Goal: Task Accomplishment & Management: Manage account settings

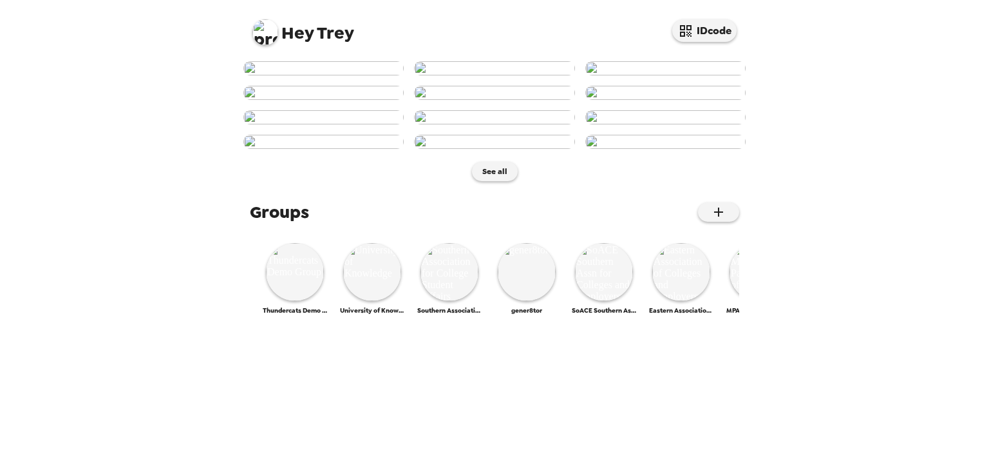
click at [273, 23] on img at bounding box center [266, 32] width 26 height 26
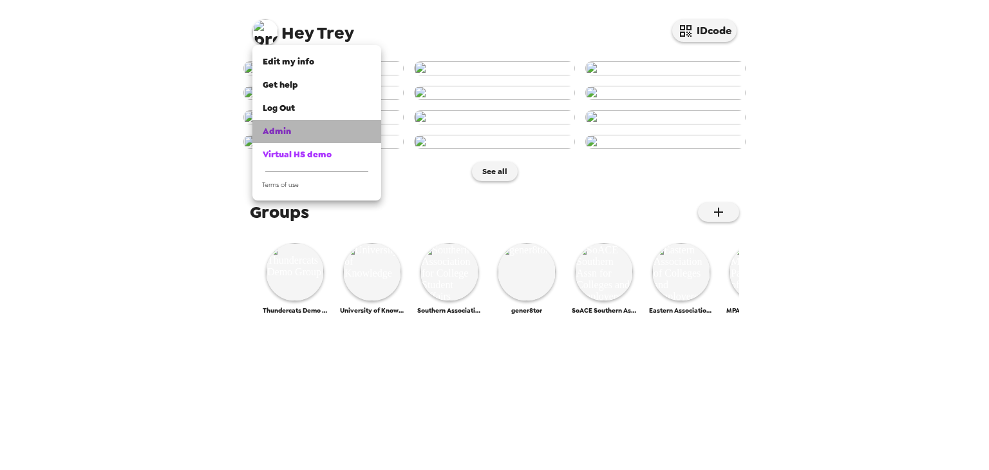
click at [283, 129] on span "Admin" at bounding box center [277, 131] width 28 height 11
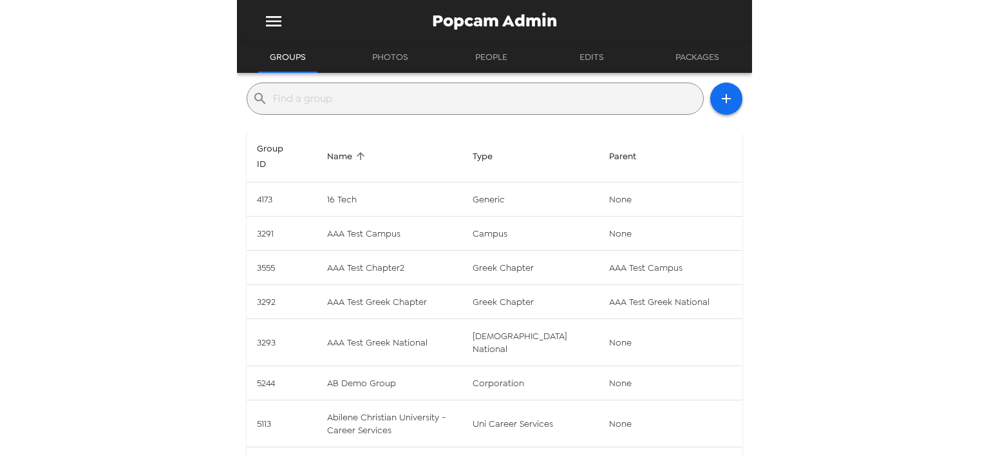
click at [453, 96] on input "text" at bounding box center [485, 98] width 425 height 21
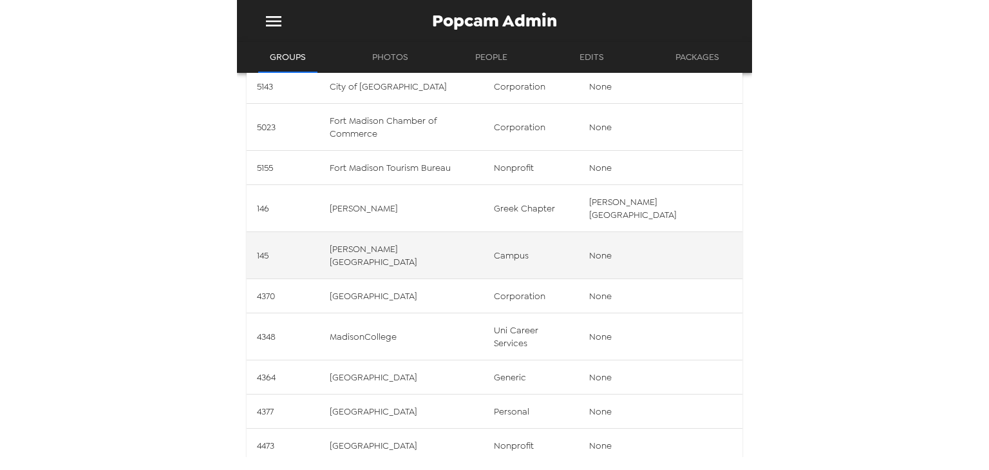
scroll to position [113, 0]
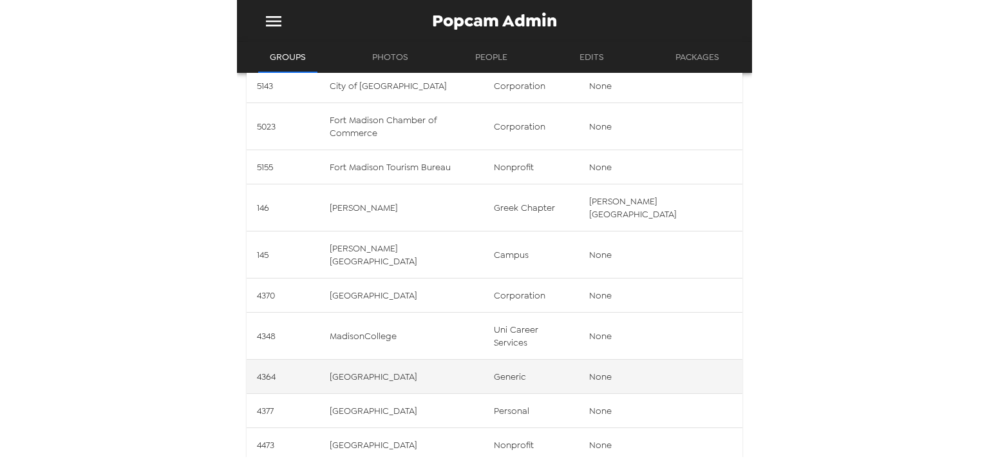
type input "madison"
click at [426, 359] on td "Madison College" at bounding box center [402, 376] width 164 height 34
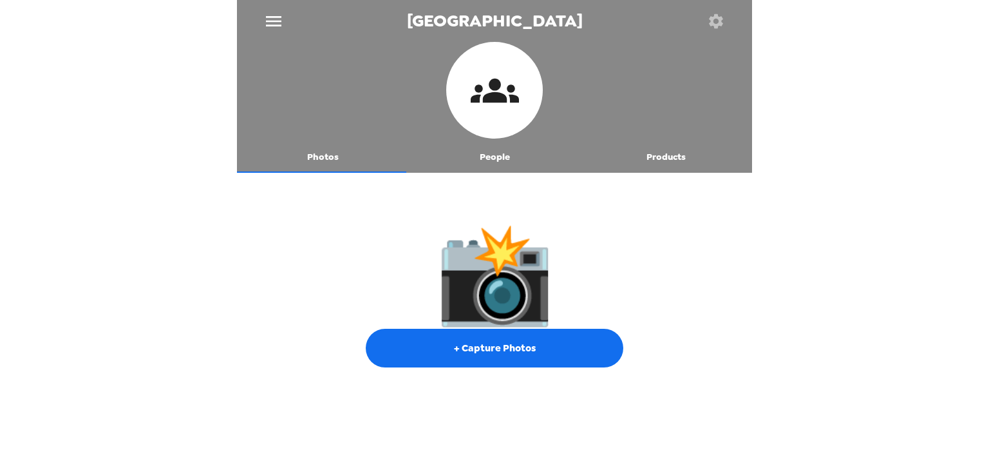
click at [473, 160] on button "People" at bounding box center [495, 157] width 172 height 31
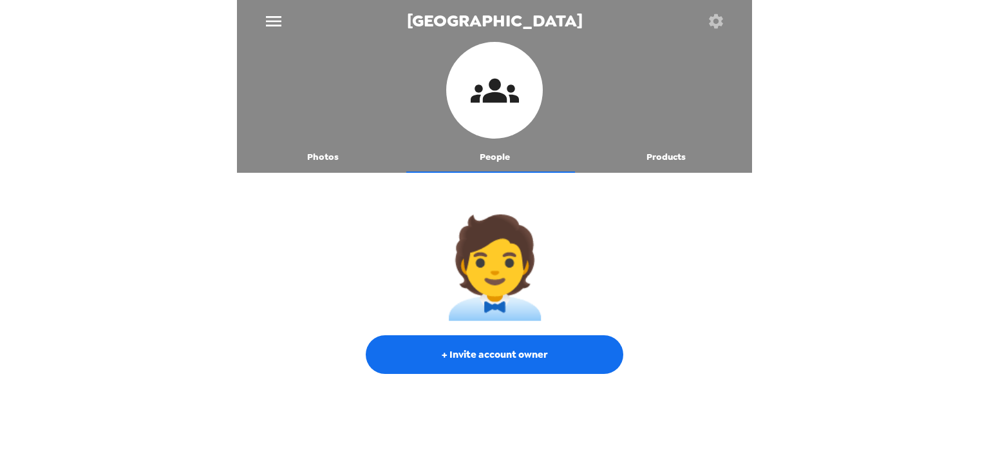
click at [725, 13] on button "button" at bounding box center [716, 21] width 42 height 42
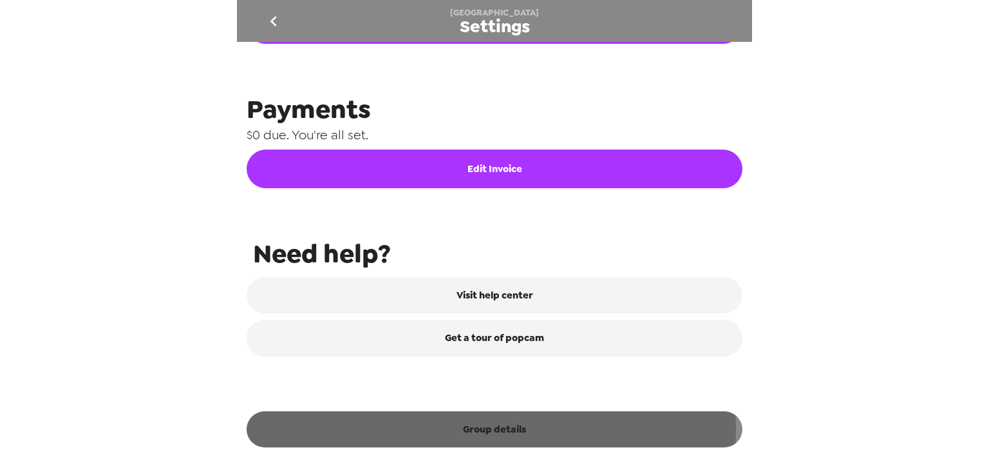
click at [437, 430] on button "Group details" at bounding box center [495, 429] width 496 height 36
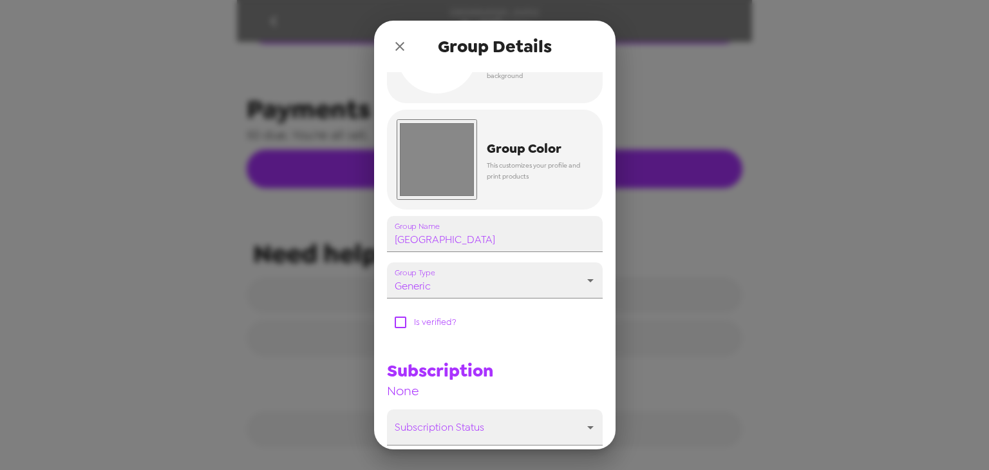
scroll to position [181, 0]
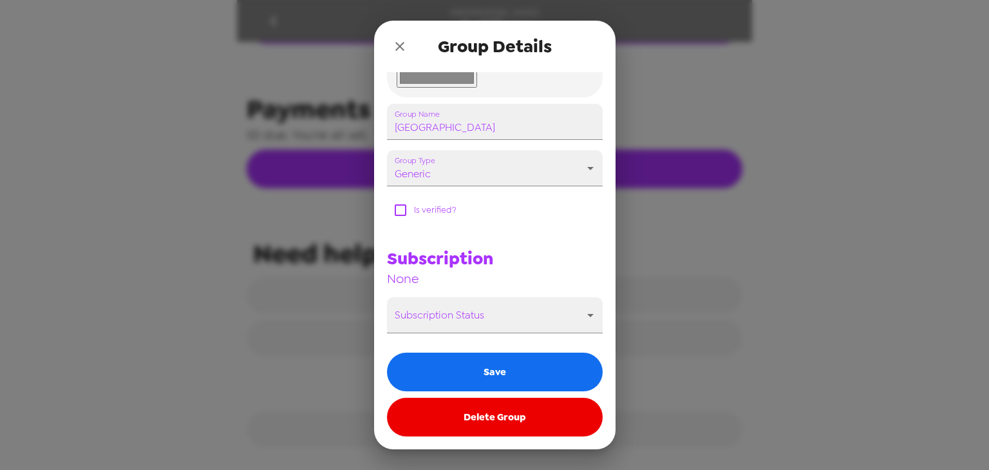
click at [457, 422] on button "Delete Group" at bounding box center [495, 416] width 216 height 39
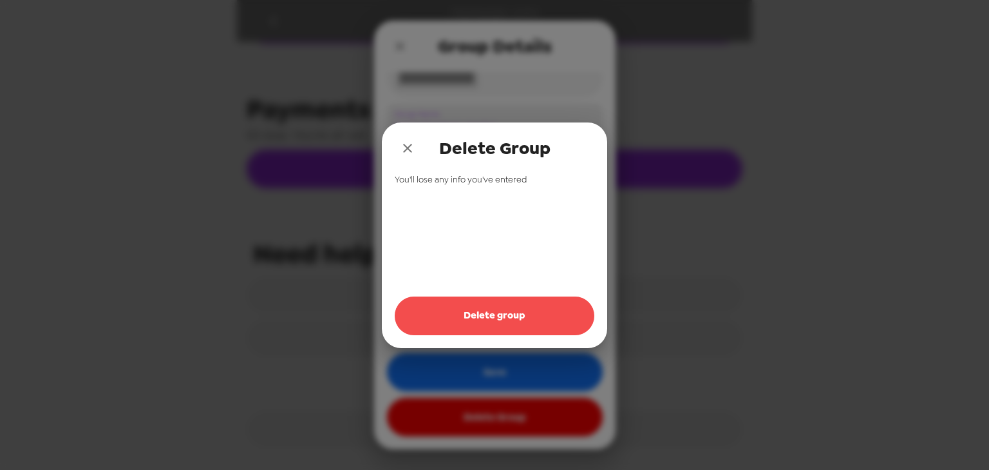
click at [480, 310] on button "Delete group" at bounding box center [495, 315] width 200 height 39
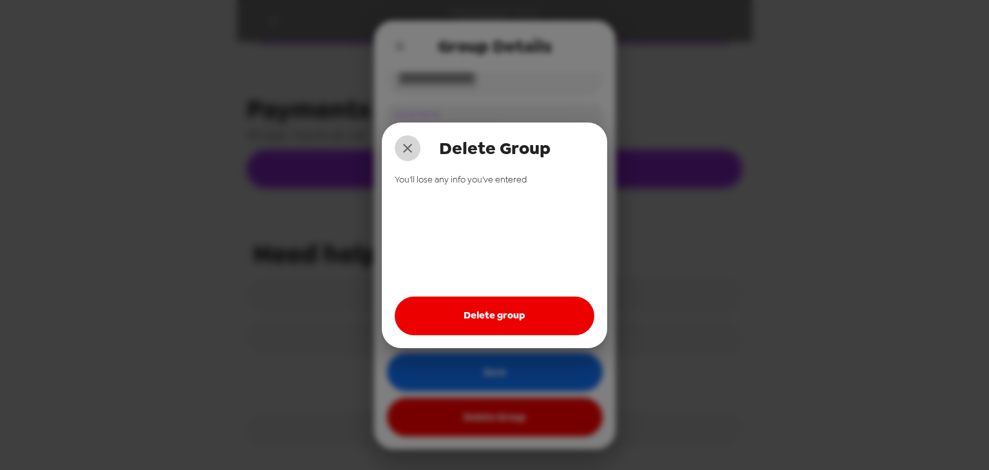
drag, startPoint x: 408, startPoint y: 145, endPoint x: 405, endPoint y: 91, distance: 54.2
click at [409, 142] on icon "close" at bounding box center [407, 147] width 15 height 15
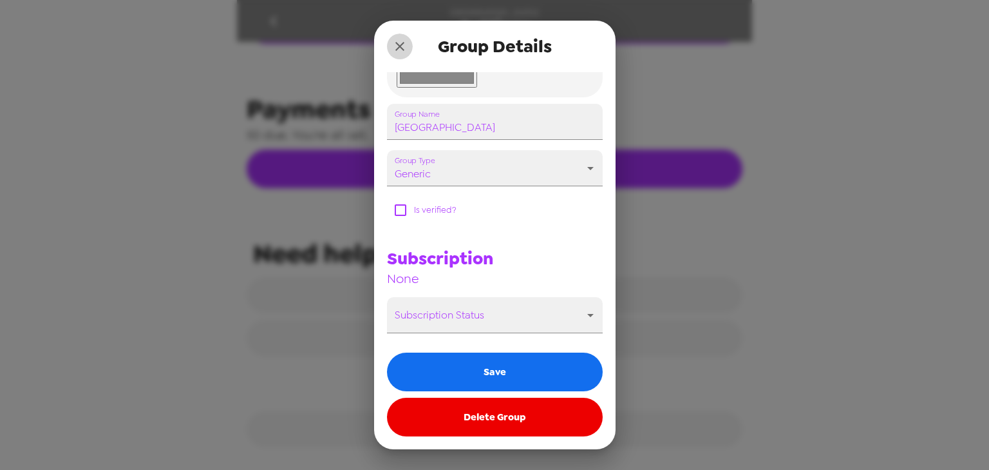
drag, startPoint x: 399, startPoint y: 40, endPoint x: 340, endPoint y: 0, distance: 70.9
click at [399, 39] on icon "close" at bounding box center [399, 46] width 15 height 15
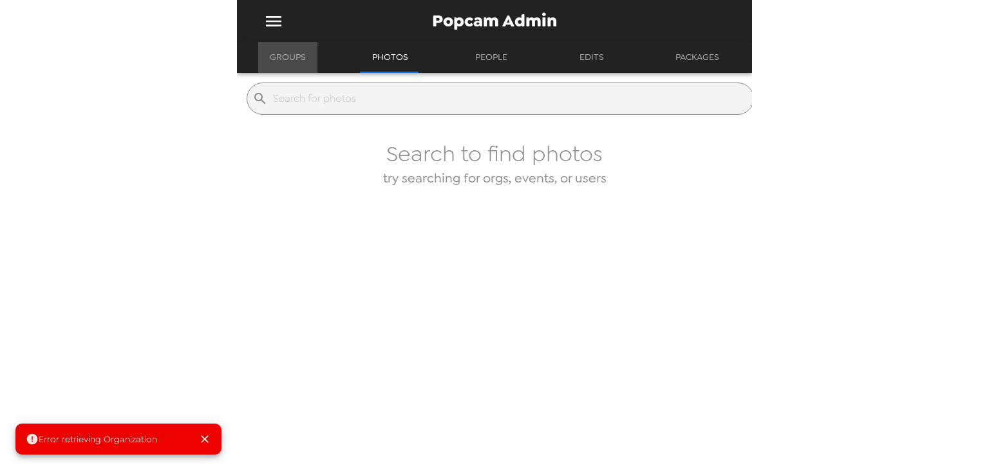
drag, startPoint x: 285, startPoint y: 66, endPoint x: 294, endPoint y: 70, distance: 9.6
click at [286, 66] on button "Groups" at bounding box center [287, 57] width 59 height 31
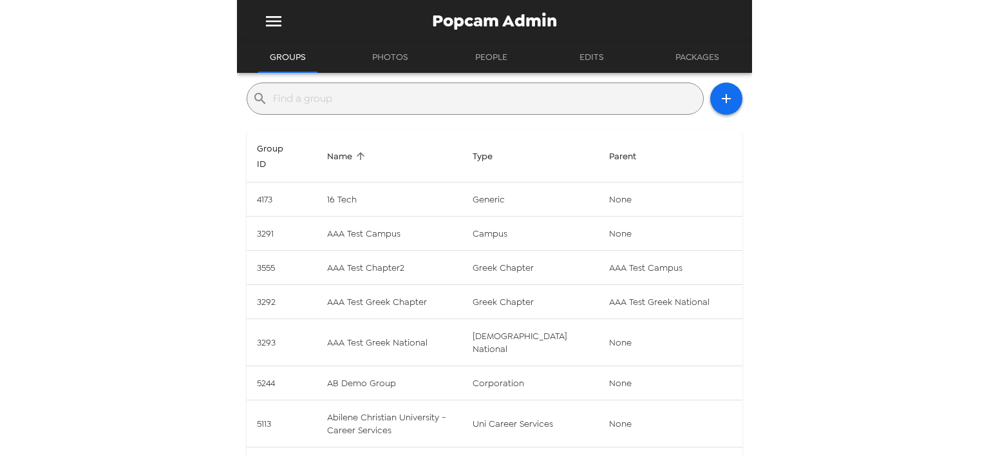
click at [319, 93] on input "text" at bounding box center [485, 98] width 425 height 21
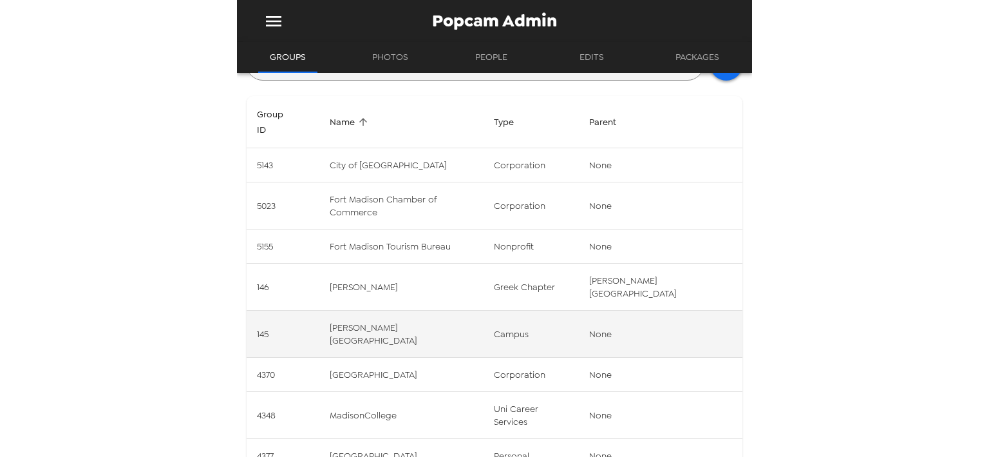
scroll to position [52, 0]
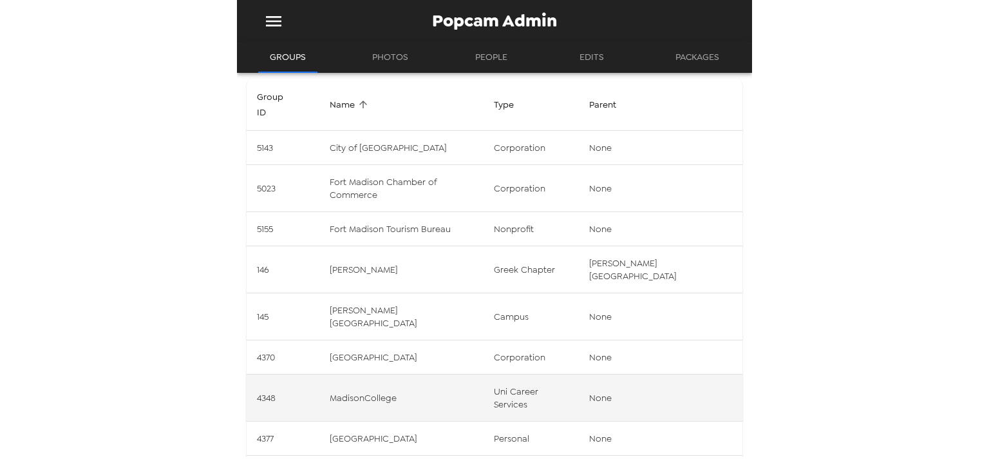
type input "madison"
click at [449, 374] on td "MadisonCollege" at bounding box center [402, 397] width 164 height 47
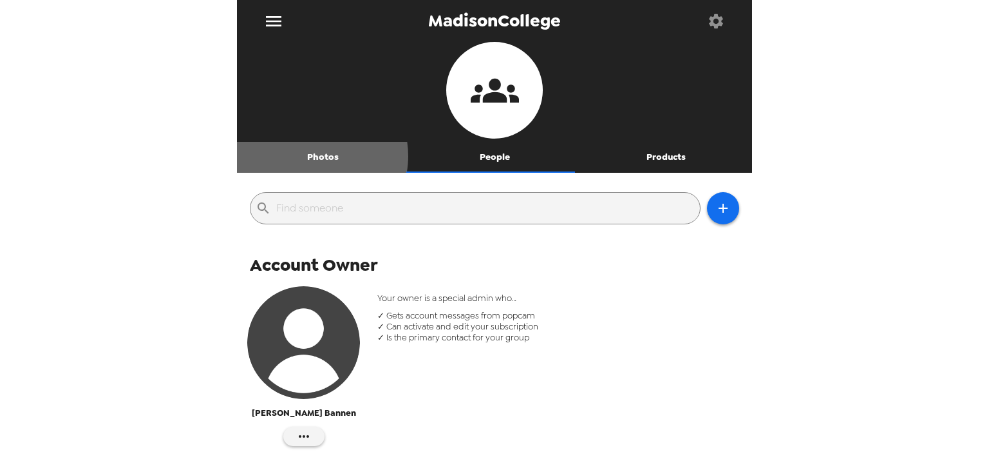
click at [312, 156] on button "Photos" at bounding box center [323, 157] width 172 height 31
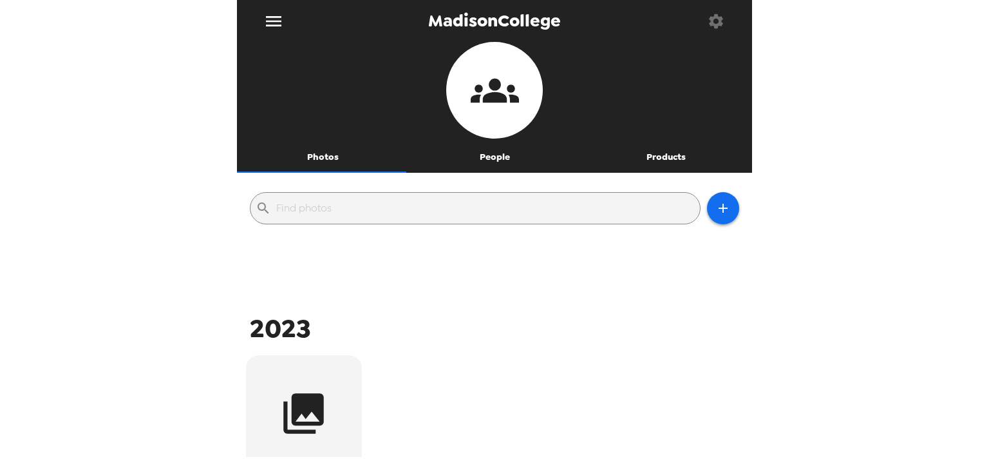
click at [718, 20] on icon "button" at bounding box center [716, 21] width 18 height 18
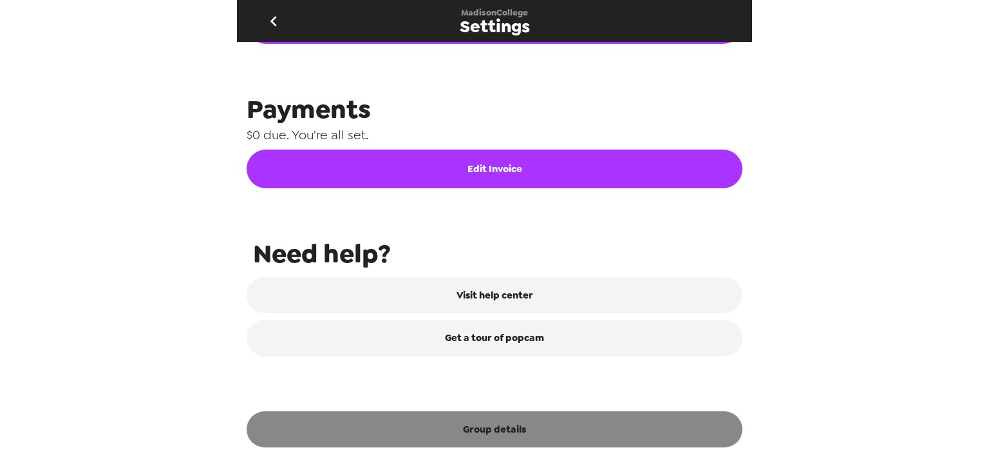
click at [510, 436] on button "Group details" at bounding box center [495, 429] width 496 height 36
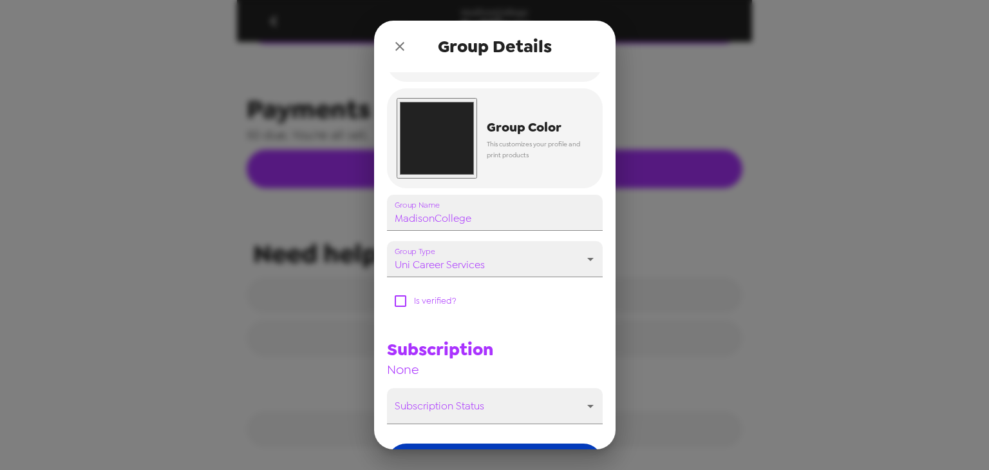
scroll to position [181, 0]
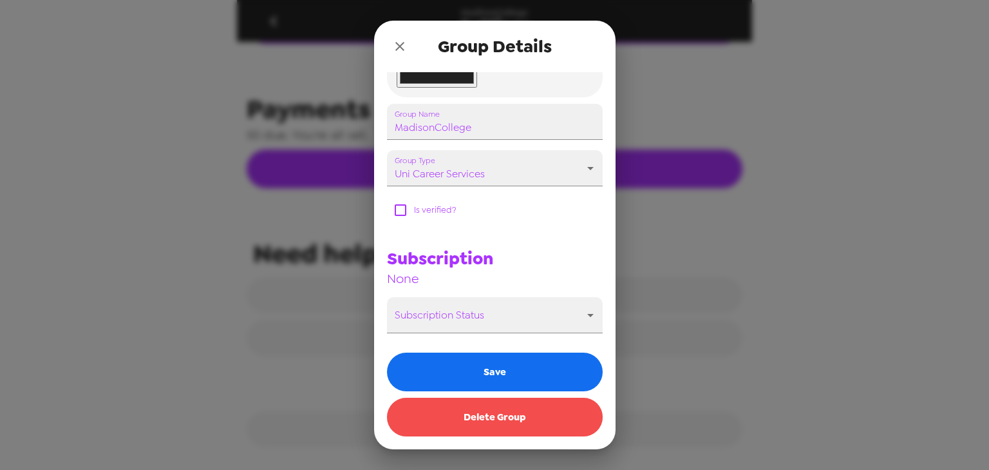
click at [499, 423] on button "Delete Group" at bounding box center [495, 416] width 216 height 39
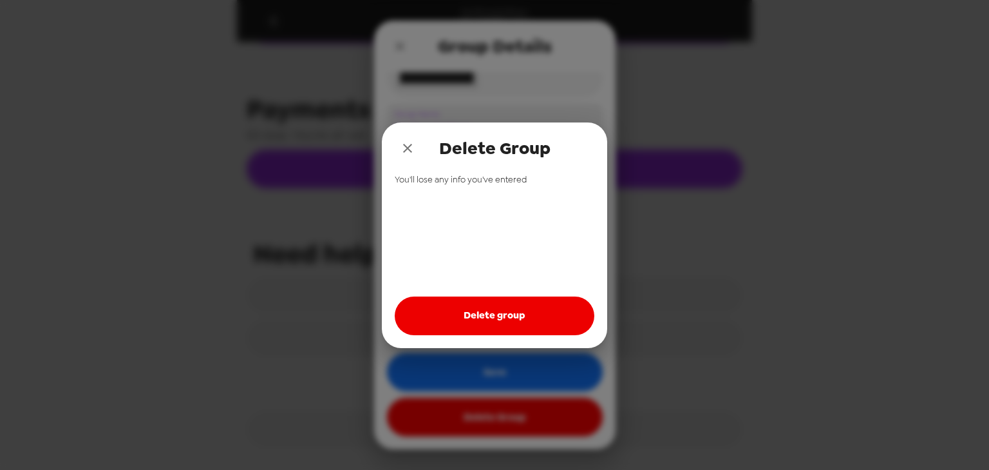
click at [472, 318] on button "Delete group" at bounding box center [495, 315] width 200 height 39
click at [409, 145] on icon "close" at bounding box center [407, 147] width 15 height 15
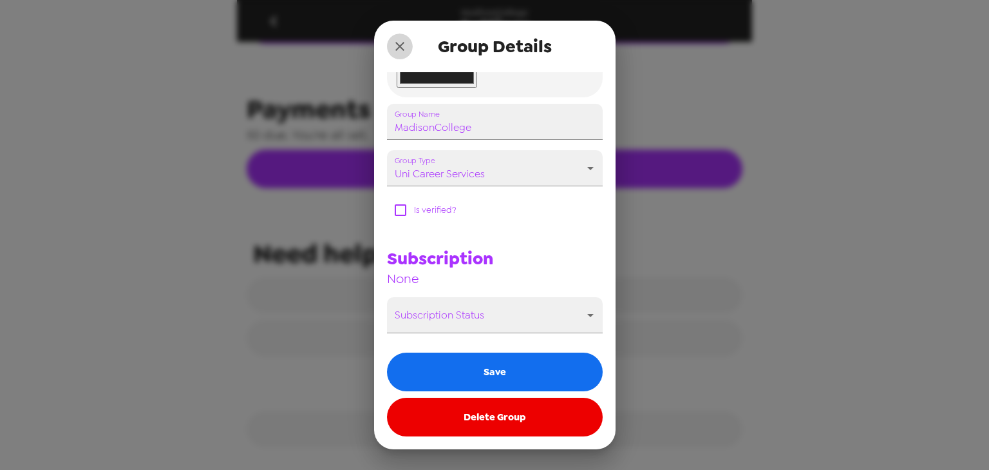
click at [399, 44] on icon "close" at bounding box center [399, 46] width 15 height 15
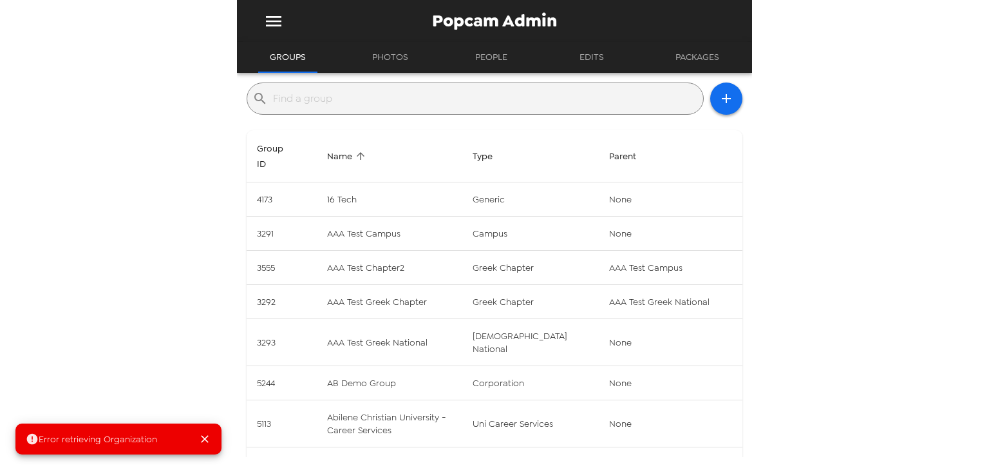
click at [350, 102] on input "text" at bounding box center [485, 98] width 425 height 21
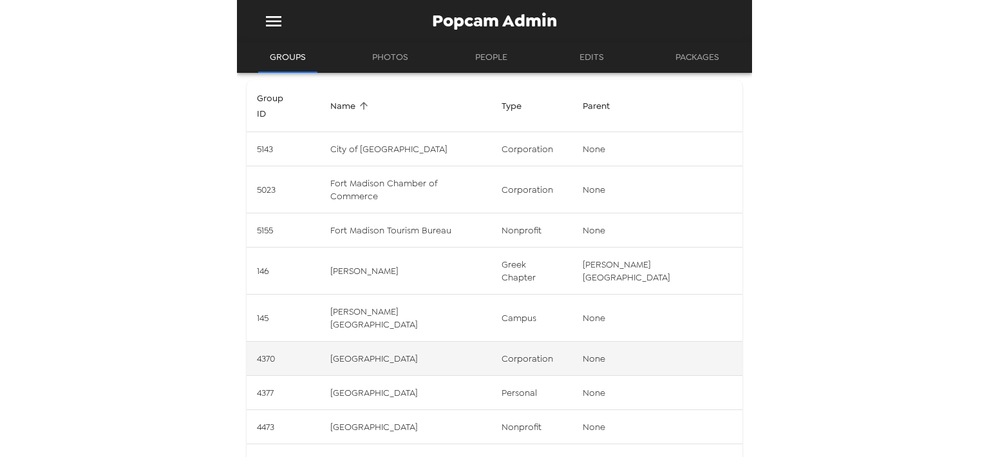
scroll to position [113, 0]
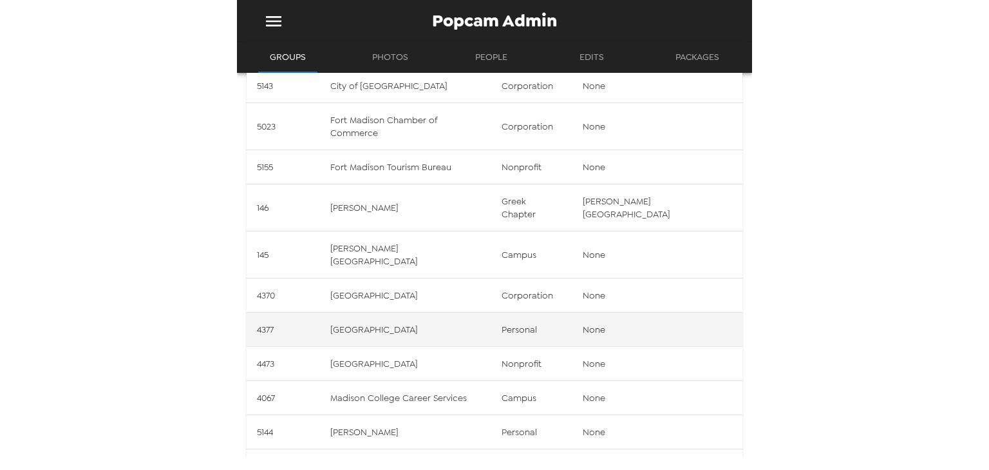
type input "madison"
click at [457, 312] on td "Madison College" at bounding box center [405, 329] width 171 height 34
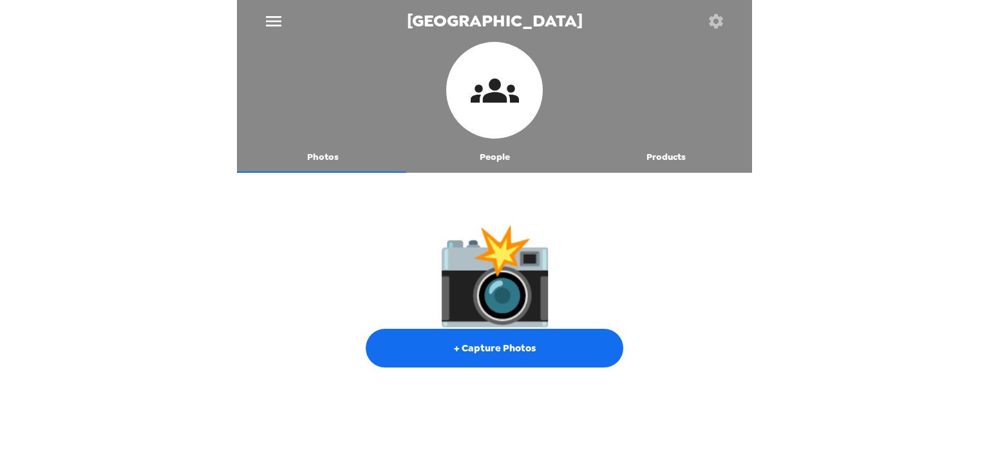
click at [485, 175] on div at bounding box center [494, 176] width 515 height 6
drag, startPoint x: 495, startPoint y: 156, endPoint x: 584, endPoint y: 124, distance: 94.6
click at [495, 156] on button "People" at bounding box center [495, 157] width 172 height 31
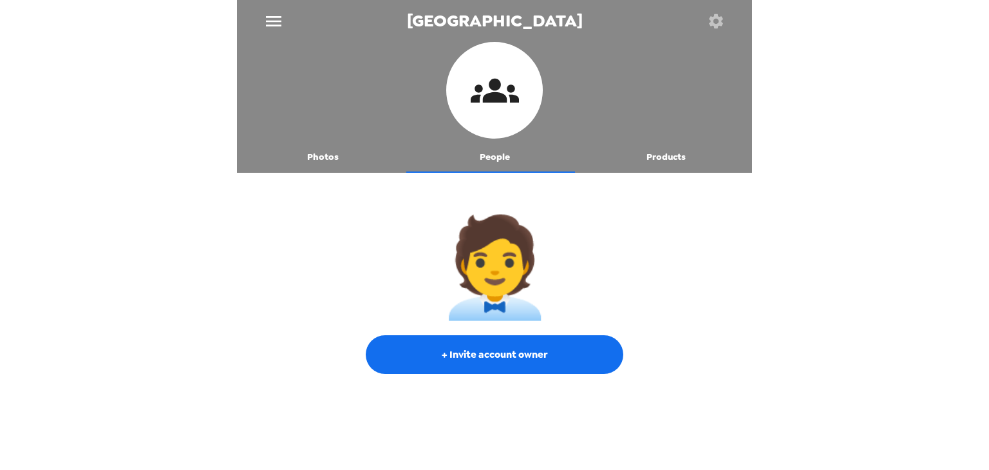
click at [720, 8] on button "button" at bounding box center [716, 21] width 42 height 42
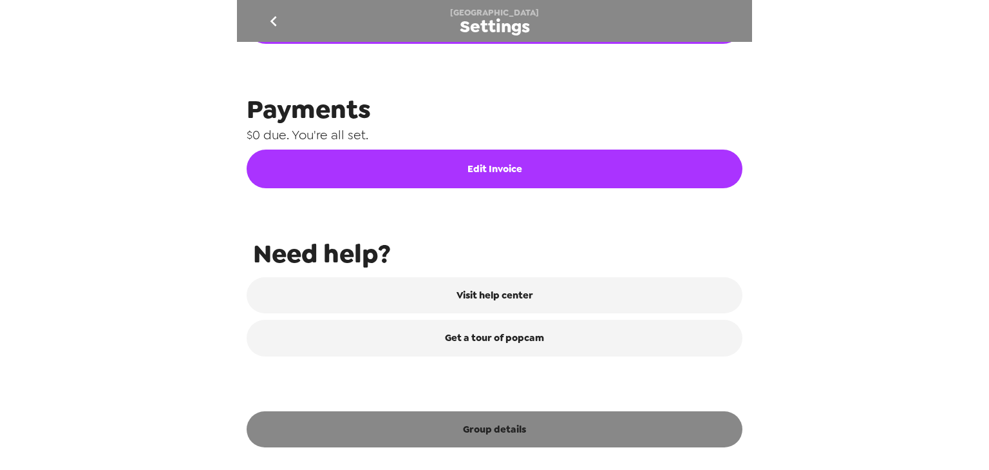
click at [488, 435] on button "Group details" at bounding box center [495, 429] width 496 height 36
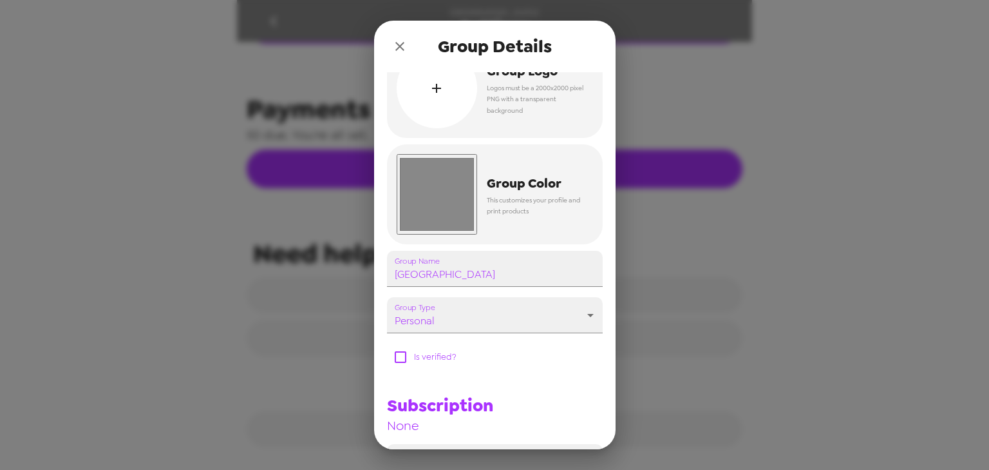
scroll to position [181, 0]
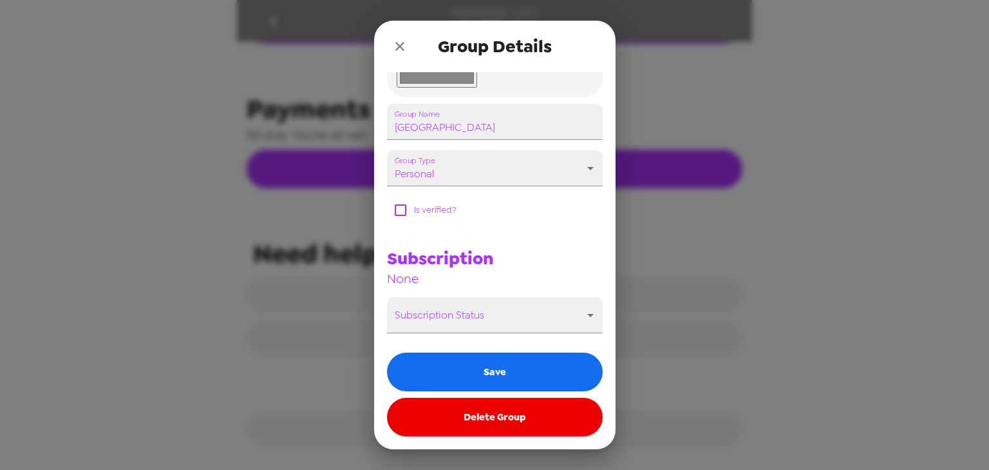
click at [472, 423] on button "Delete Group" at bounding box center [495, 416] width 216 height 39
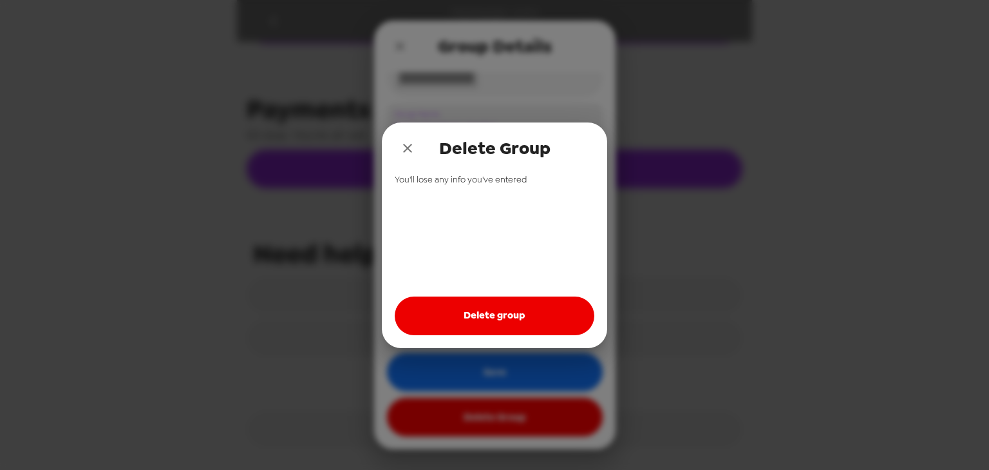
click at [473, 317] on button "Delete group" at bounding box center [495, 315] width 200 height 39
click at [401, 146] on icon "close" at bounding box center [407, 147] width 15 height 15
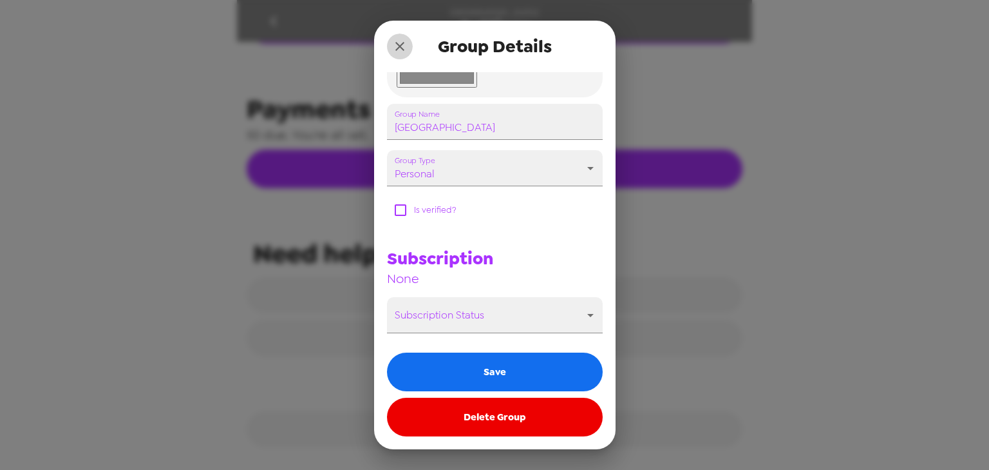
drag, startPoint x: 397, startPoint y: 44, endPoint x: 186, endPoint y: 21, distance: 213.2
click at [395, 44] on icon "close" at bounding box center [399, 46] width 15 height 15
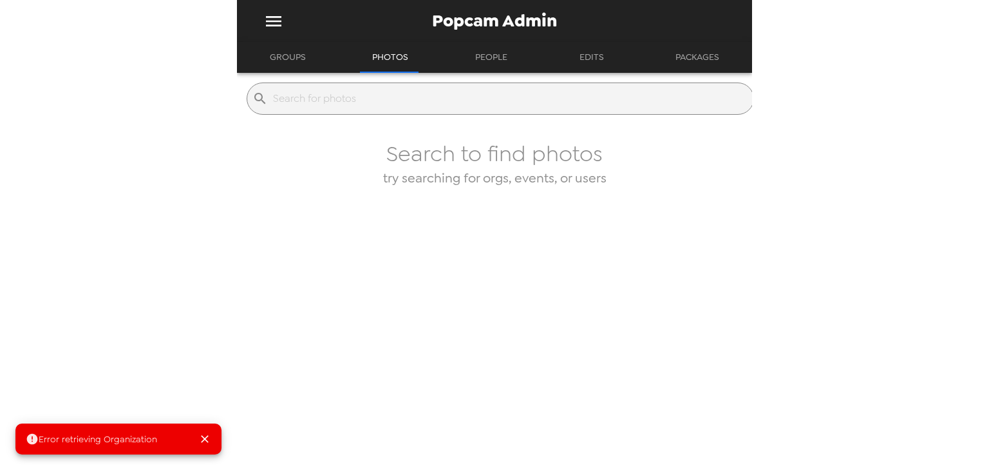
click at [294, 64] on button "Groups" at bounding box center [287, 57] width 59 height 31
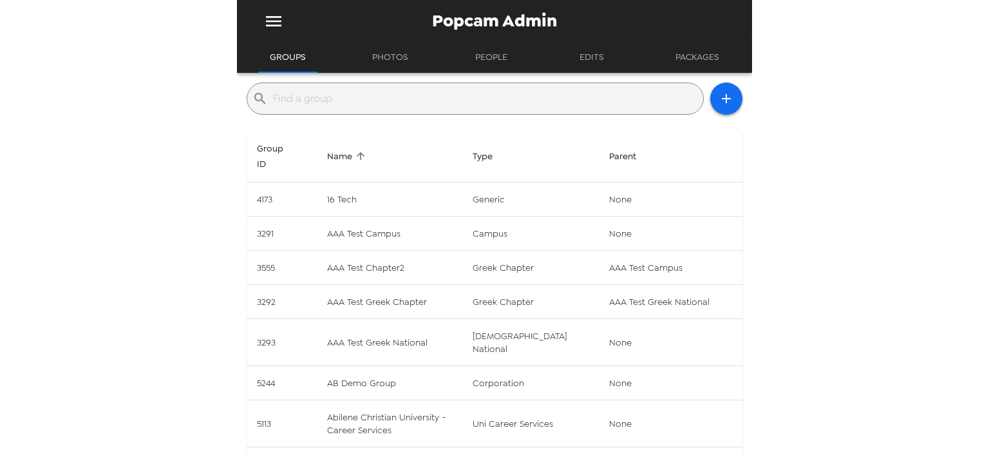
click at [321, 104] on input "text" at bounding box center [485, 98] width 425 height 21
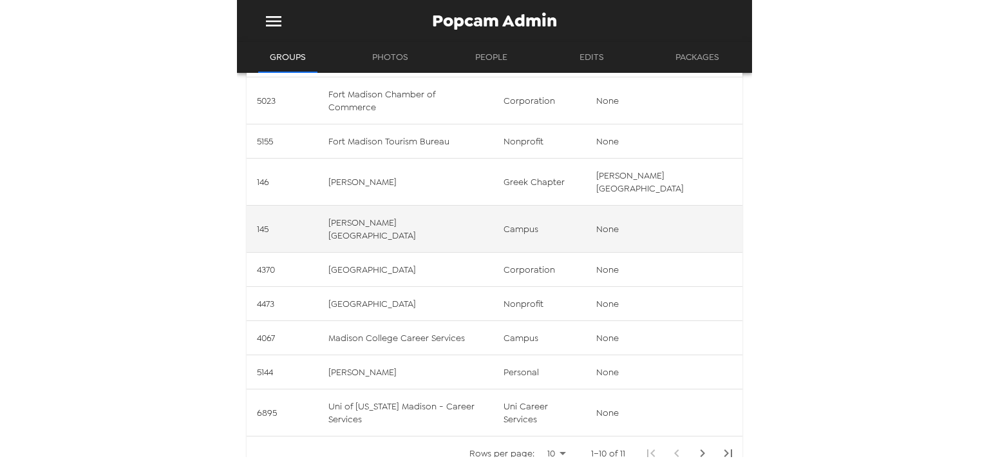
scroll to position [155, 0]
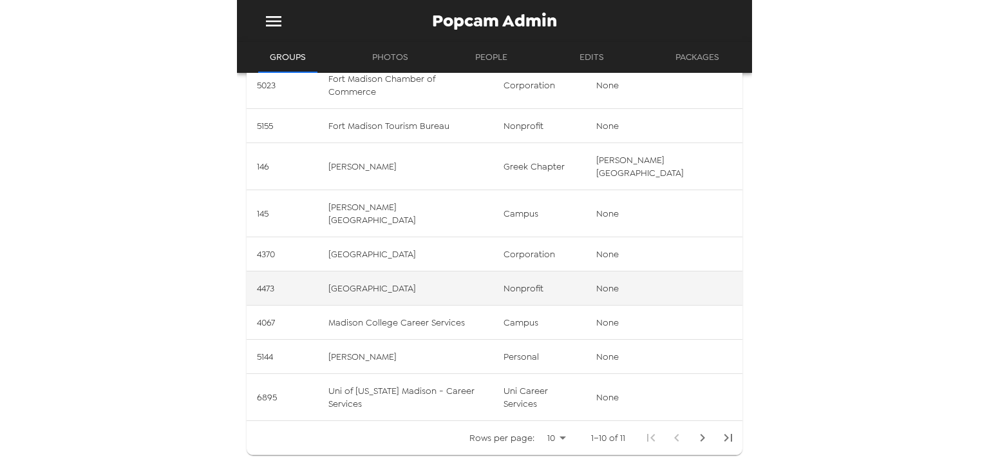
type input "madison"
click at [442, 271] on td "Madison College" at bounding box center [405, 288] width 175 height 34
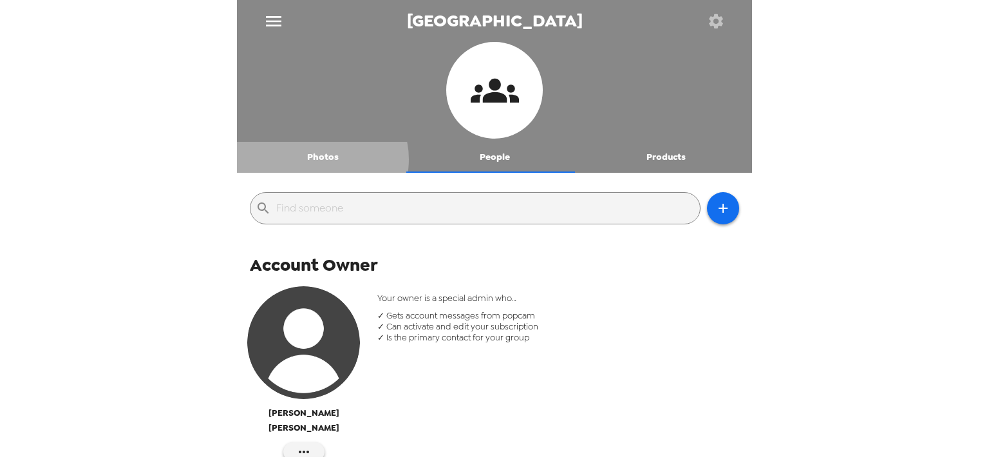
click at [321, 159] on button "Photos" at bounding box center [323, 157] width 172 height 31
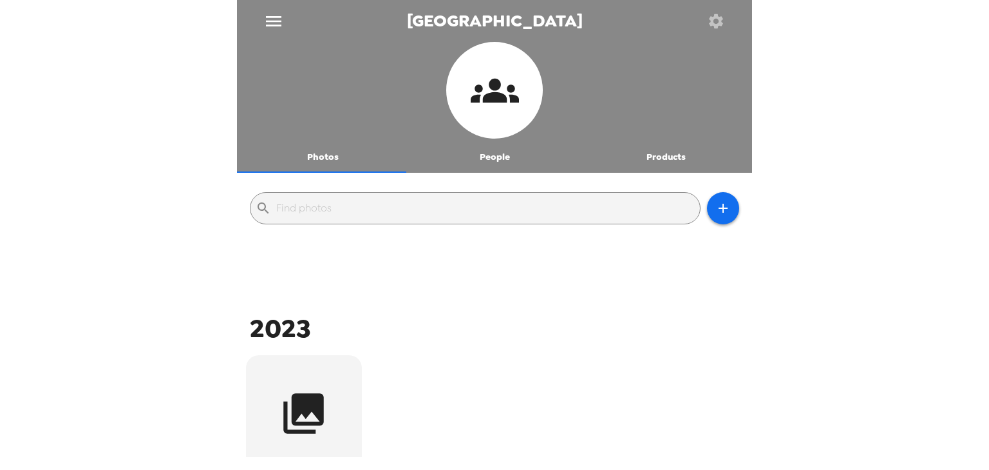
click at [720, 16] on icon "button" at bounding box center [716, 21] width 18 height 18
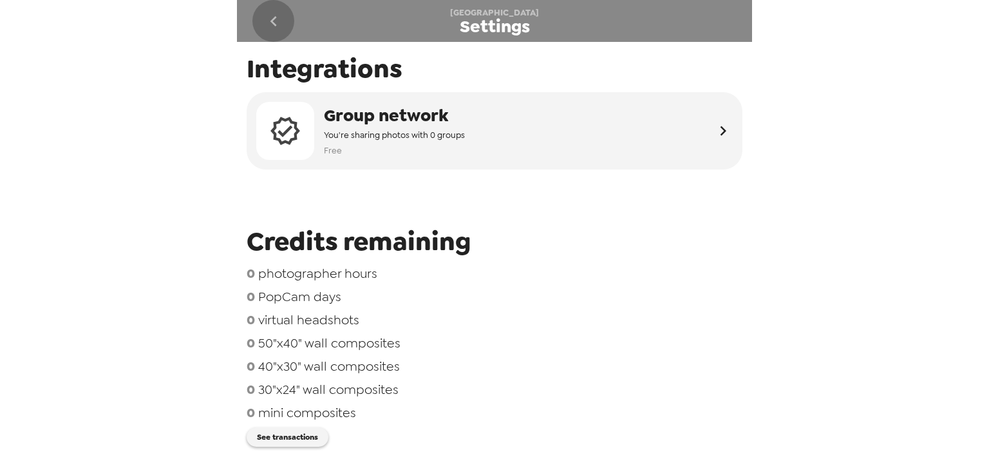
click at [274, 20] on icon "go back" at bounding box center [273, 21] width 21 height 21
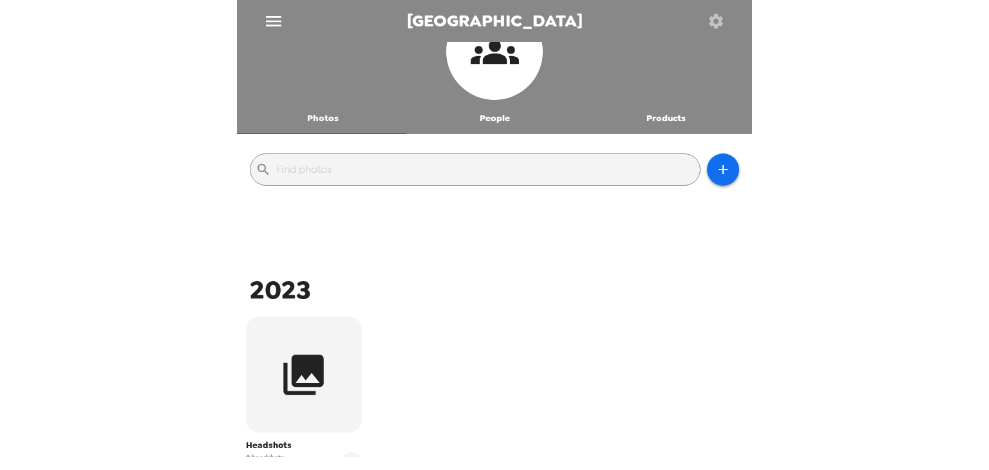
scroll to position [103, 0]
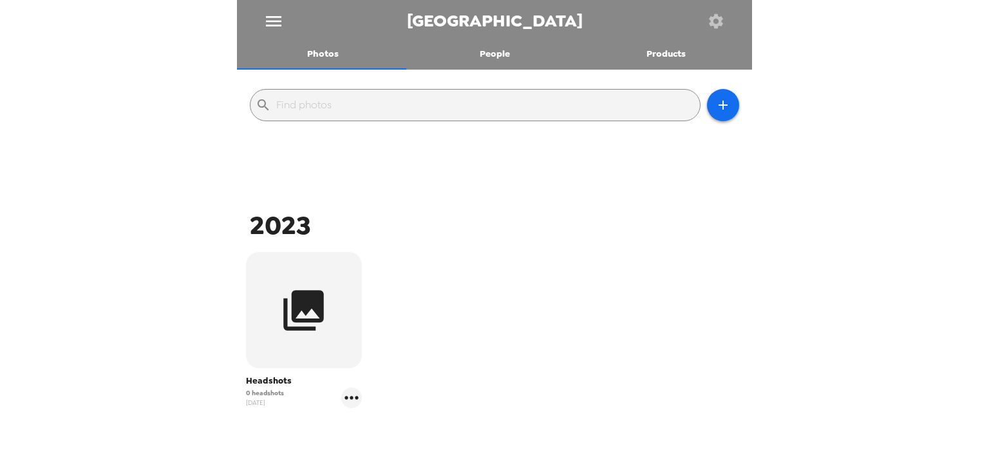
click at [712, 15] on icon "button" at bounding box center [716, 21] width 18 height 18
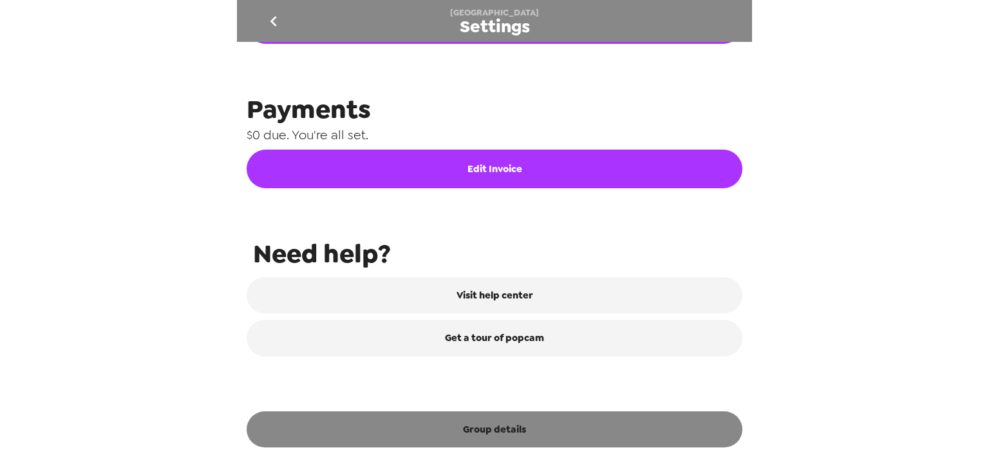
click at [531, 443] on button "Group details" at bounding box center [495, 429] width 496 height 36
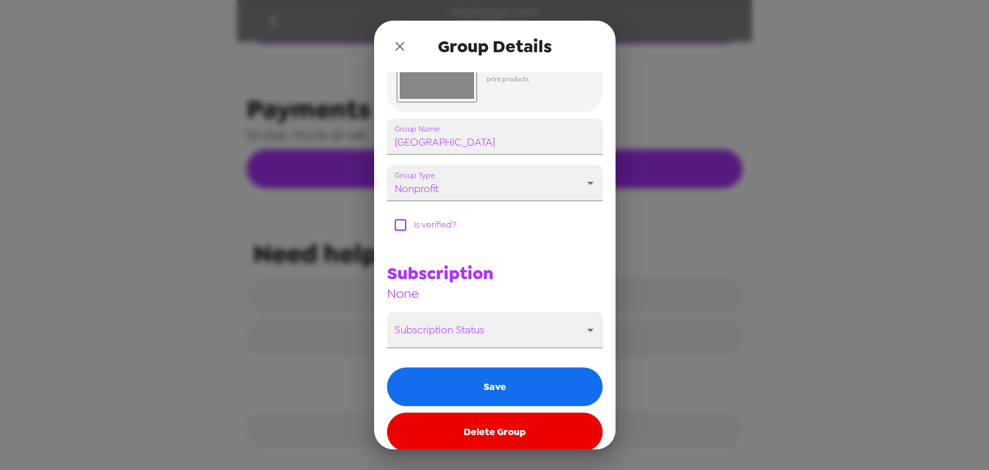
scroll to position [181, 0]
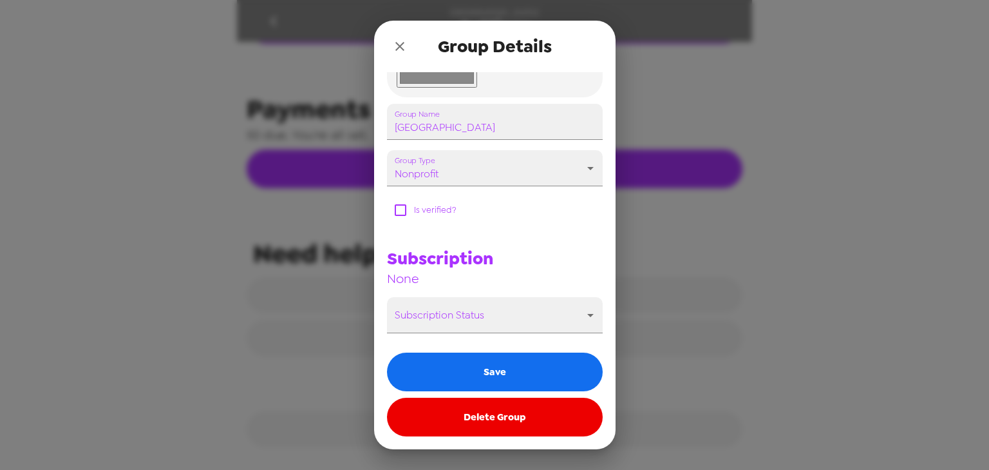
click at [480, 425] on button "Delete Group" at bounding box center [495, 416] width 216 height 39
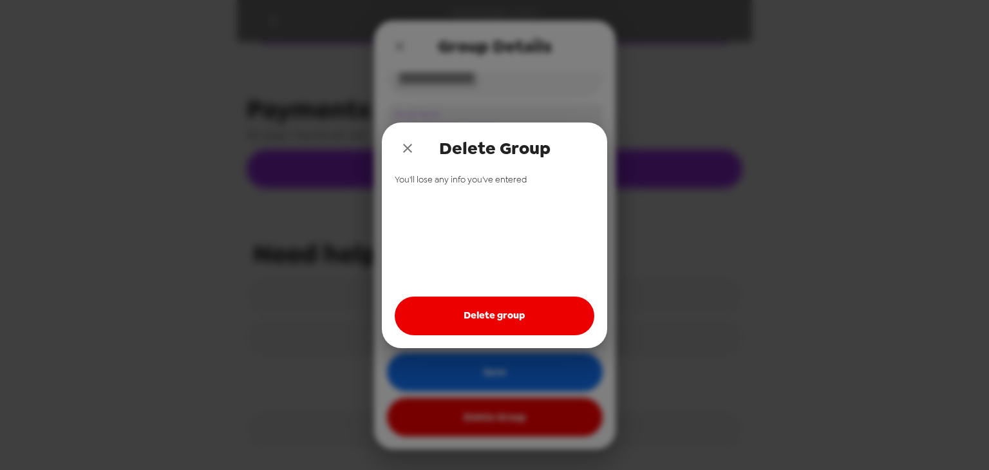
click at [501, 309] on button "Delete group" at bounding box center [495, 315] width 200 height 39
click at [402, 149] on icon "close" at bounding box center [407, 147] width 15 height 15
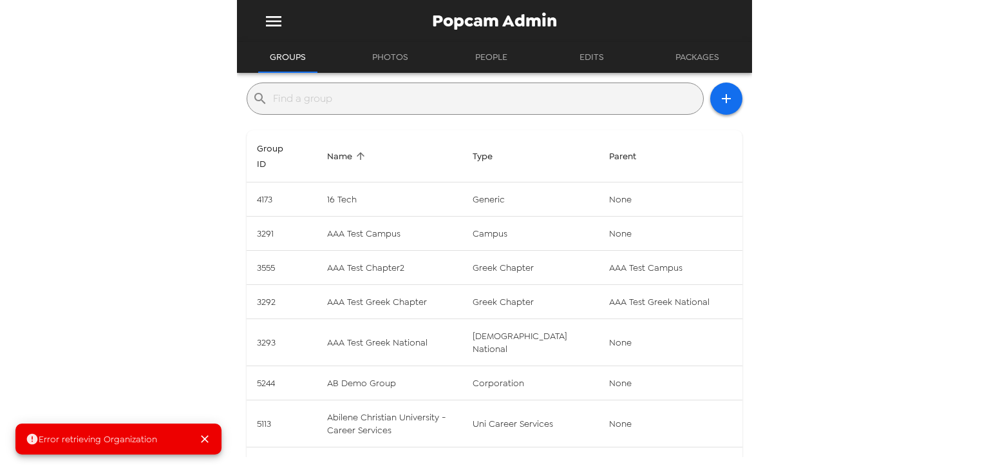
click at [338, 99] on input "text" at bounding box center [485, 98] width 425 height 21
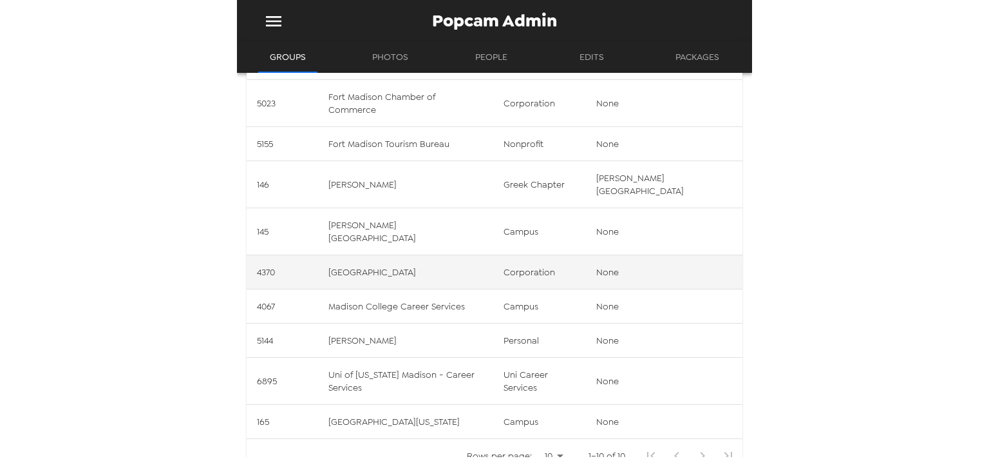
scroll to position [155, 0]
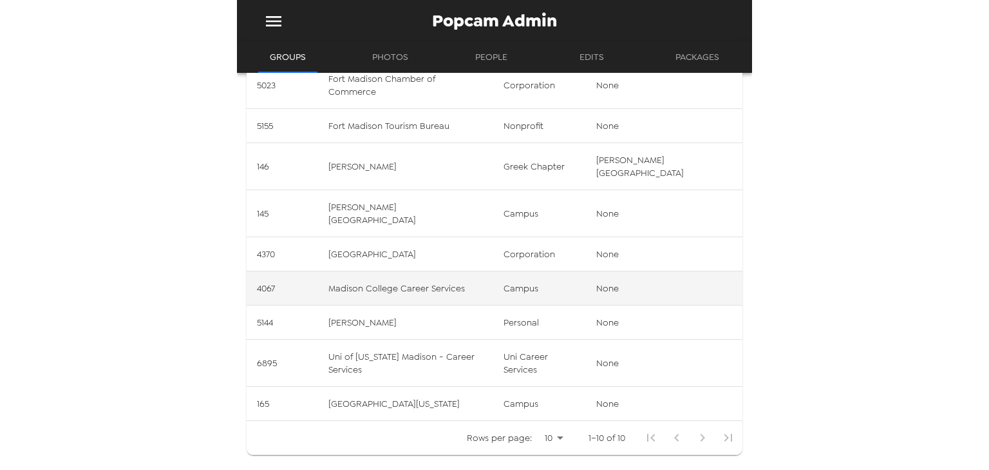
type input "madison"
click at [477, 271] on td "Madison College Career Services" at bounding box center [405, 288] width 175 height 34
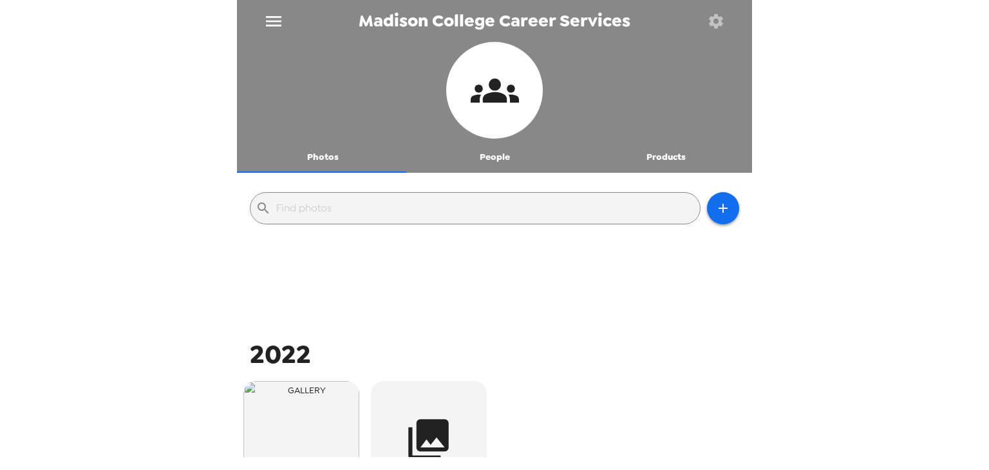
click at [487, 149] on button "People" at bounding box center [495, 157] width 172 height 31
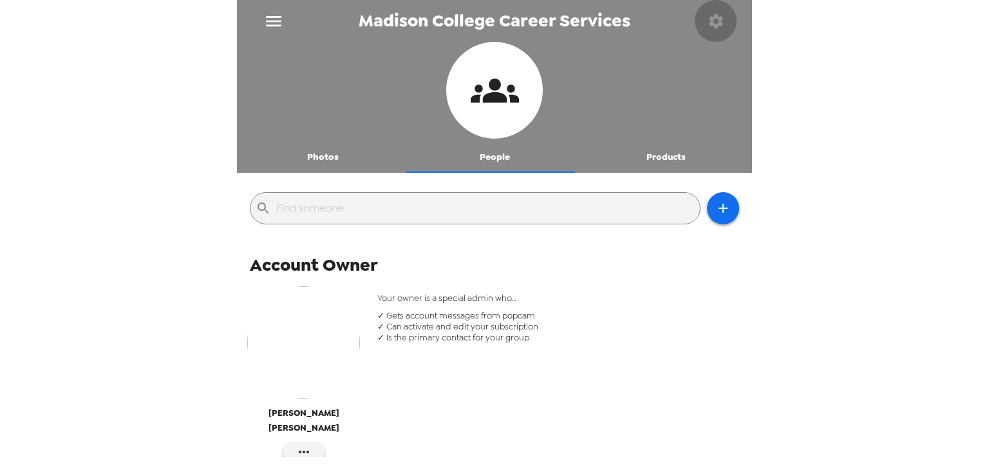
click at [721, 3] on button "button" at bounding box center [716, 21] width 42 height 42
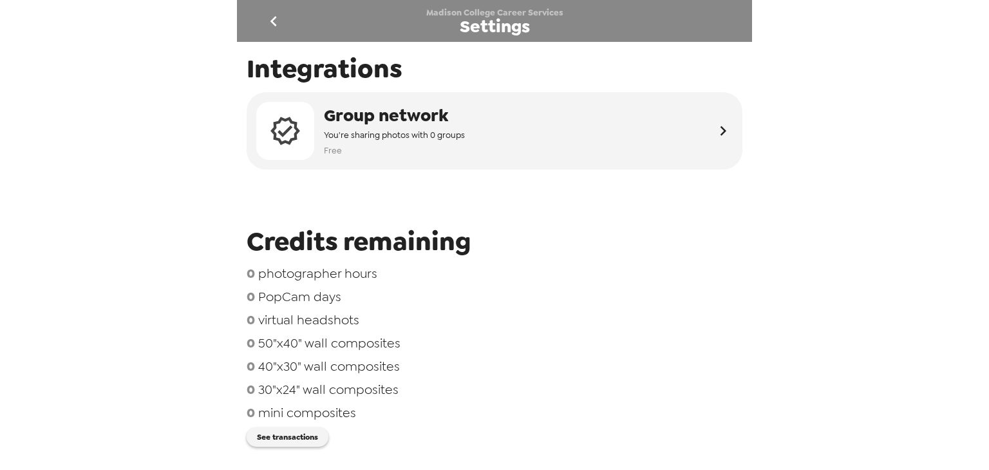
click at [260, 21] on button "go back" at bounding box center [274, 21] width 42 height 42
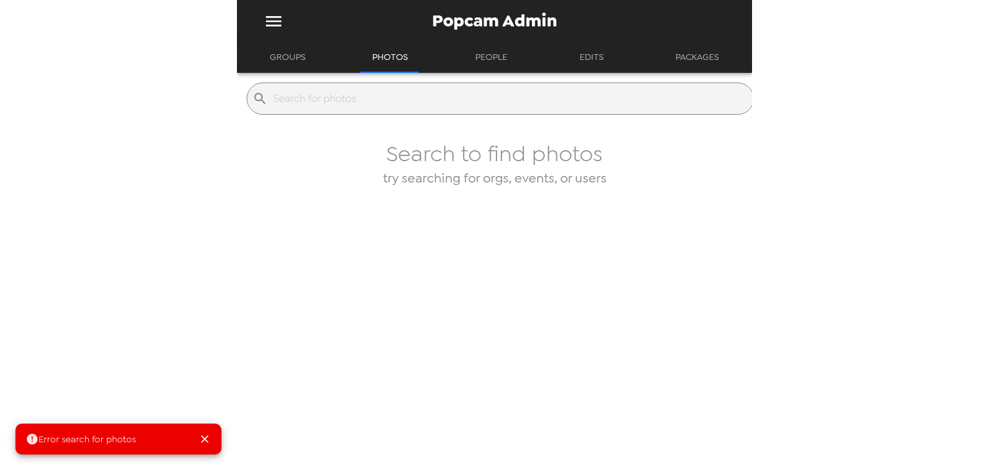
click at [289, 53] on button "Groups" at bounding box center [287, 57] width 59 height 31
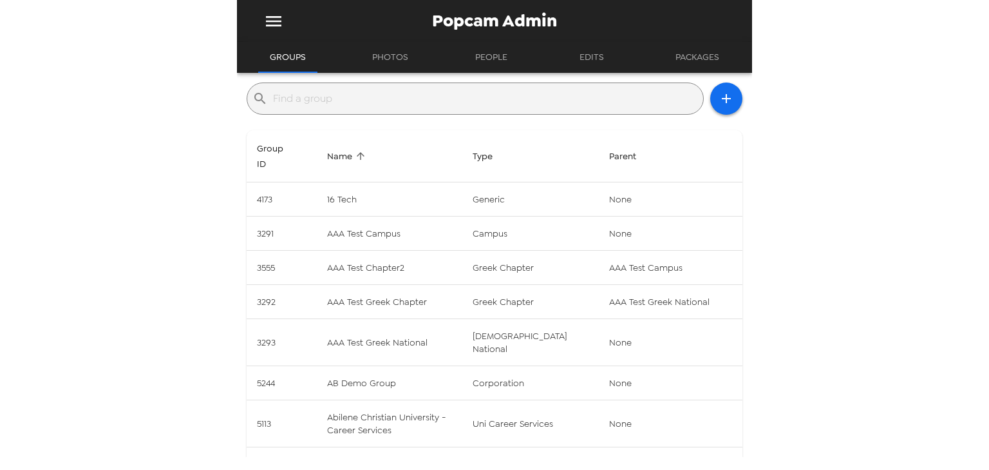
click at [340, 95] on input "text" at bounding box center [485, 98] width 425 height 21
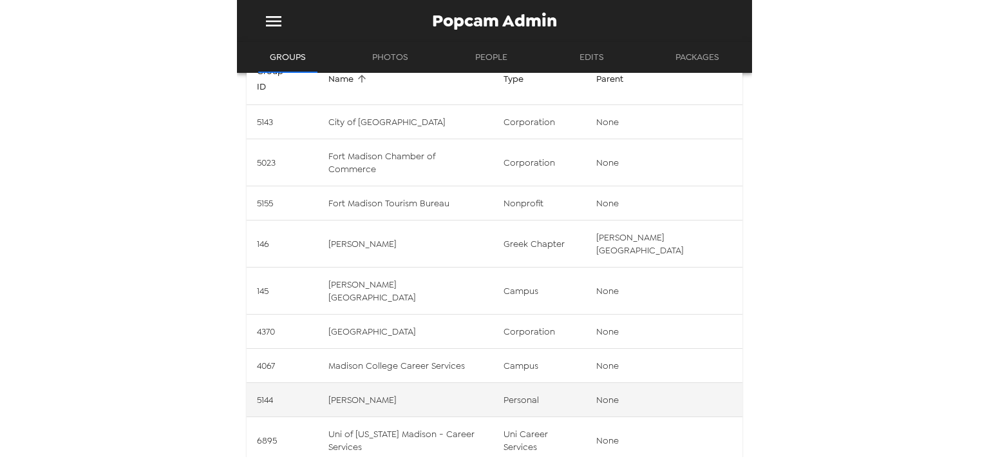
scroll to position [155, 0]
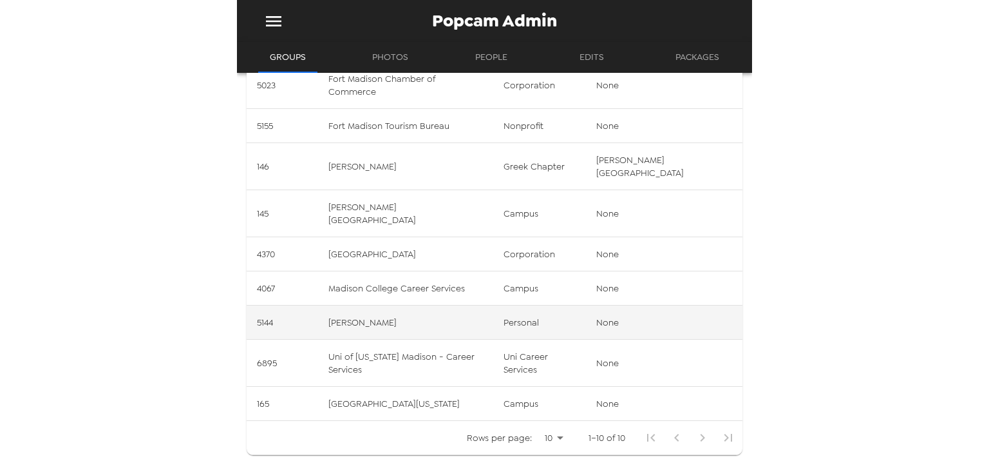
type input "madison"
click at [474, 305] on td "Madison Pavlovich" at bounding box center [405, 322] width 175 height 34
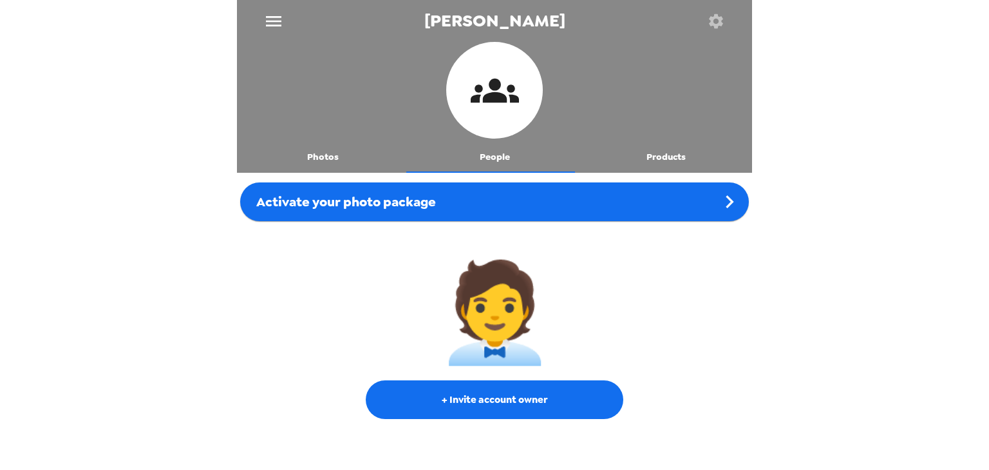
click at [484, 146] on button "People" at bounding box center [495, 157] width 172 height 31
click at [315, 142] on div "Photos People Products" at bounding box center [494, 107] width 515 height 131
click at [314, 160] on button "Photos" at bounding box center [323, 157] width 172 height 31
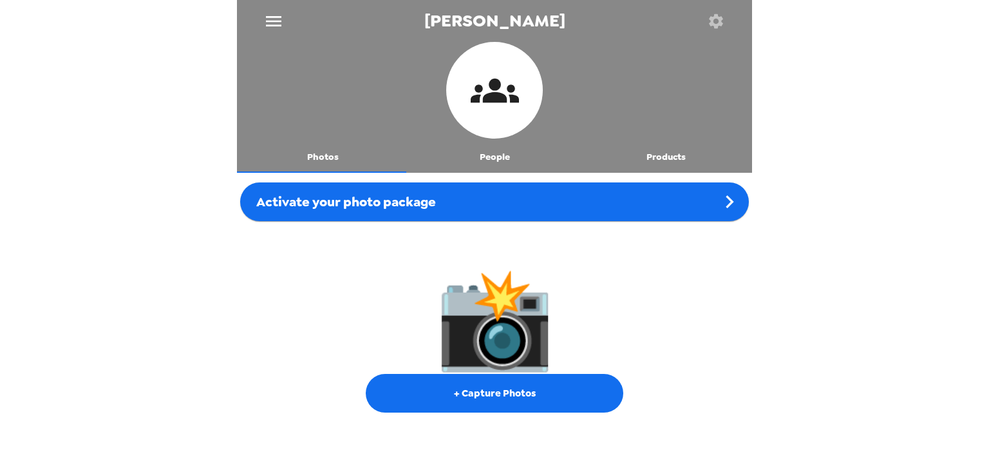
click at [714, 22] on icon "button" at bounding box center [716, 21] width 18 height 18
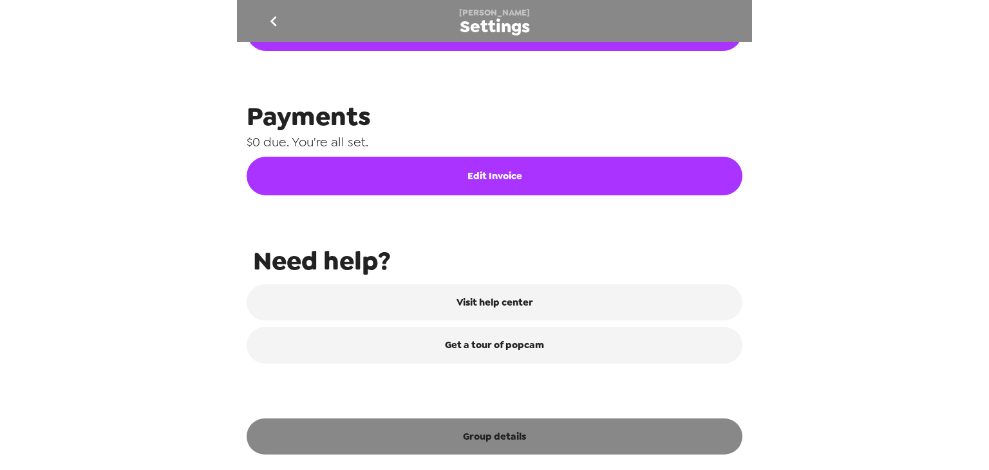
scroll to position [624, 0]
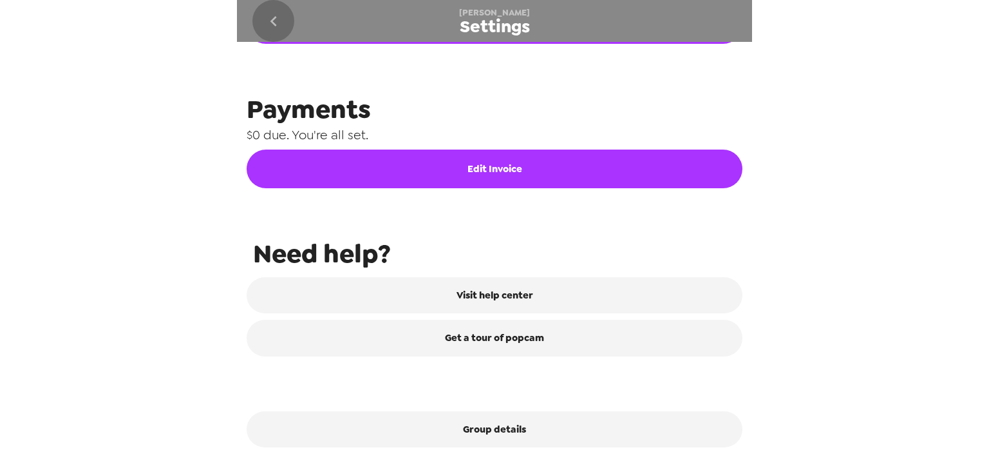
click at [273, 18] on icon "go back" at bounding box center [273, 21] width 6 height 10
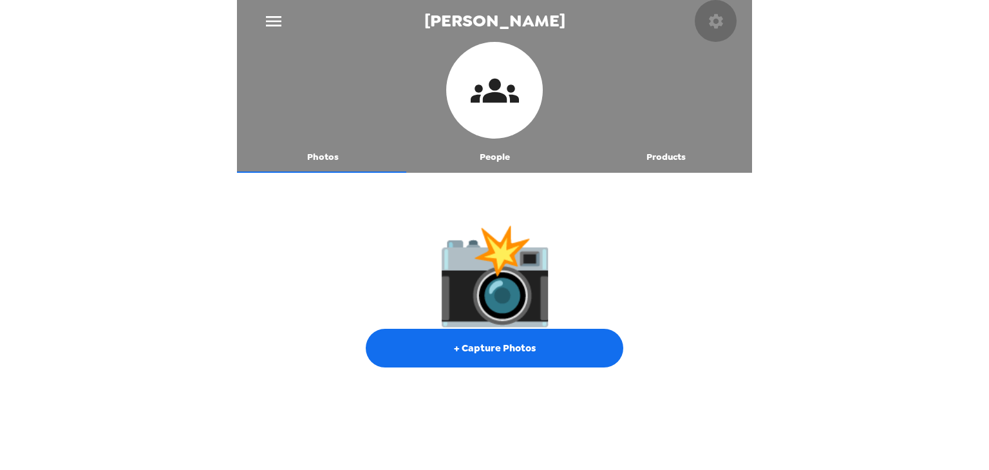
click at [716, 17] on icon "button" at bounding box center [716, 21] width 14 height 14
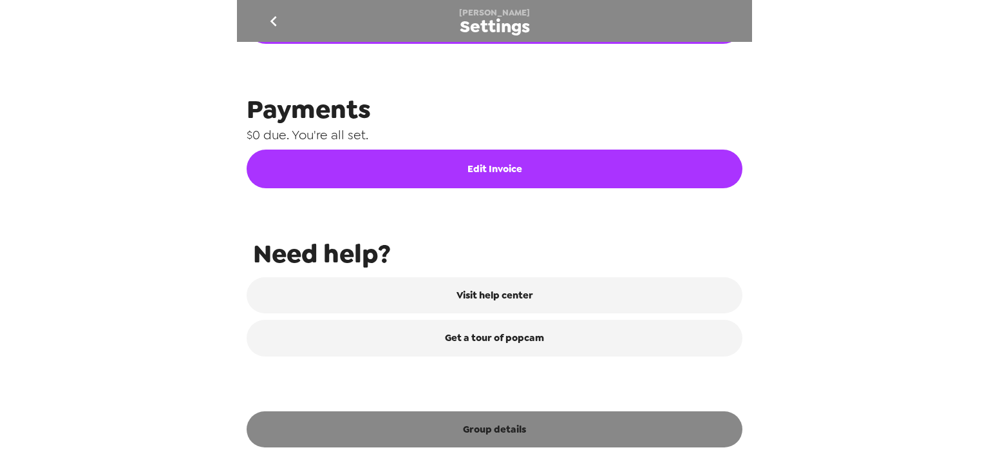
click at [533, 428] on button "Group details" at bounding box center [495, 429] width 496 height 36
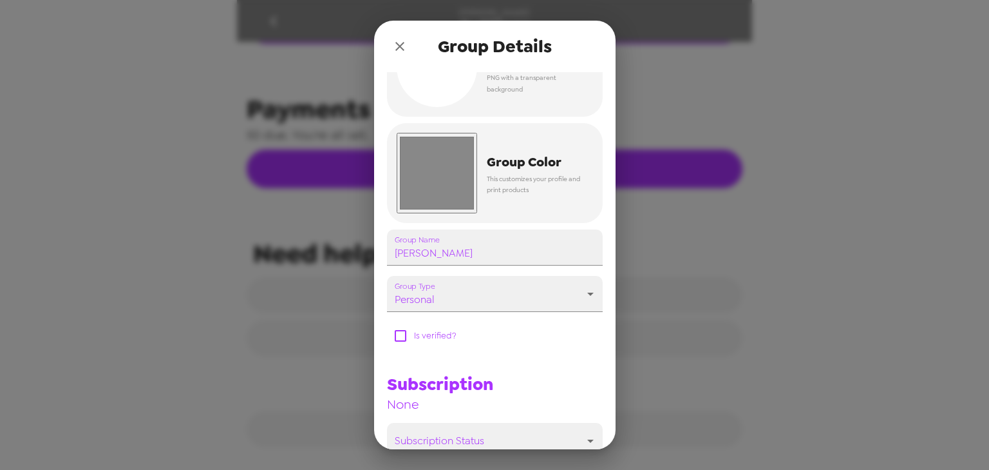
scroll to position [181, 0]
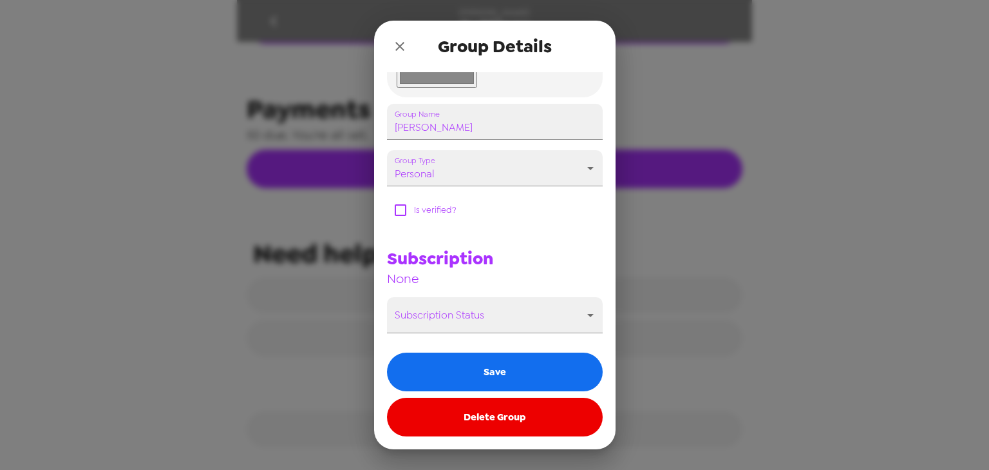
click at [481, 413] on button "Delete Group" at bounding box center [495, 416] width 216 height 39
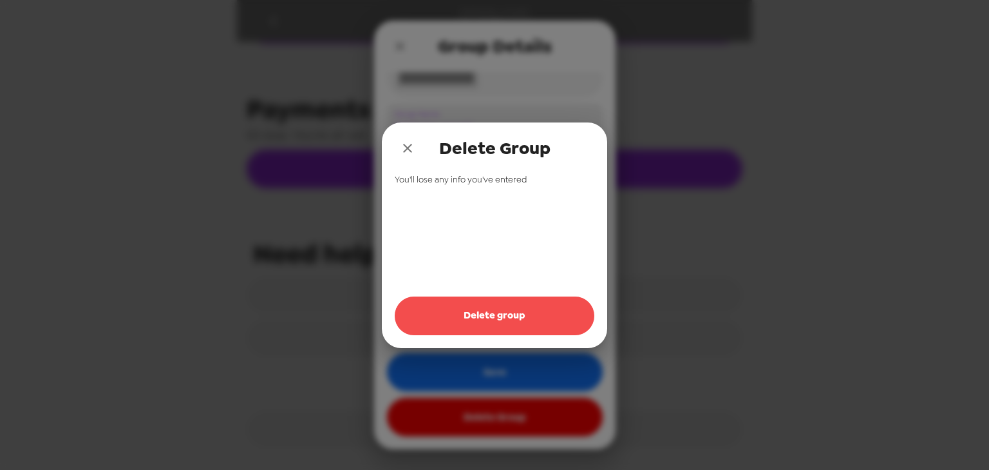
click at [504, 303] on button "Delete group" at bounding box center [495, 315] width 200 height 39
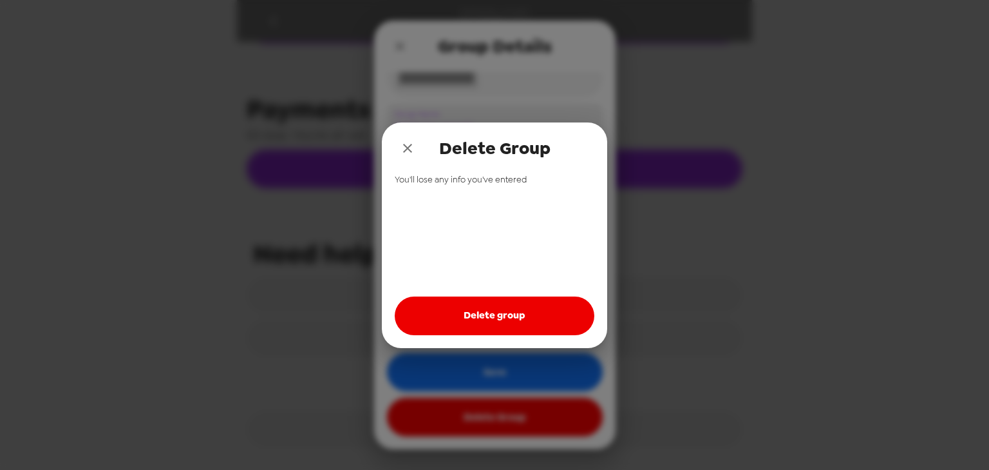
click at [406, 144] on icon "close" at bounding box center [407, 147] width 15 height 15
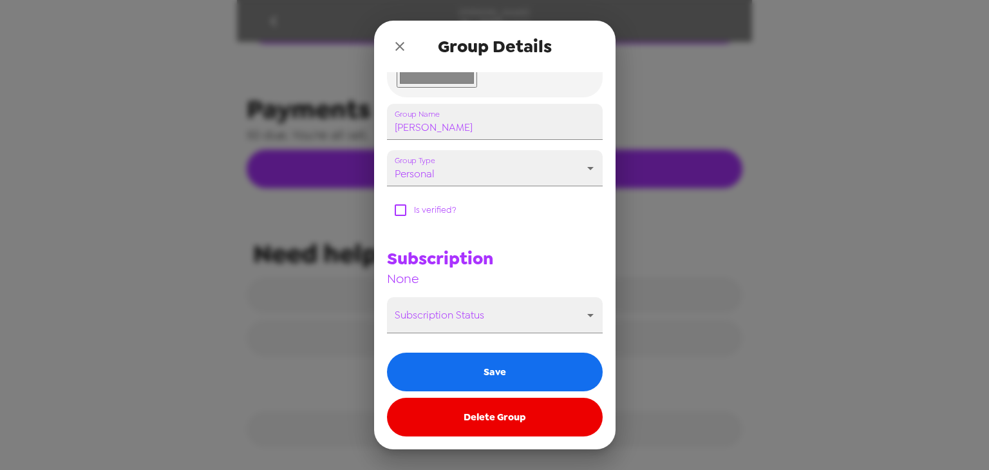
click at [394, 39] on icon "close" at bounding box center [399, 46] width 15 height 15
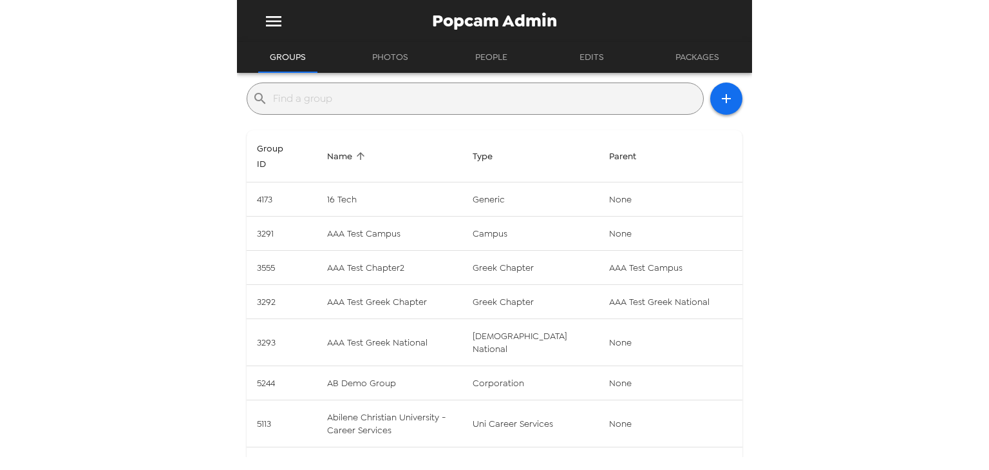
click at [325, 99] on input "text" at bounding box center [485, 98] width 425 height 21
type input "a"
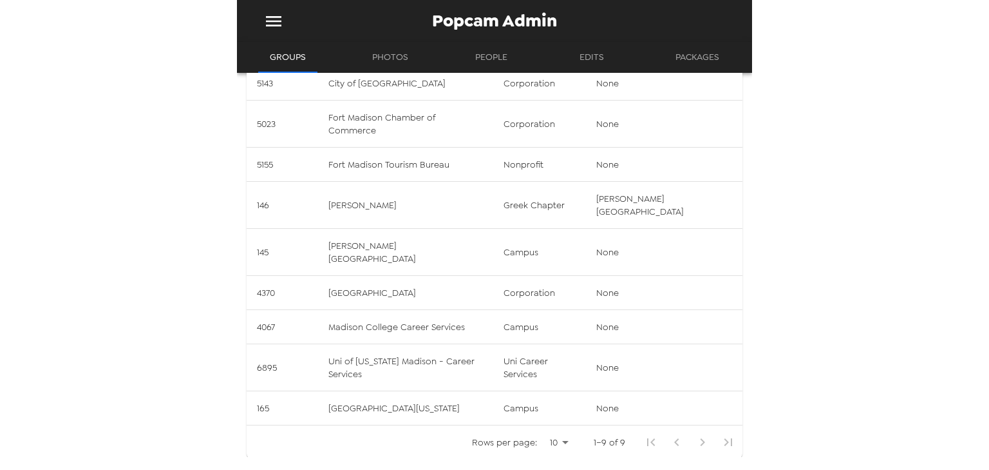
scroll to position [120, 0]
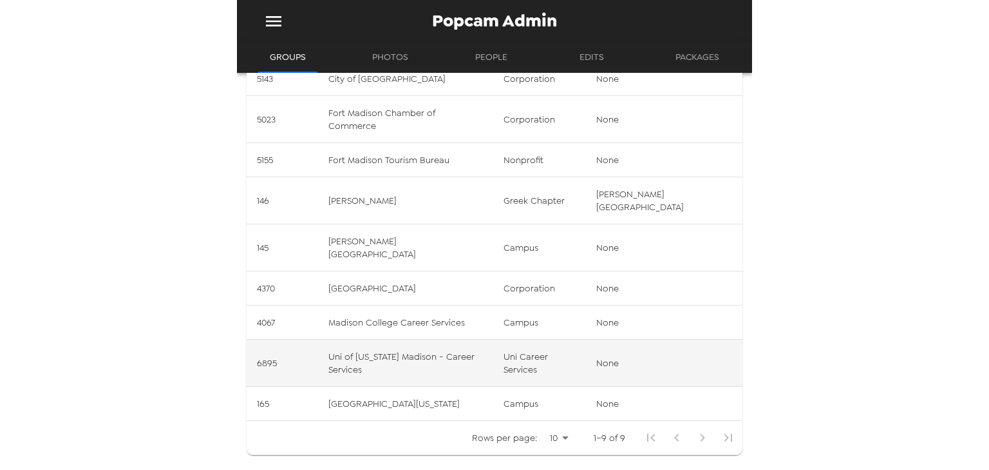
type input "madison"
click at [445, 339] on td "Uni of Wisconsin Madison - Career Services" at bounding box center [405, 362] width 175 height 47
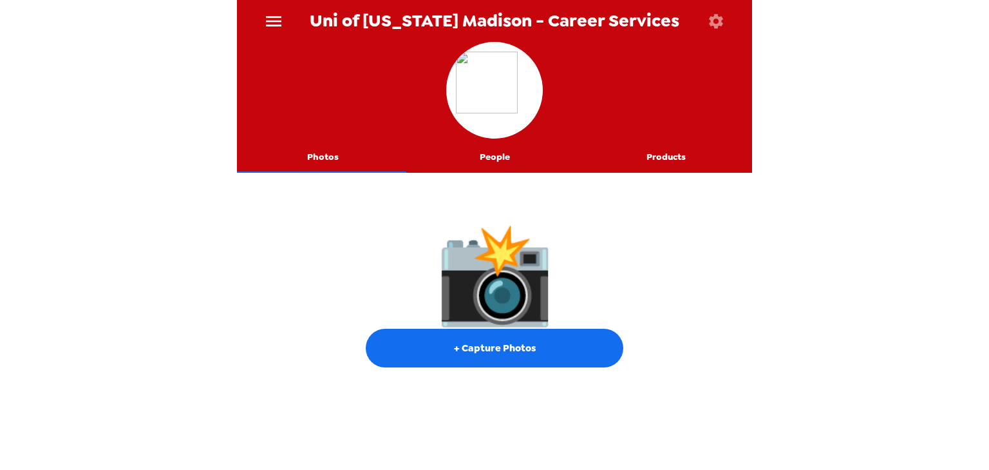
click at [734, 26] on button "button" at bounding box center [716, 21] width 42 height 42
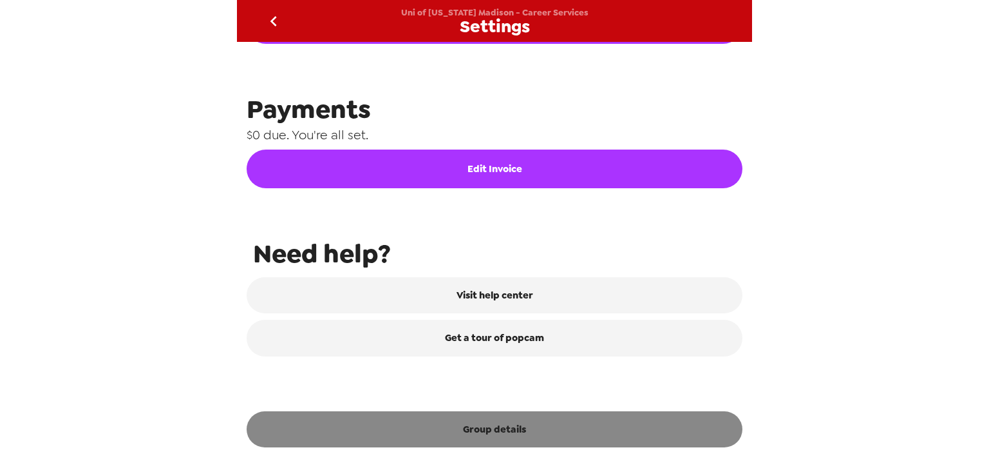
click at [495, 433] on button "Group details" at bounding box center [495, 429] width 496 height 36
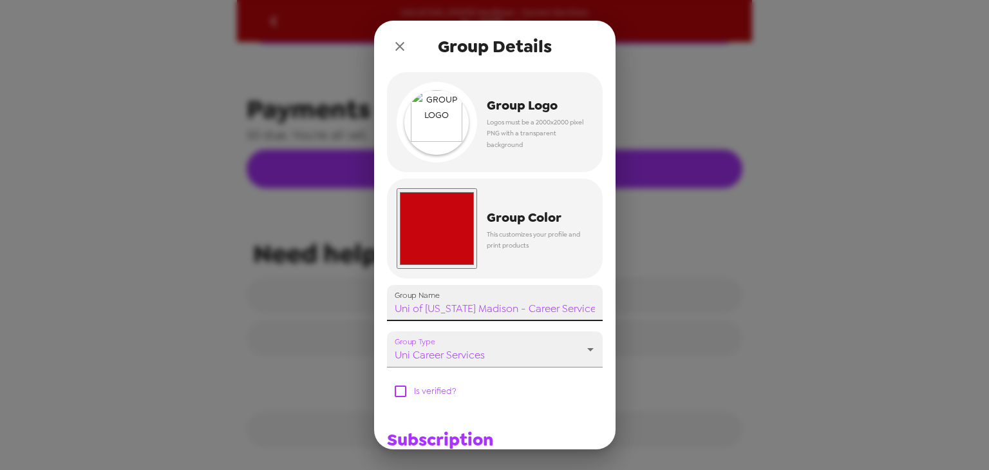
scroll to position [0, 8]
drag, startPoint x: 518, startPoint y: 308, endPoint x: 600, endPoint y: 309, distance: 82.5
click at [600, 309] on div "Group Logo Logos must be a 2000x2000 pixel PNG with a transparent background #c…" at bounding box center [495, 260] width 242 height 377
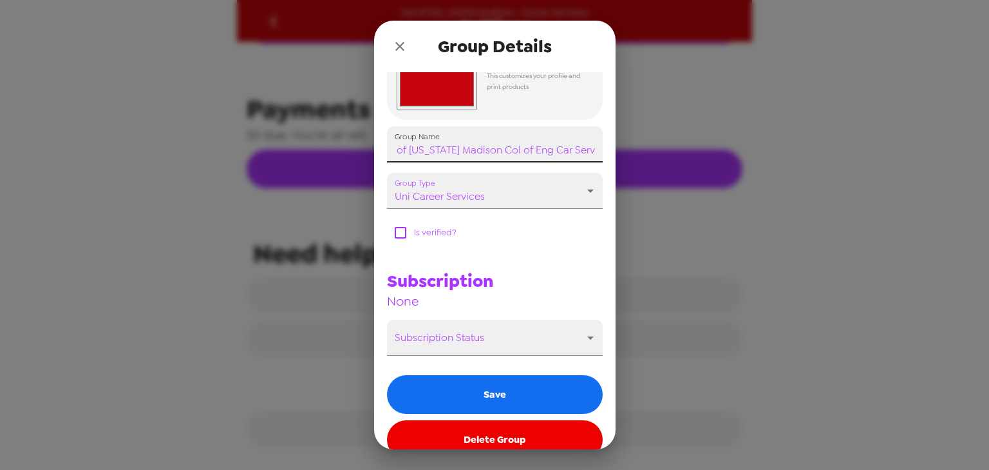
scroll to position [181, 0]
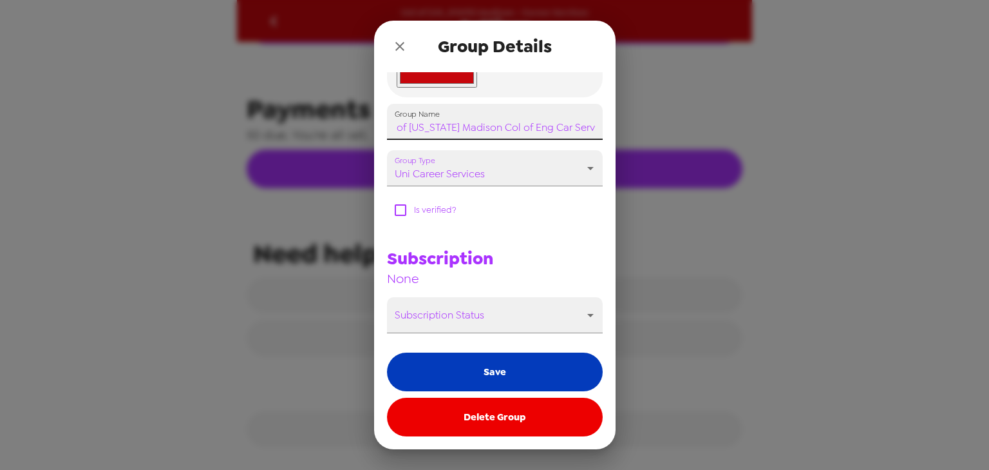
type input "Uni of Wisconsin Madison Col of Eng Car Serv"
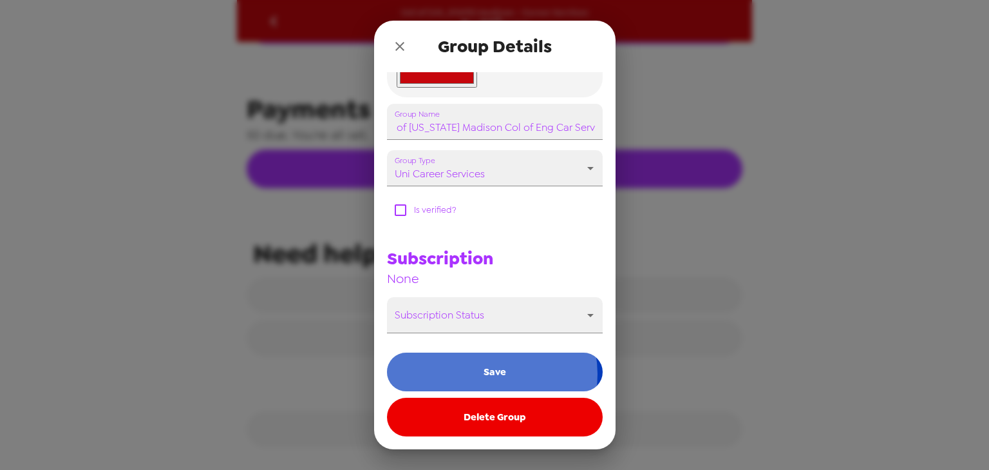
click at [484, 374] on button "Save" at bounding box center [495, 371] width 216 height 39
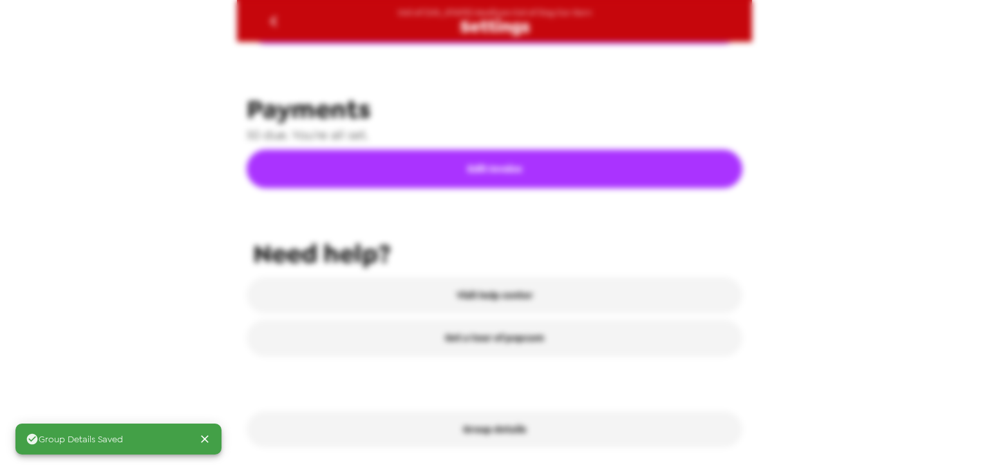
scroll to position [624, 0]
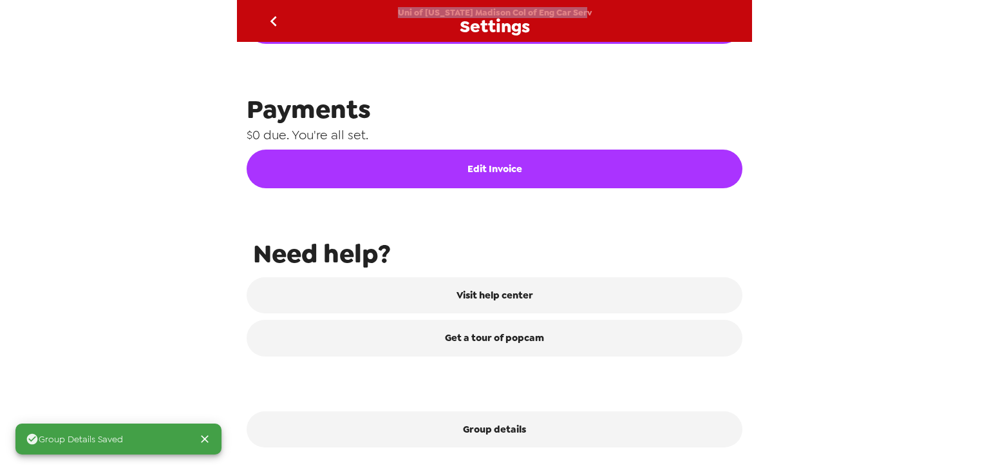
drag, startPoint x: 600, startPoint y: 10, endPoint x: 401, endPoint y: 8, distance: 198.4
click at [401, 8] on div "Uni of Wisconsin Madison Col of Eng Car Serv Settings" at bounding box center [494, 21] width 515 height 42
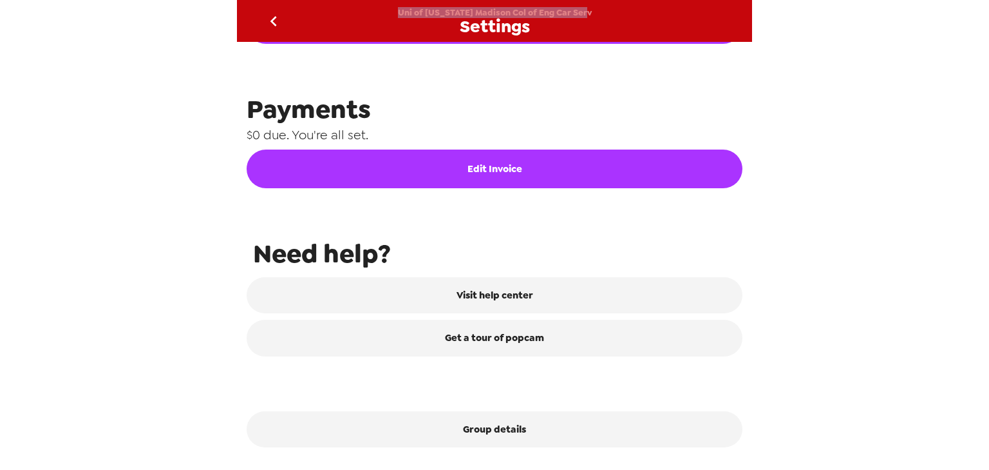
copy span "Uni of Wisconsin Madison Col of Eng Car Serv"
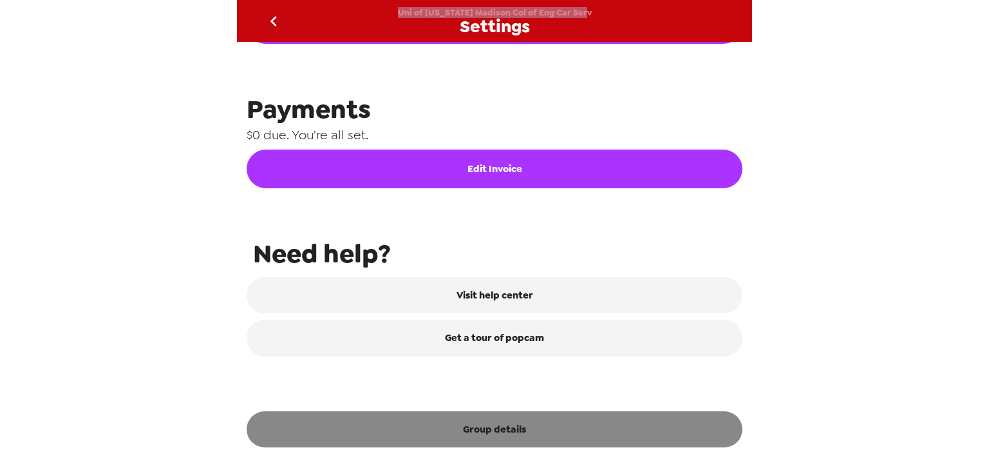
click at [511, 430] on button "Group details" at bounding box center [495, 429] width 496 height 36
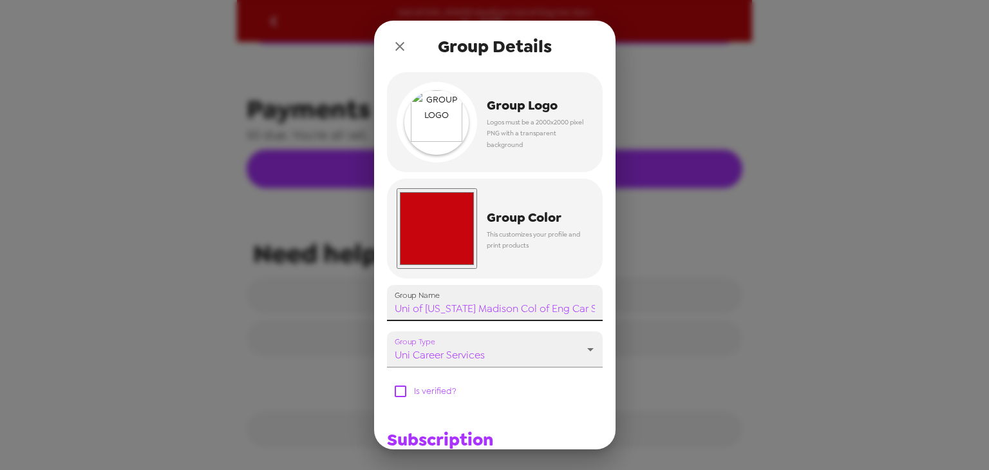
scroll to position [0, 19]
drag, startPoint x: 515, startPoint y: 309, endPoint x: 666, endPoint y: 313, distance: 151.4
click at [649, 310] on div "Group Details Group Logo Logos must be a 2000x2000 pixel PNG with a transparent…" at bounding box center [494, 235] width 989 height 470
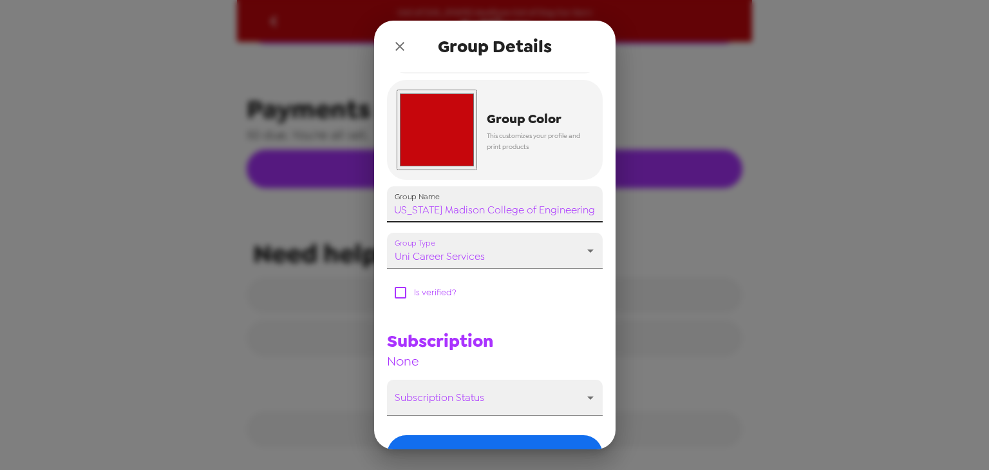
scroll to position [181, 0]
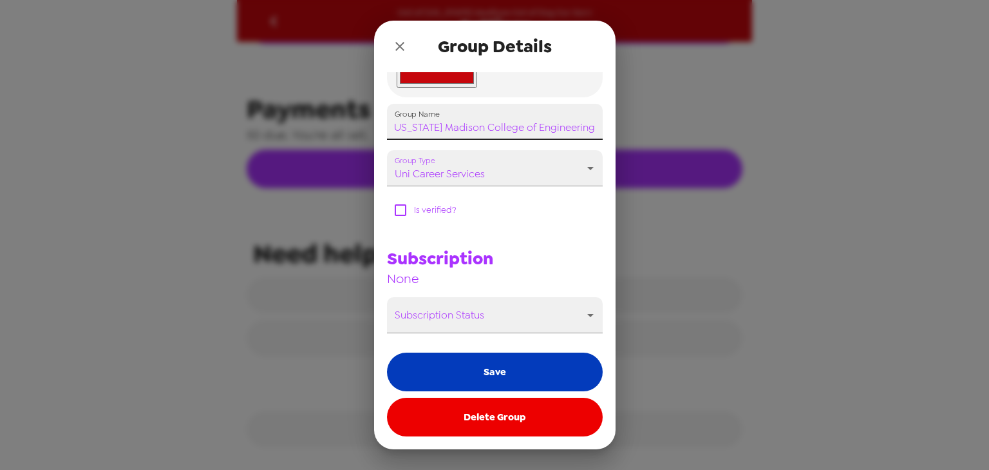
type input "Uni of Wisconsin Madison College of Engineering"
click at [500, 366] on button "Save" at bounding box center [495, 371] width 216 height 39
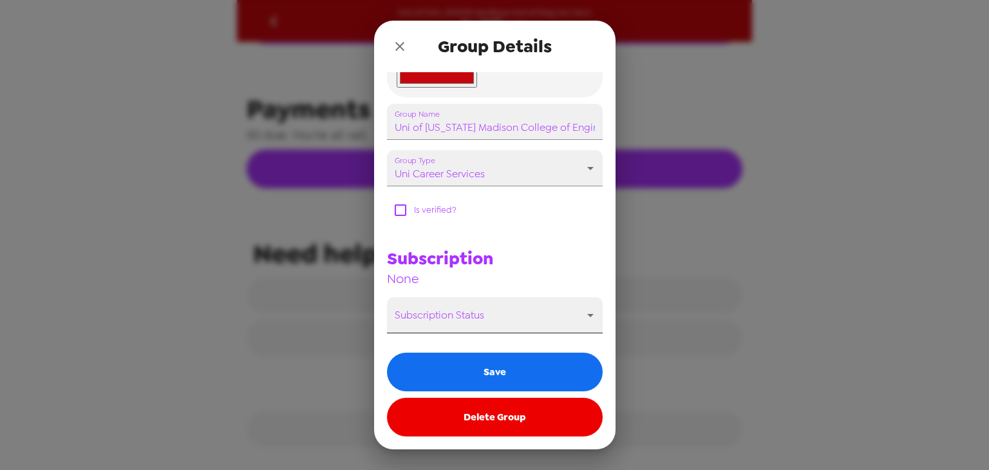
scroll to position [624, 0]
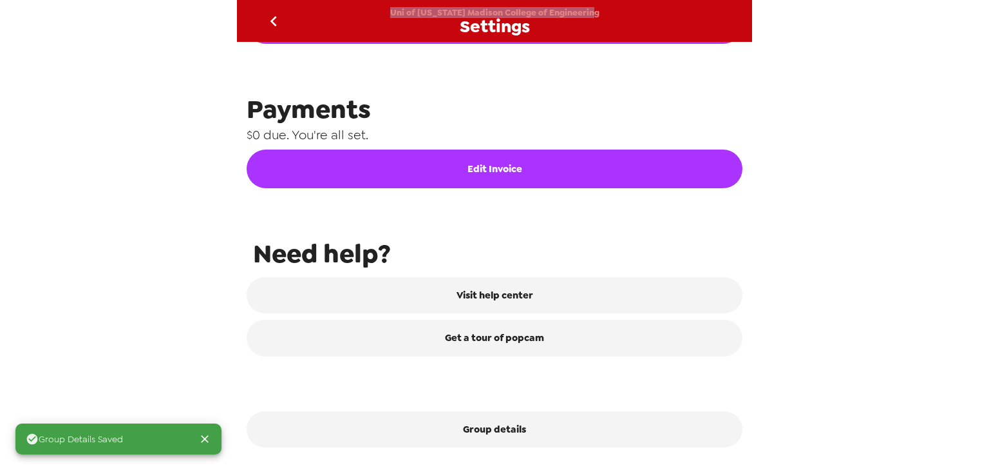
drag, startPoint x: 597, startPoint y: 10, endPoint x: 388, endPoint y: 10, distance: 208.7
click at [388, 10] on div "Uni of Wisconsin Madison College of Engineering Settings" at bounding box center [494, 21] width 515 height 42
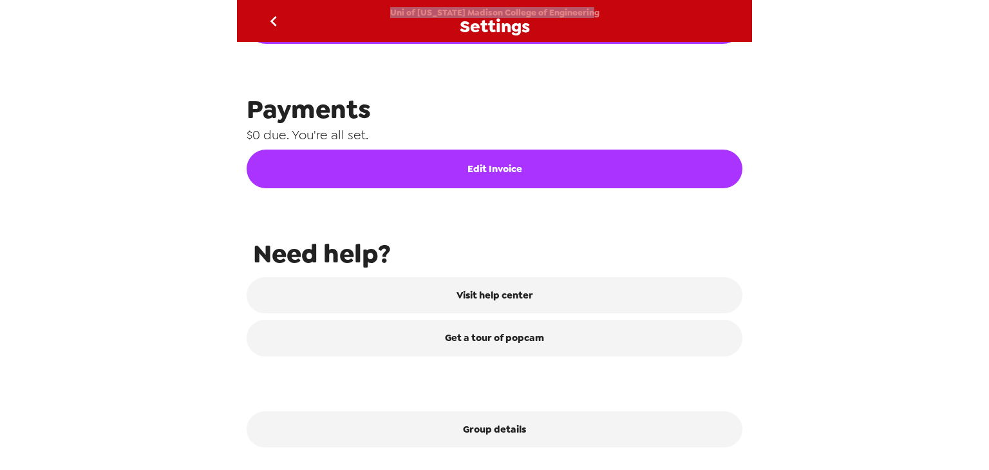
copy span "Uni of Wisconsin Madison College of Engineering"
click at [268, 15] on icon "go back" at bounding box center [273, 21] width 21 height 21
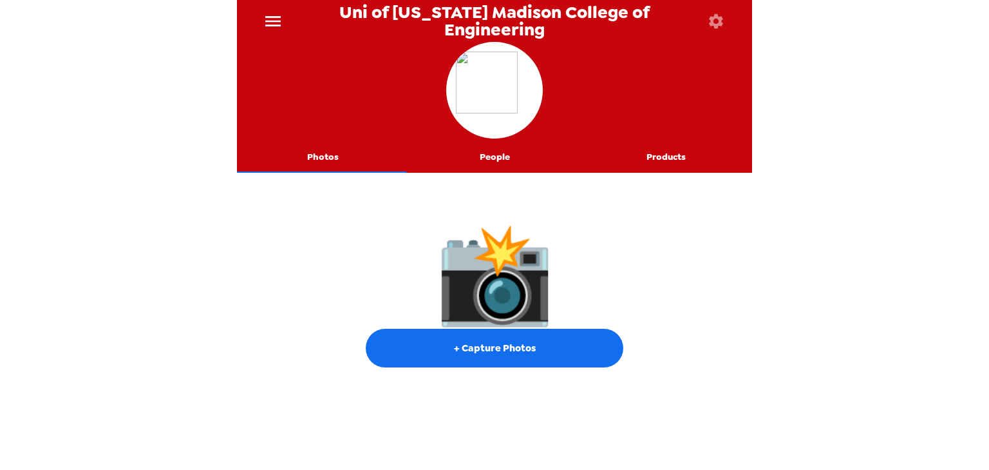
click at [505, 158] on button "People" at bounding box center [495, 157] width 172 height 31
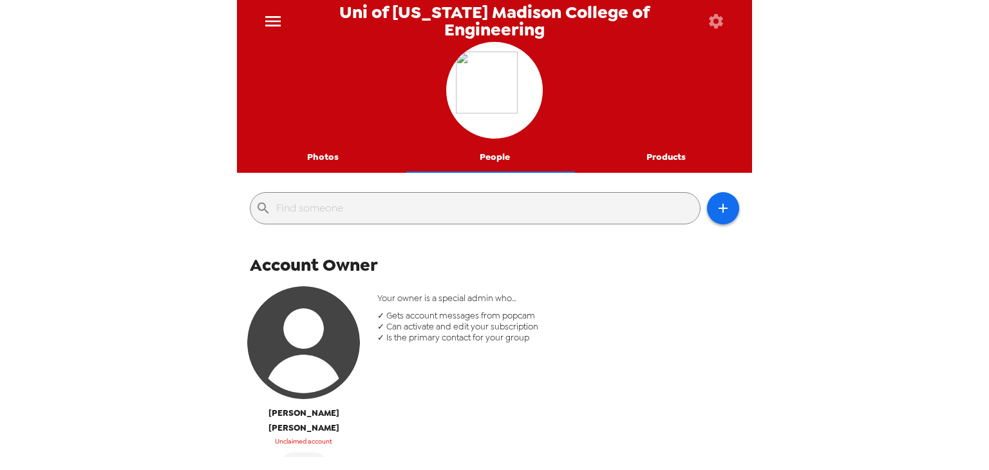
scroll to position [155, 0]
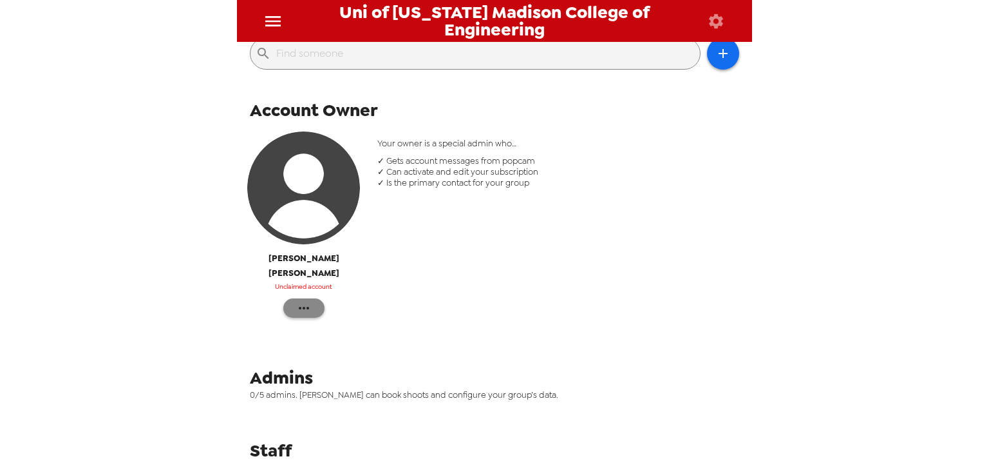
click at [310, 300] on icon "button" at bounding box center [303, 307] width 15 height 15
click at [353, 317] on span "Reinvite" at bounding box center [342, 319] width 53 height 15
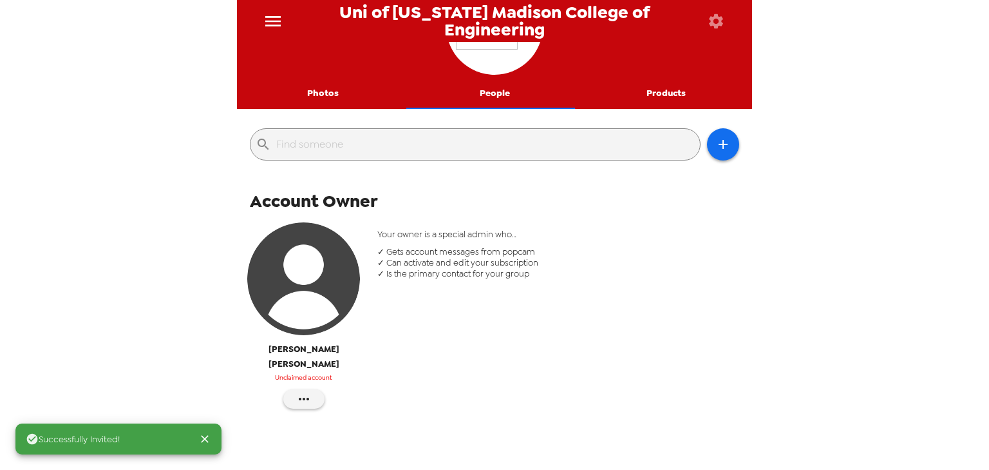
scroll to position [0, 0]
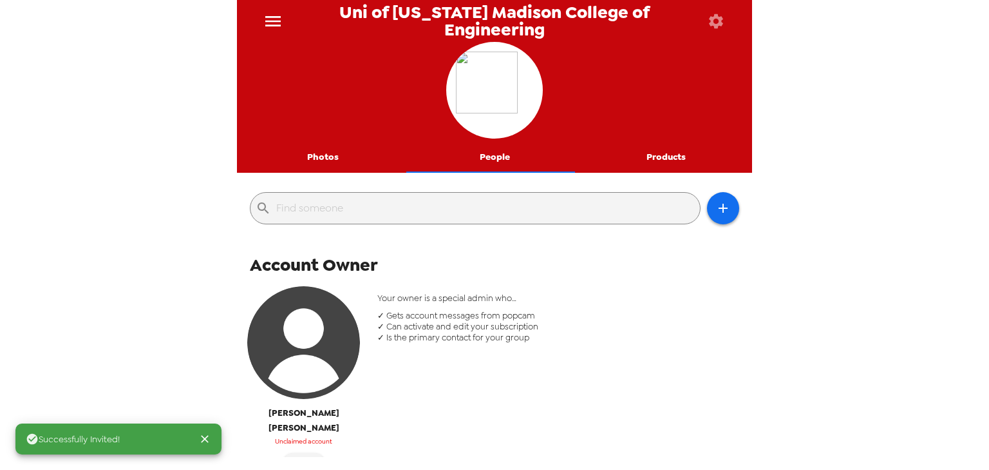
click at [307, 150] on button "Photos" at bounding box center [323, 157] width 172 height 31
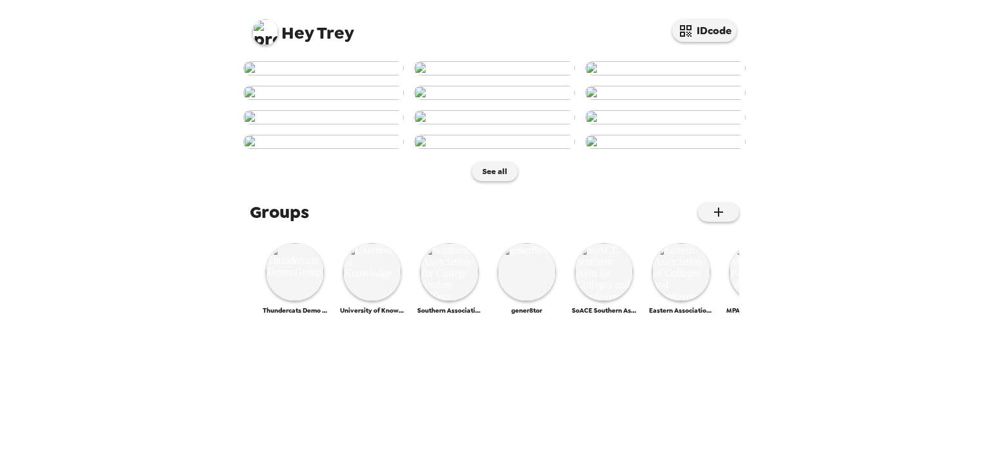
click at [260, 28] on img at bounding box center [266, 32] width 26 height 26
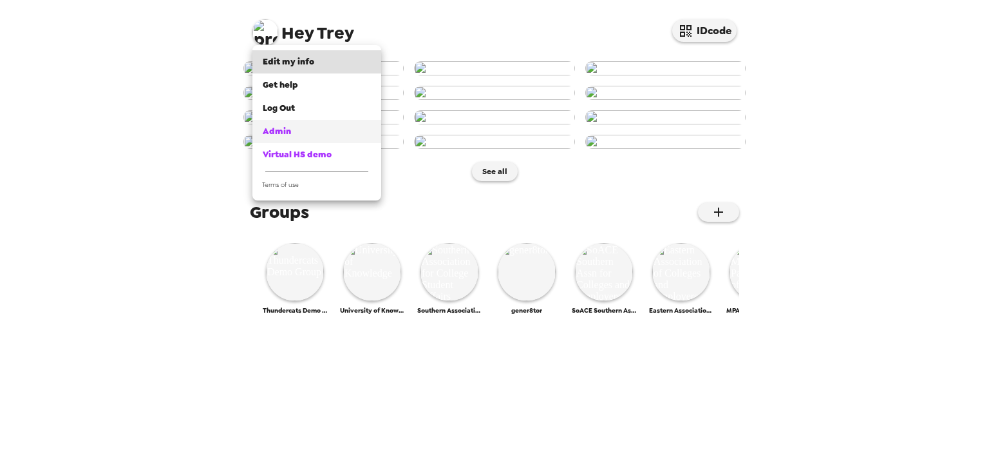
click at [283, 133] on span "Admin" at bounding box center [277, 131] width 28 height 11
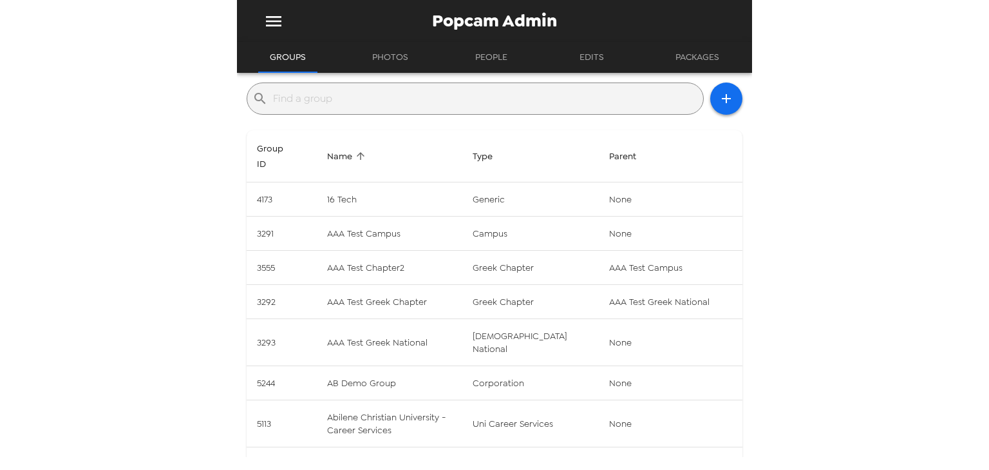
click at [374, 93] on input "text" at bounding box center [485, 98] width 425 height 21
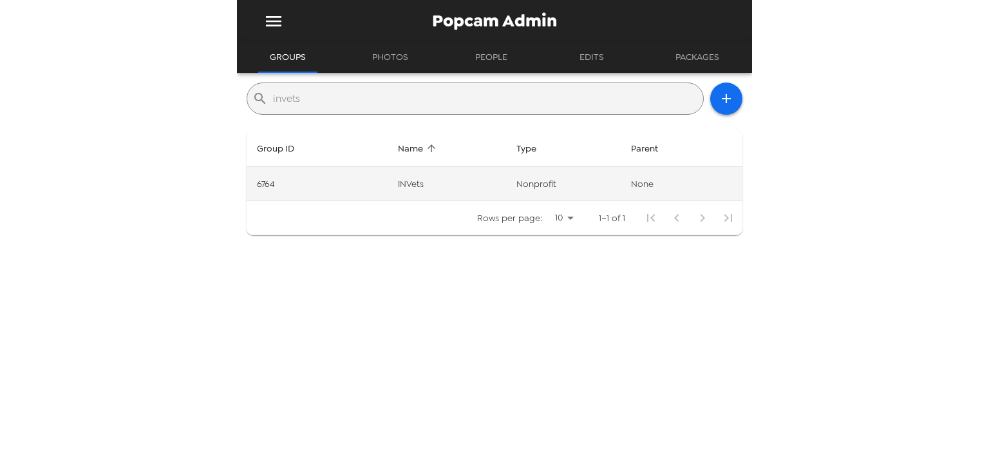
type input "invets"
click at [428, 180] on td "INVets" at bounding box center [447, 184] width 119 height 34
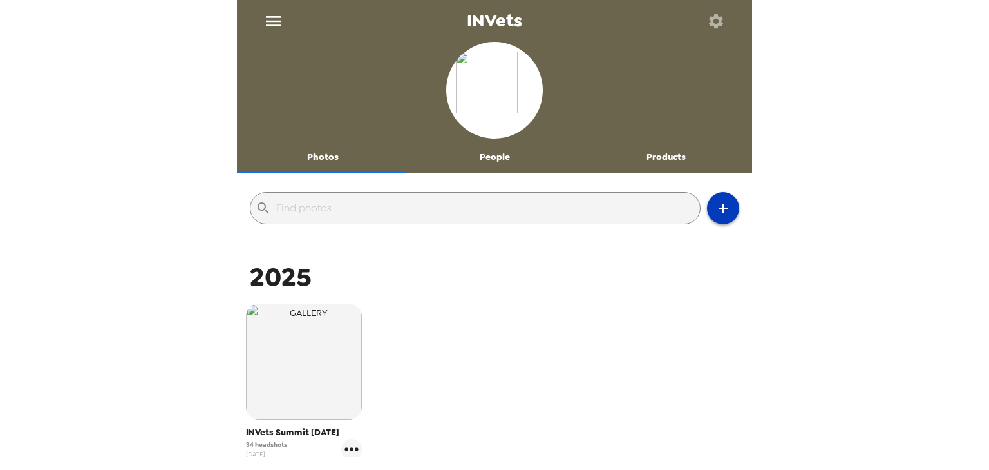
click at [719, 204] on icon "button" at bounding box center [723, 207] width 15 height 15
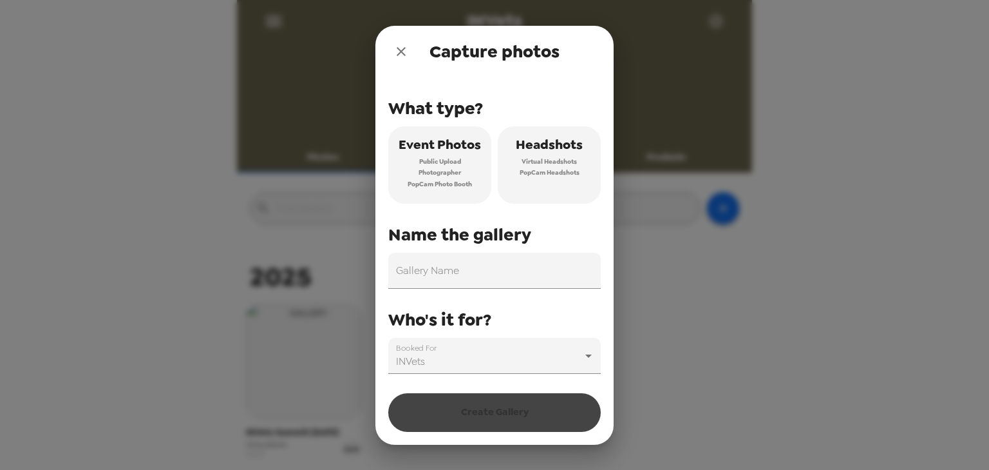
click at [557, 158] on span "Virtual Headshots" at bounding box center [549, 162] width 55 height 12
click at [509, 272] on input "Gallery Name" at bounding box center [494, 271] width 213 height 36
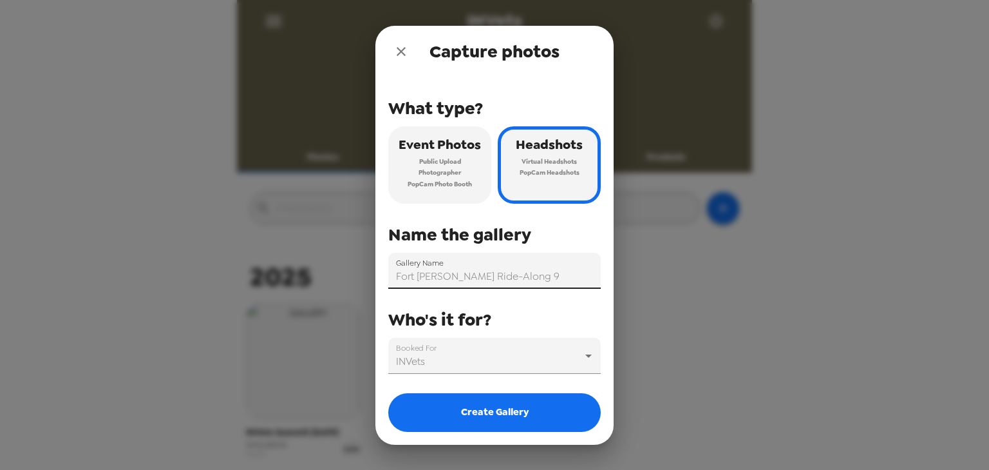
click at [548, 282] on input "Fort Knox Ride-Along 9" at bounding box center [494, 271] width 213 height 36
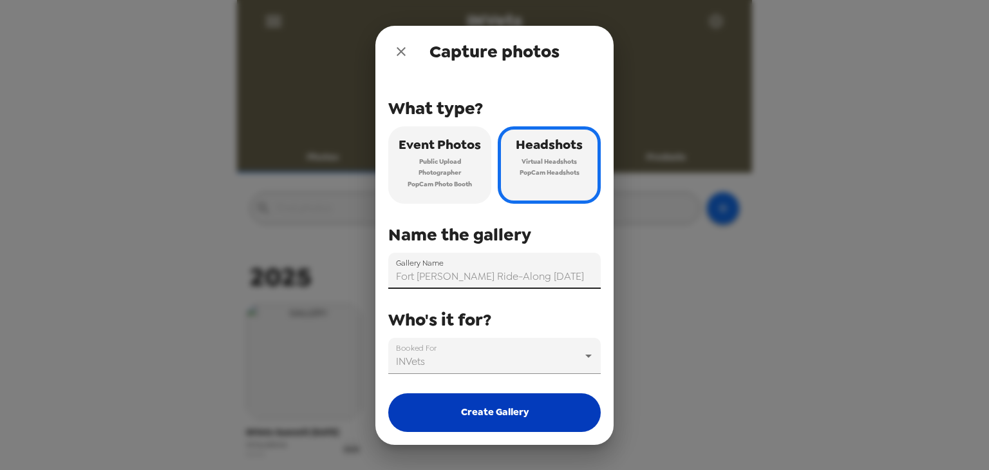
type input "Fort Knox Ride-Along 9/22/25"
click at [510, 406] on button "Create Gallery" at bounding box center [494, 412] width 213 height 39
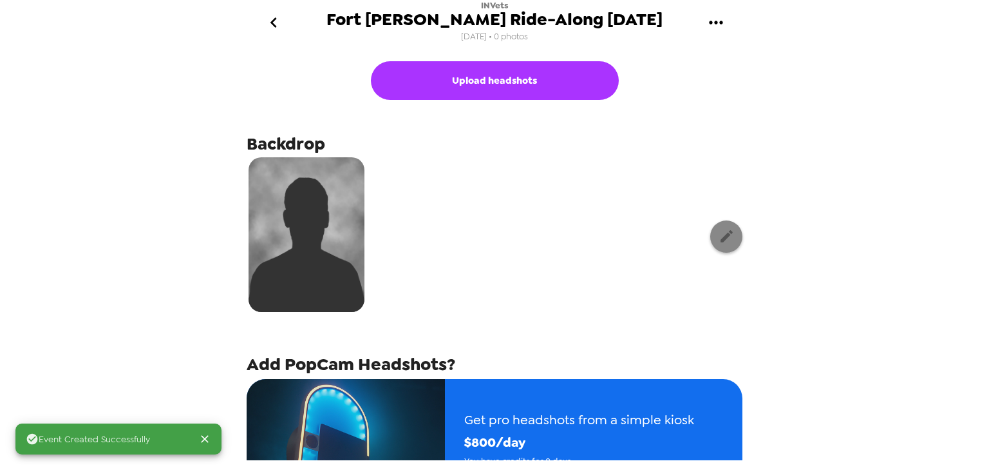
click at [720, 232] on icon "button" at bounding box center [727, 236] width 16 height 16
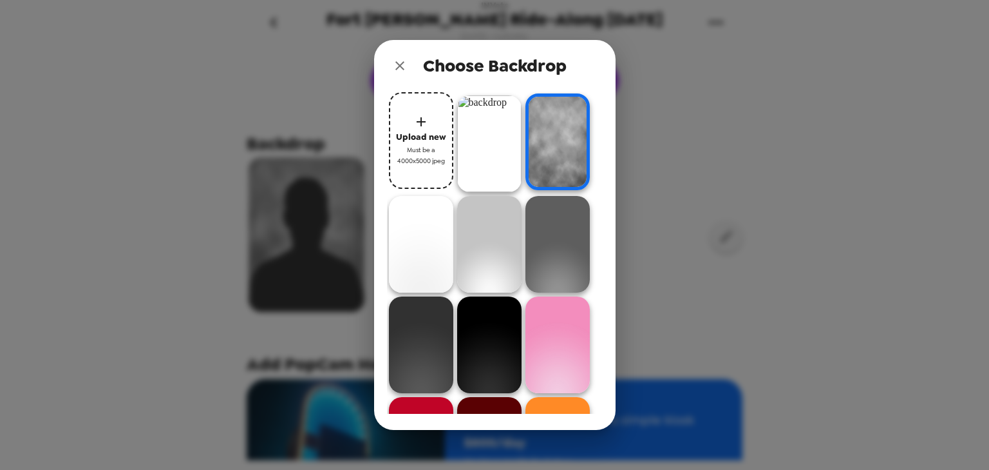
click at [482, 141] on img at bounding box center [489, 143] width 64 height 97
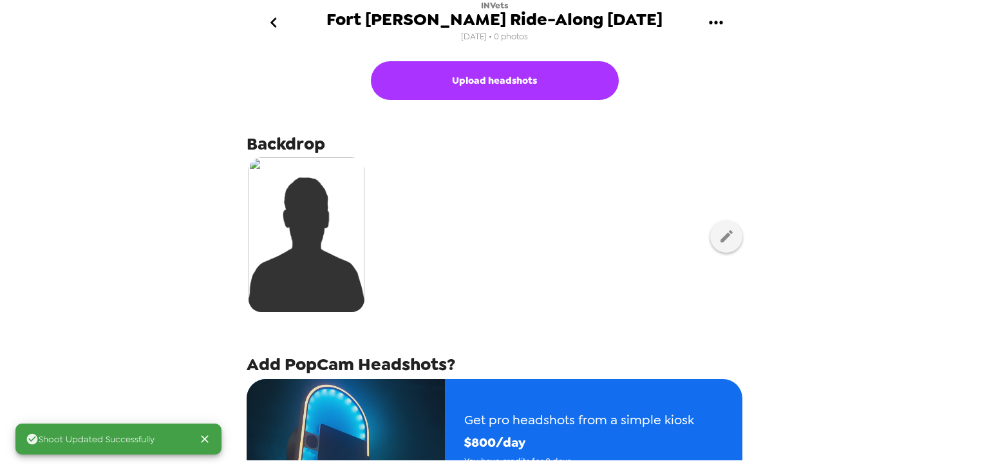
drag, startPoint x: 253, startPoint y: 23, endPoint x: 262, endPoint y: 30, distance: 10.6
click at [262, 30] on button "go back" at bounding box center [274, 23] width 42 height 42
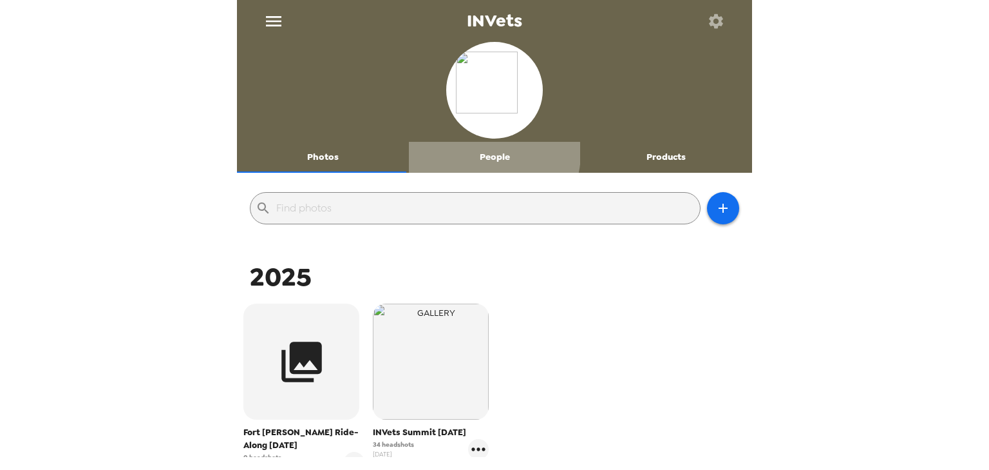
drag, startPoint x: 490, startPoint y: 153, endPoint x: 544, endPoint y: 213, distance: 80.7
click at [491, 153] on button "People" at bounding box center [495, 157] width 172 height 31
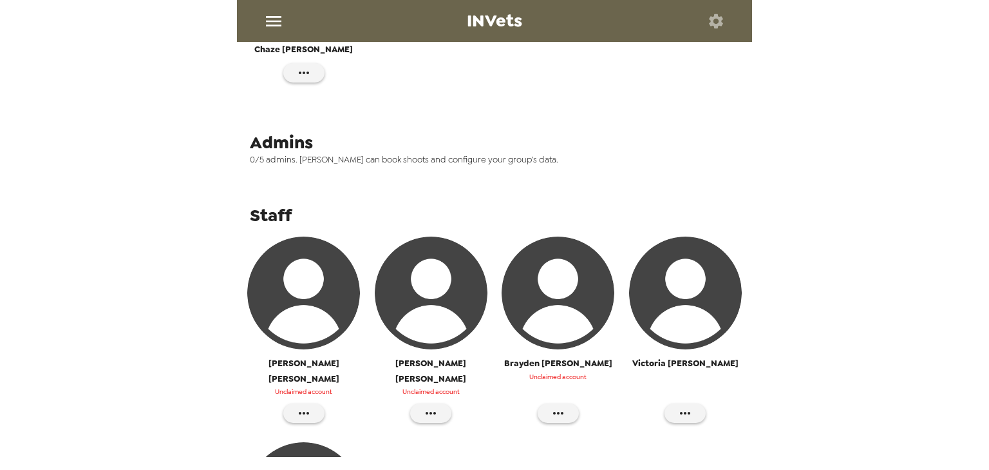
scroll to position [242, 0]
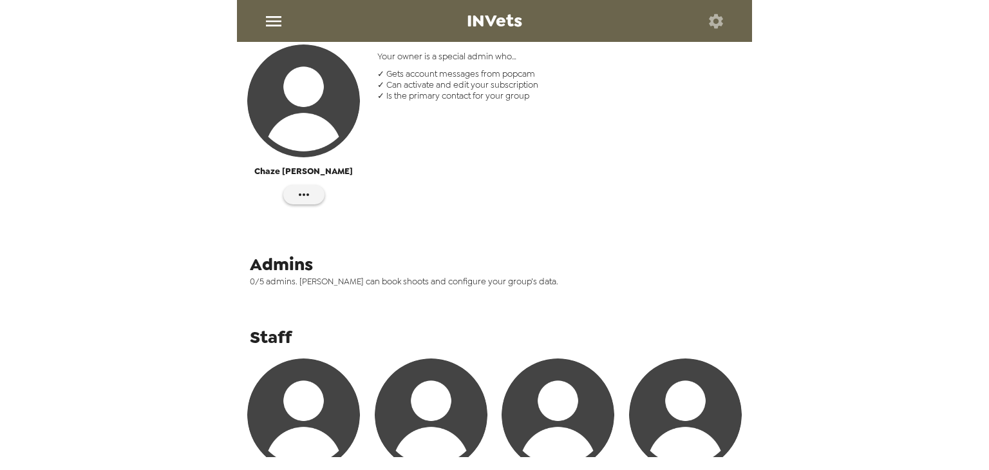
click at [267, 17] on icon "menu" at bounding box center [273, 21] width 15 height 10
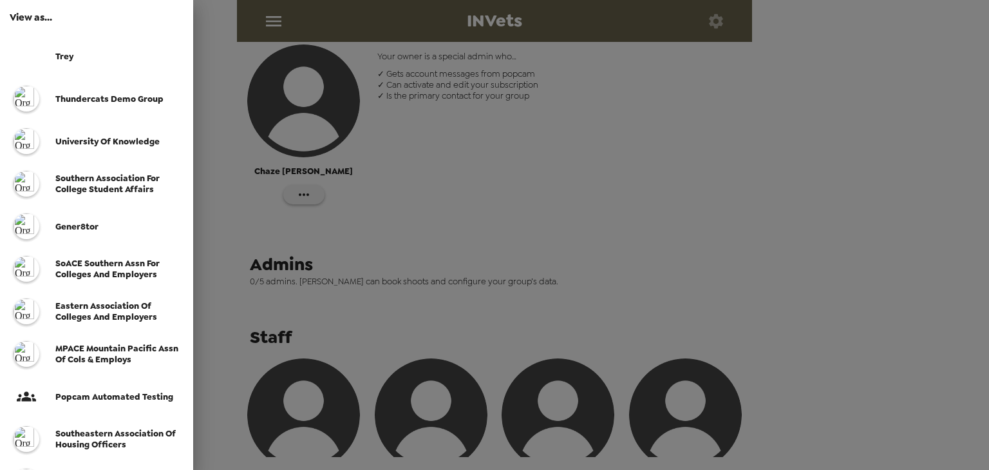
click at [593, 179] on div at bounding box center [494, 235] width 989 height 470
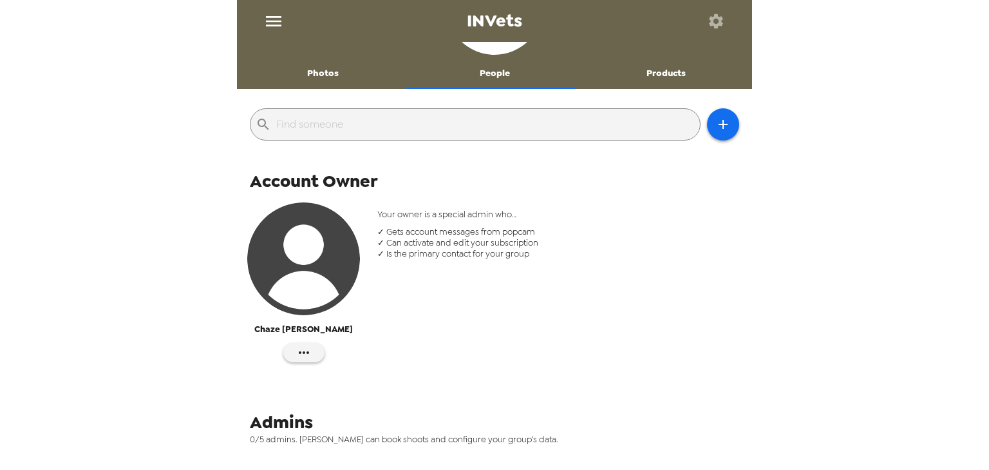
scroll to position [0, 0]
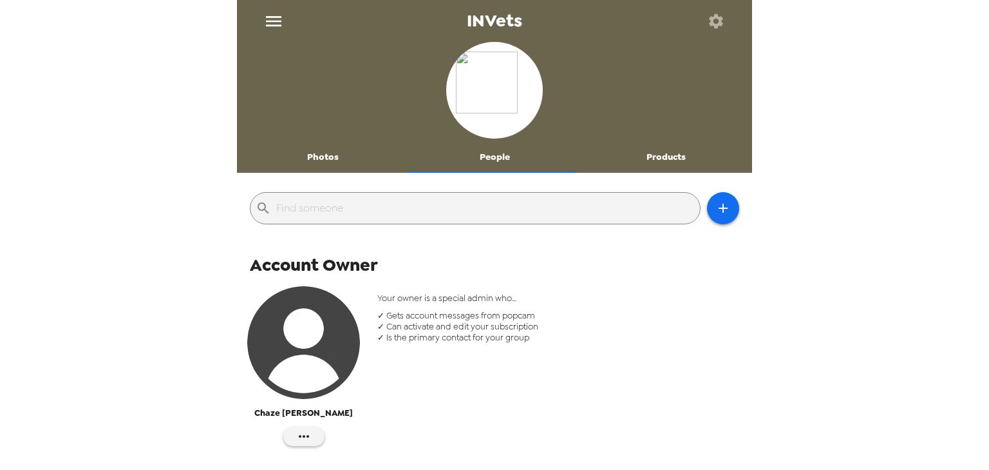
click at [332, 157] on button "Photos" at bounding box center [323, 157] width 172 height 31
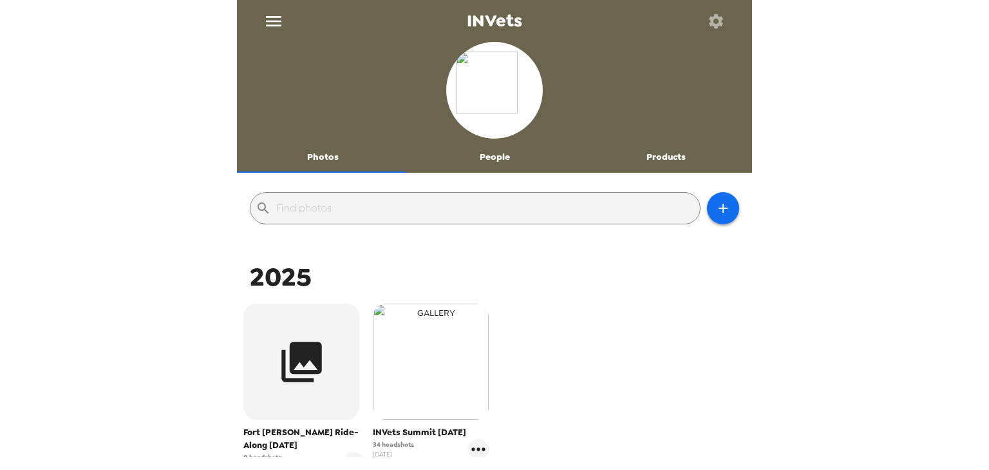
scroll to position [144, 0]
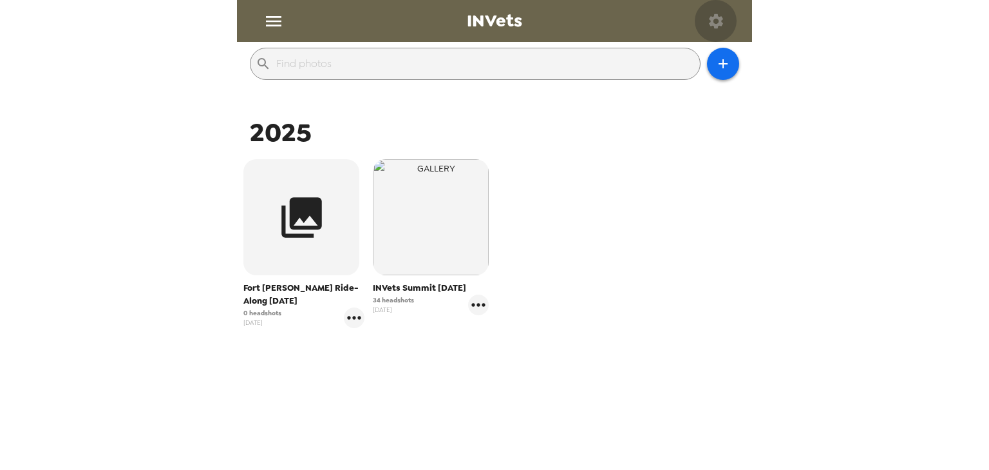
click at [719, 17] on icon "button" at bounding box center [716, 21] width 14 height 14
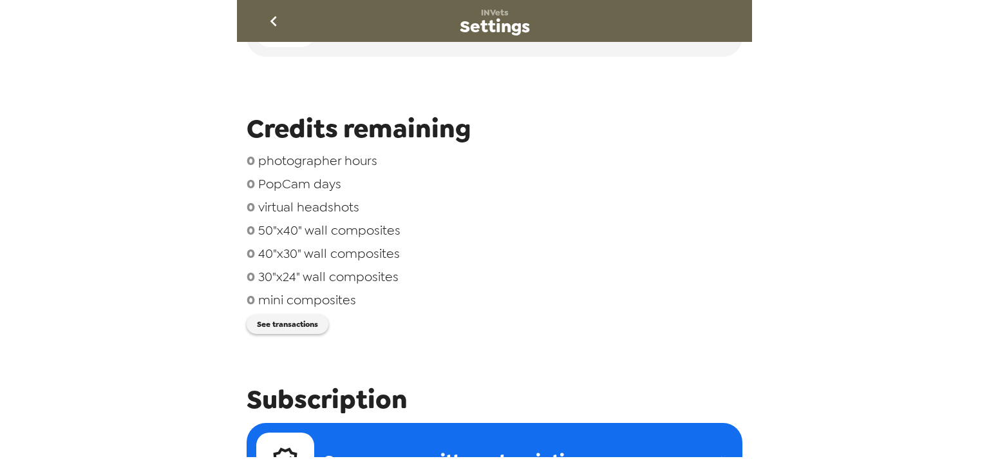
scroll to position [206, 0]
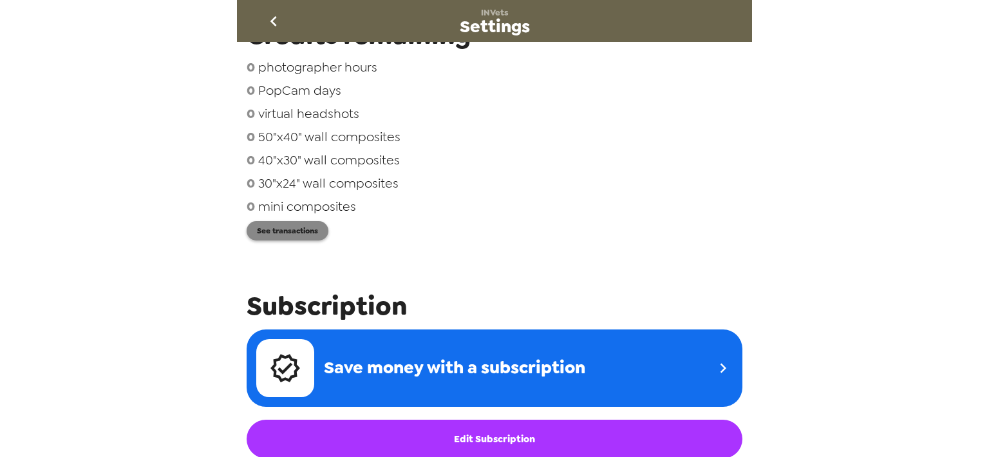
click at [309, 236] on button "See transactions" at bounding box center [288, 230] width 82 height 19
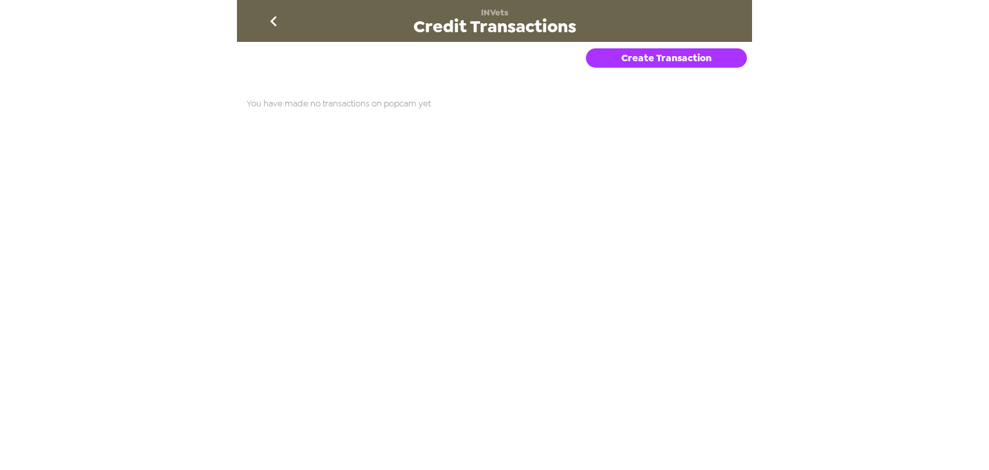
click at [682, 43] on div "Create Transaction" at bounding box center [669, 65] width 166 height 46
click at [680, 62] on button "Create Transaction" at bounding box center [666, 57] width 161 height 19
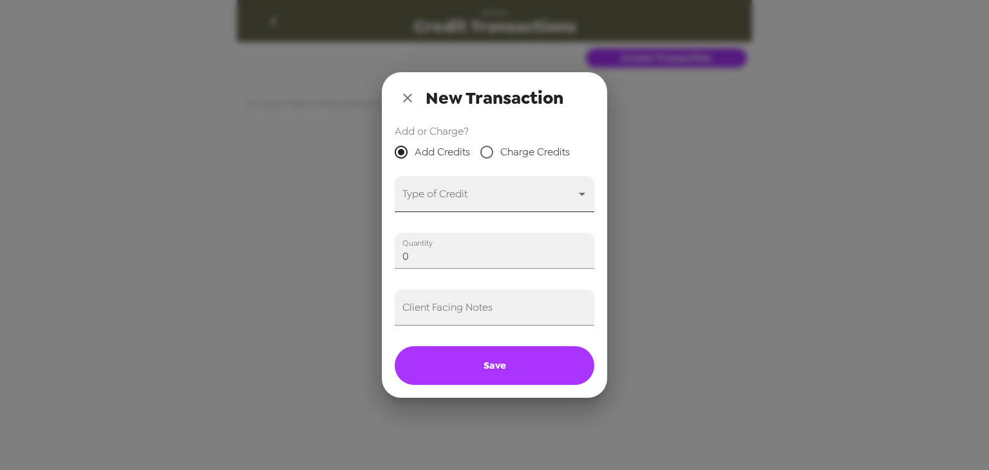
click at [461, 190] on body "INVets Credit Transactions Create Transaction You have made no transactions on …" at bounding box center [494, 235] width 989 height 470
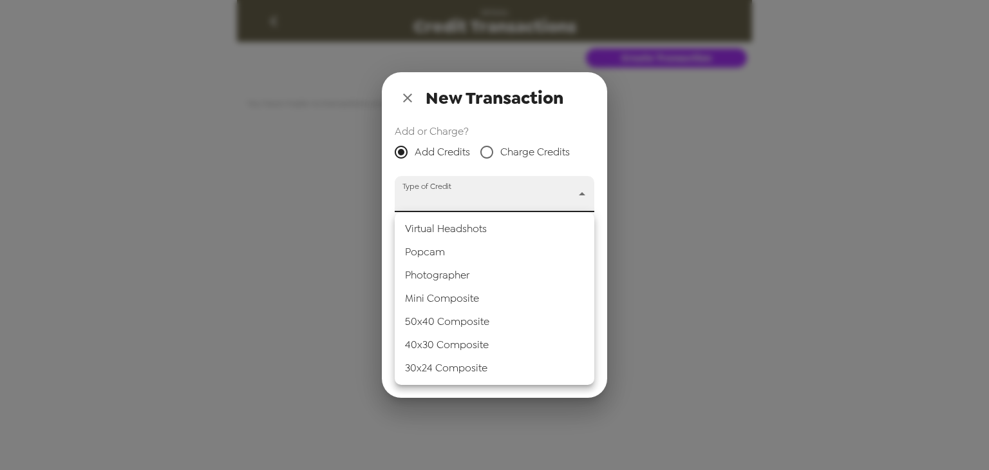
click at [463, 247] on li "Popcam" at bounding box center [495, 251] width 200 height 23
type input "popcam"
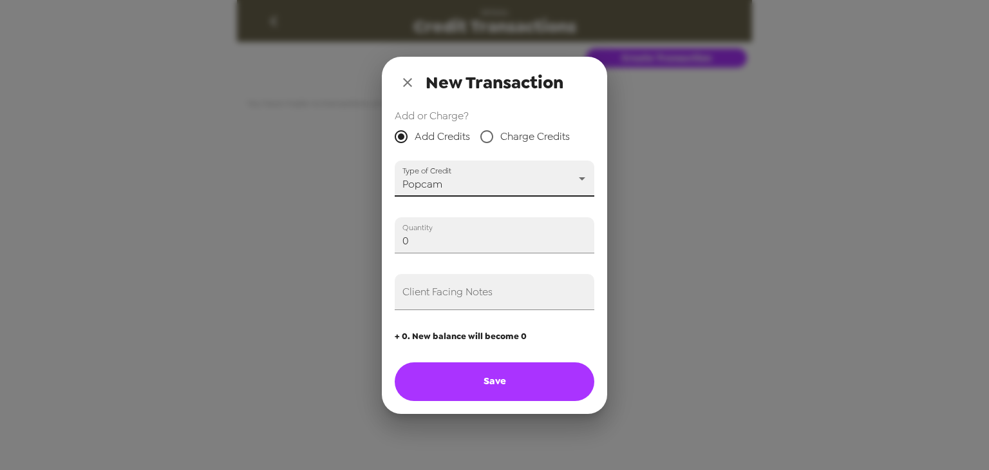
drag, startPoint x: 446, startPoint y: 242, endPoint x: 294, endPoint y: 216, distance: 153.6
click at [295, 216] on div "New Transaction Add or Charge? Add Credits Charge Credits Type of Credit Popcam…" at bounding box center [494, 235] width 989 height 470
type input "1"
click at [442, 302] on input "Client Facing Notes" at bounding box center [495, 292] width 200 height 36
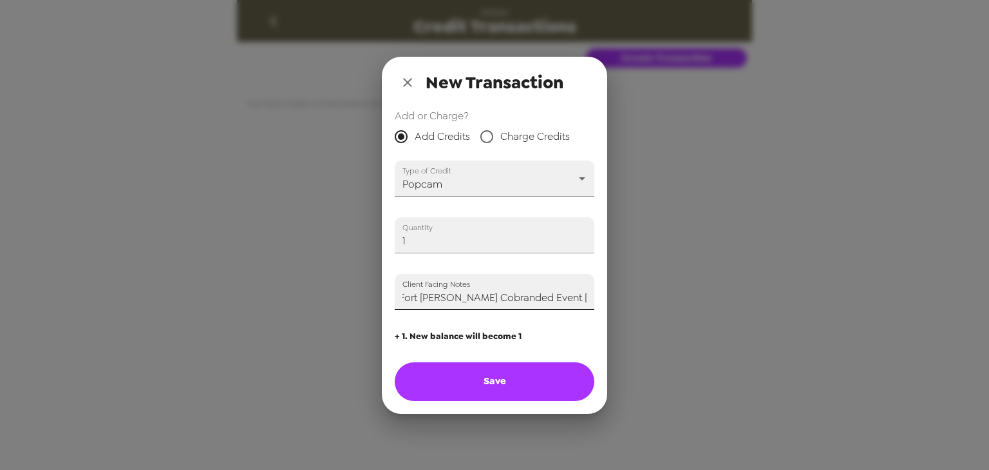
scroll to position [0, 58]
type input "Comp for Fort Knox Cobranded Event 9/22/25 (Trey)"
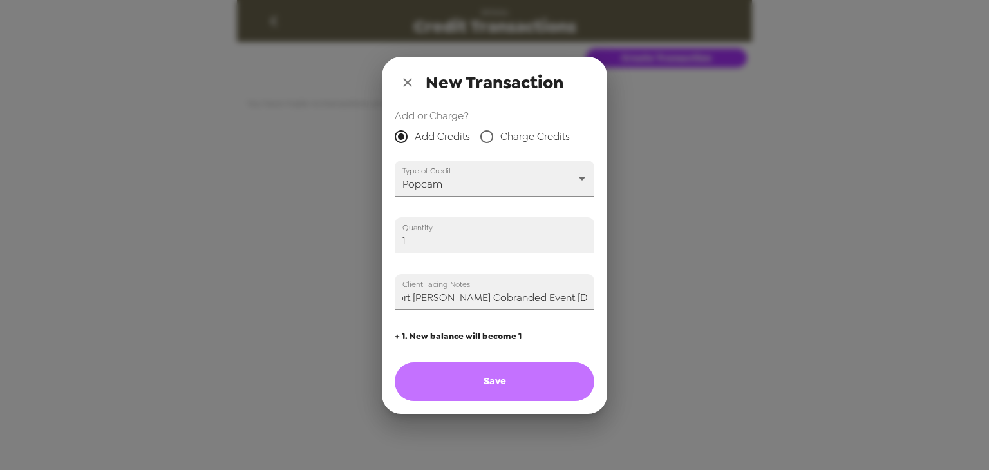
click at [525, 379] on button "Save" at bounding box center [495, 381] width 200 height 39
type input "0"
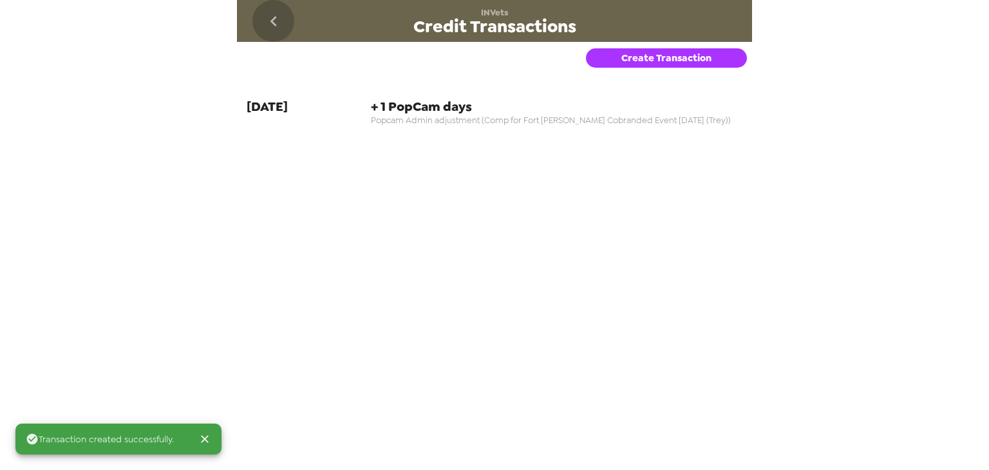
click at [276, 15] on icon "go back" at bounding box center [273, 21] width 21 height 21
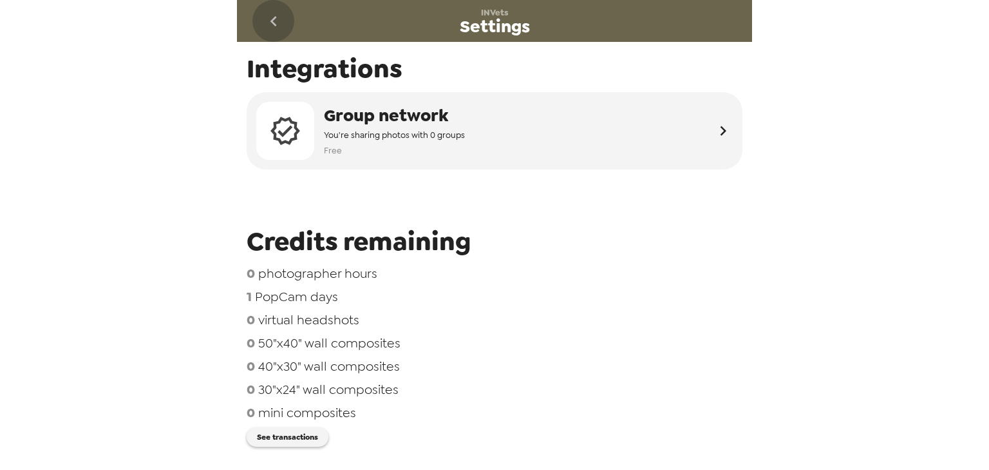
click at [283, 18] on icon "go back" at bounding box center [273, 21] width 21 height 21
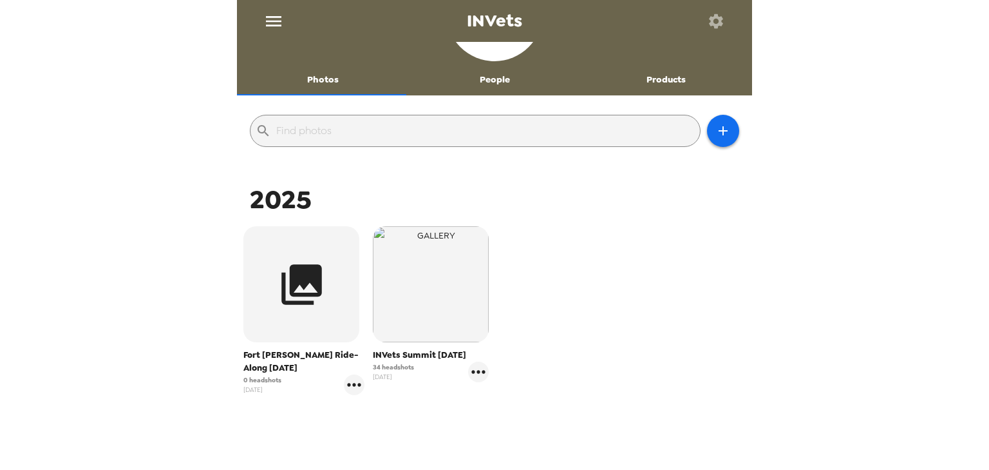
scroll to position [144, 0]
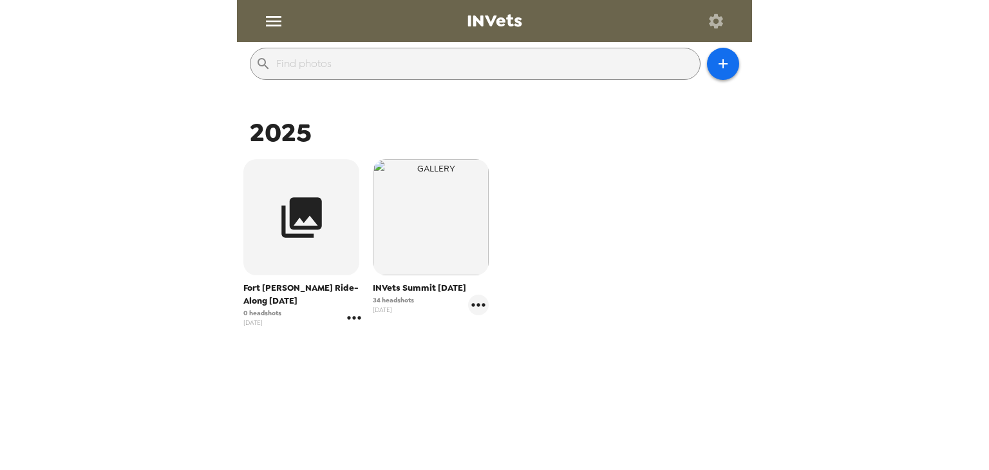
click at [354, 316] on icon "gallery menu" at bounding box center [354, 317] width 21 height 21
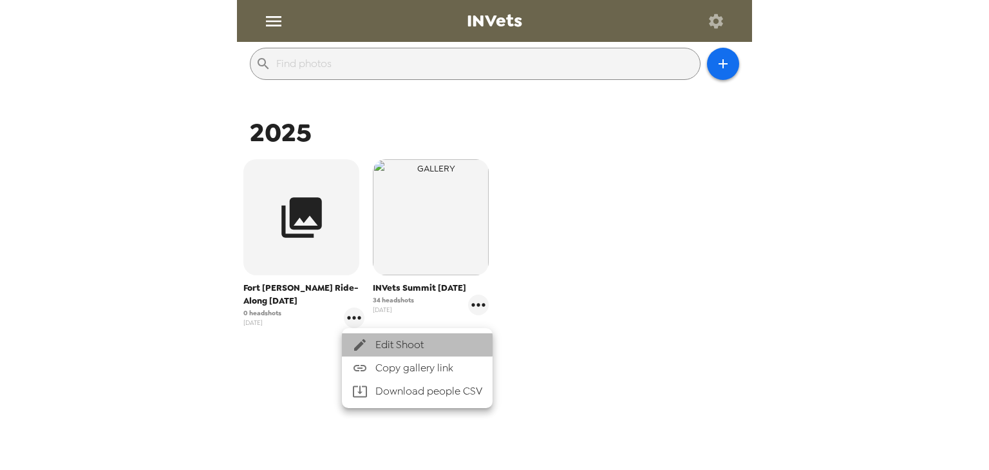
click at [385, 335] on li "Edit Shoot" at bounding box center [417, 344] width 151 height 23
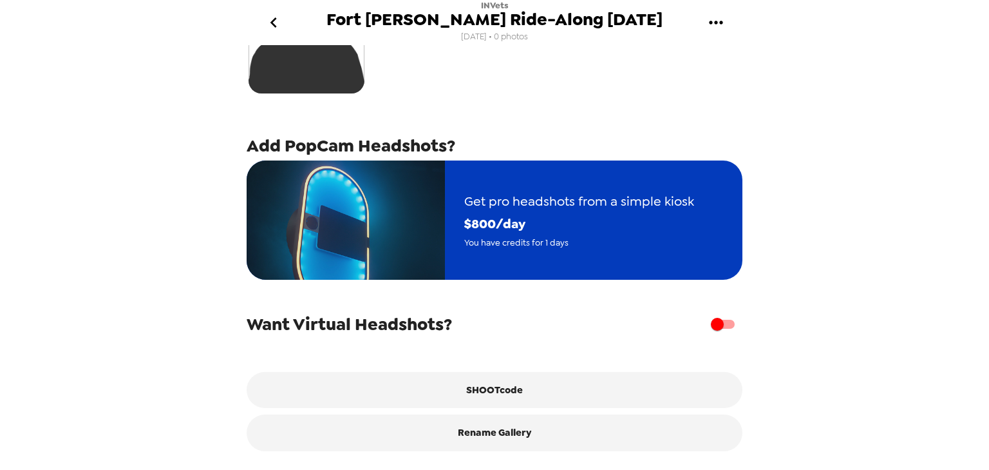
scroll to position [224, 0]
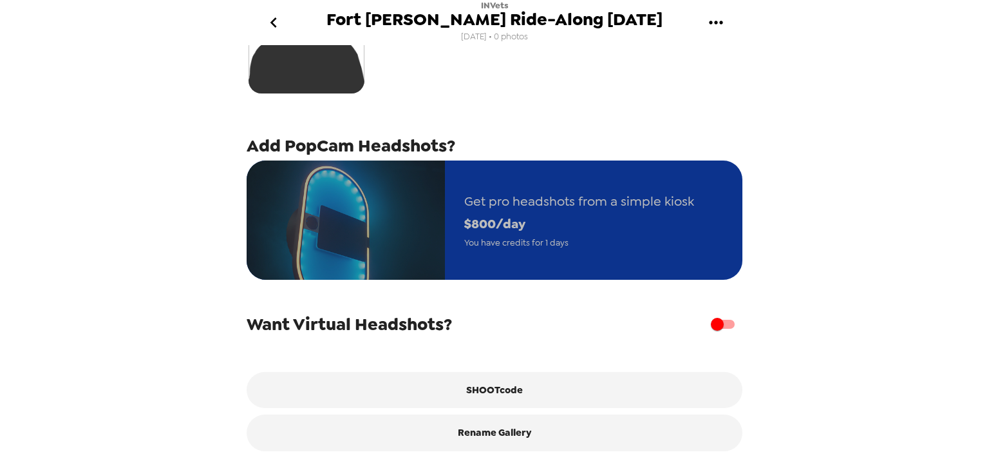
click at [565, 213] on span "$ 800 /day" at bounding box center [579, 224] width 230 height 23
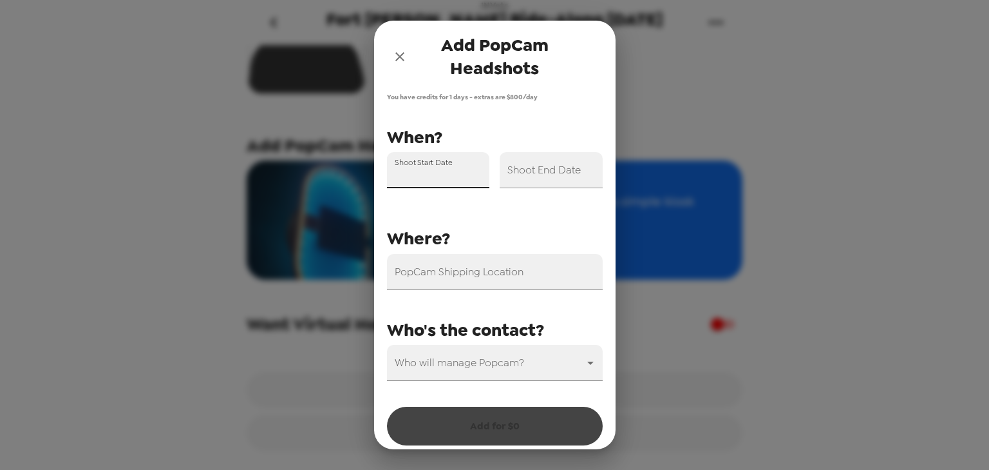
click at [444, 171] on div "Shoot Start Date" at bounding box center [438, 170] width 103 height 36
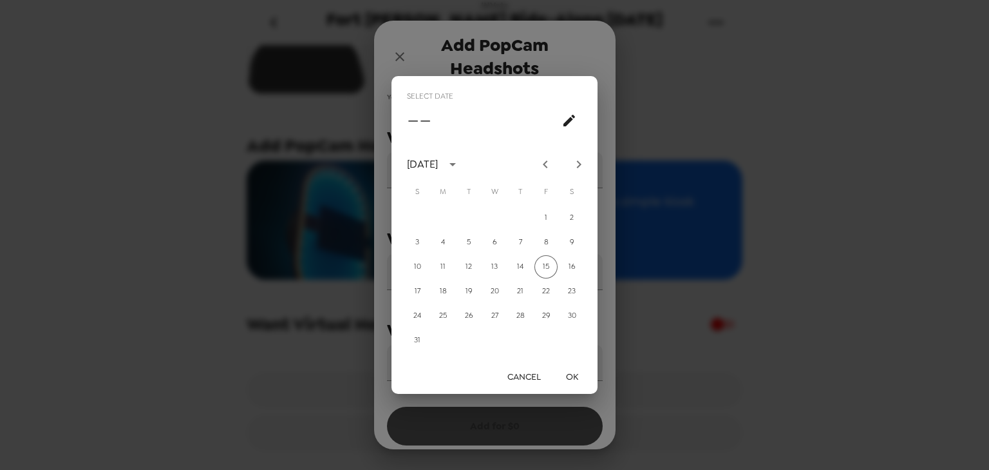
click at [577, 165] on icon "Next month" at bounding box center [578, 164] width 15 height 15
click at [446, 292] on button "22" at bounding box center [443, 291] width 23 height 23
type input "09/22/2025"
click at [575, 371] on button "OK" at bounding box center [571, 377] width 41 height 24
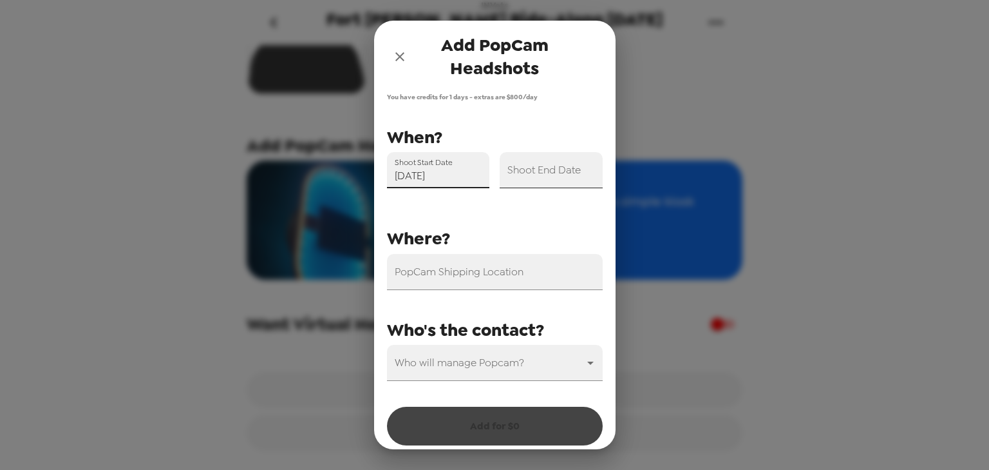
click at [576, 175] on input "Shoot End Date" at bounding box center [551, 170] width 103 height 36
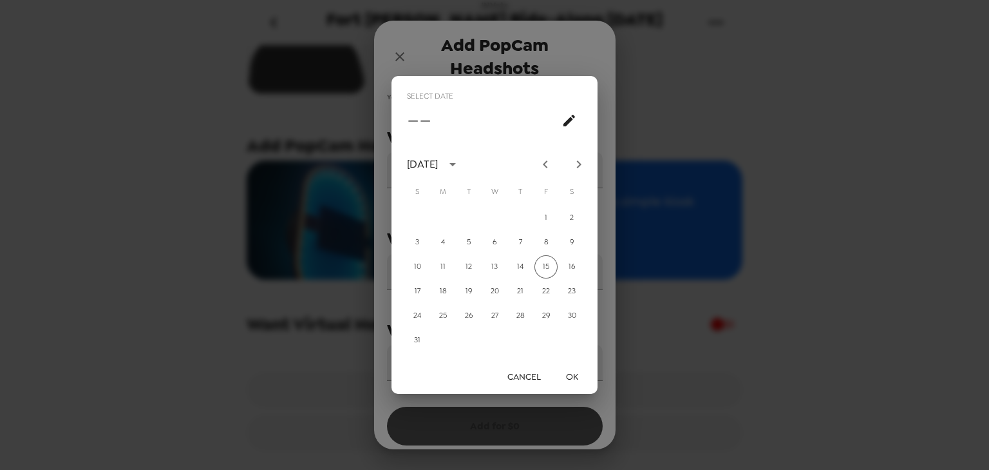
click at [582, 164] on icon "Next month" at bounding box center [578, 164] width 15 height 15
click at [441, 293] on button "22" at bounding box center [443, 291] width 23 height 23
type input "09/22/2025"
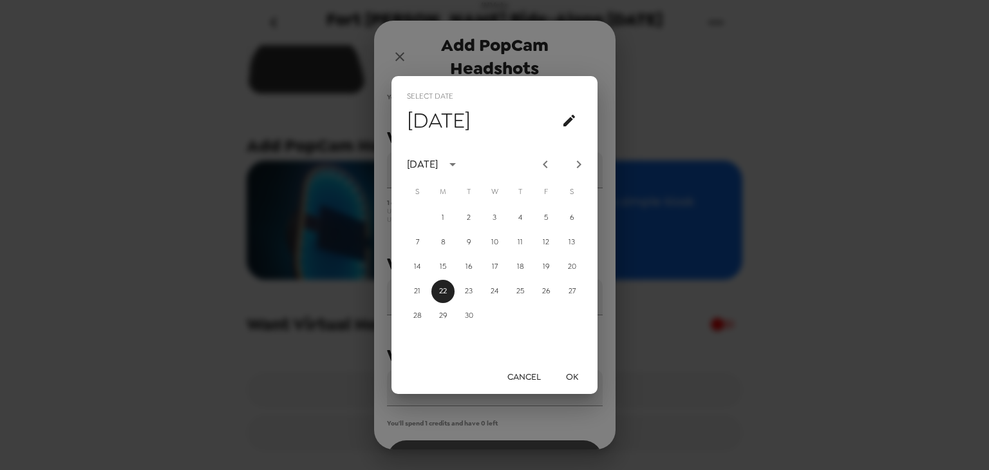
click at [569, 379] on button "OK" at bounding box center [571, 377] width 41 height 24
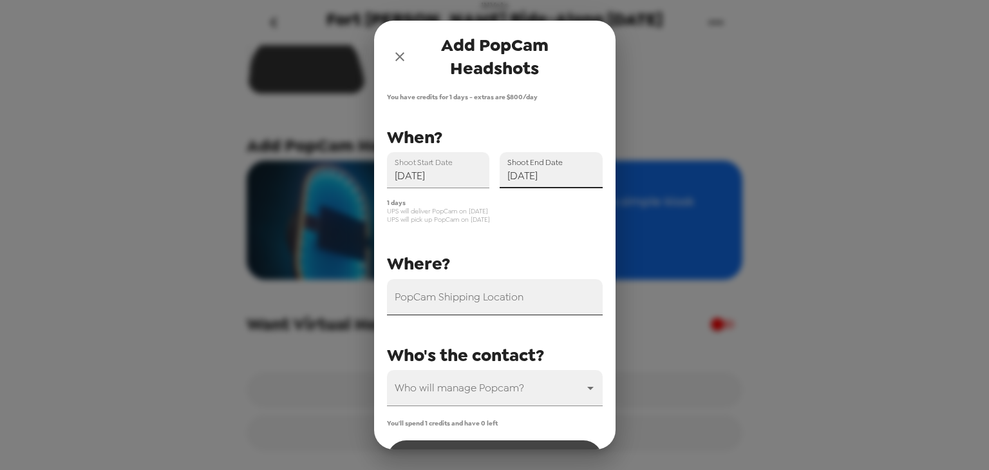
click at [492, 309] on input "PopCam Shipping Location" at bounding box center [495, 297] width 216 height 36
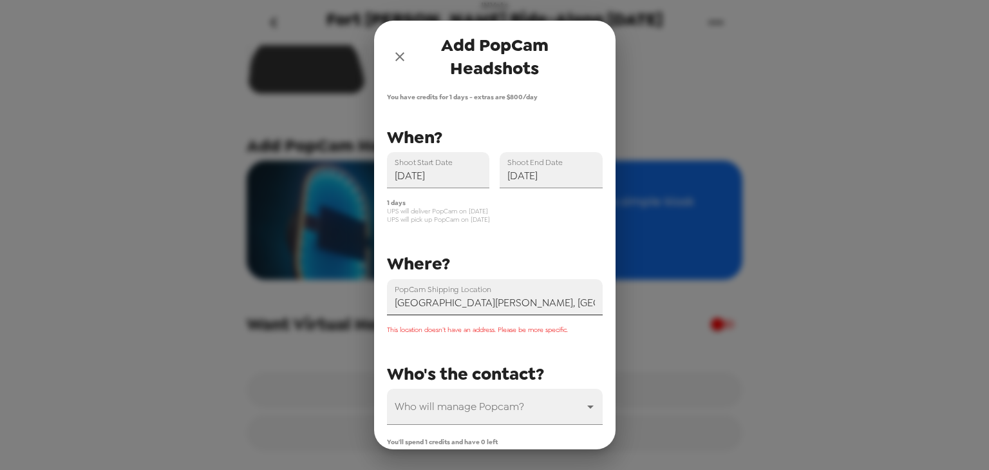
click at [515, 298] on input "Fort Campbell, KY, USA" at bounding box center [495, 297] width 216 height 36
drag, startPoint x: 528, startPoint y: 305, endPoint x: 219, endPoint y: 287, distance: 309.1
click at [217, 287] on div "Add PopCam Headshots You have credits for 1 days - extras are $ 800 /day PopCam…" at bounding box center [494, 235] width 989 height 470
paste input "91 Michigan Ave, Fort Campbell, KY 42223-9998"
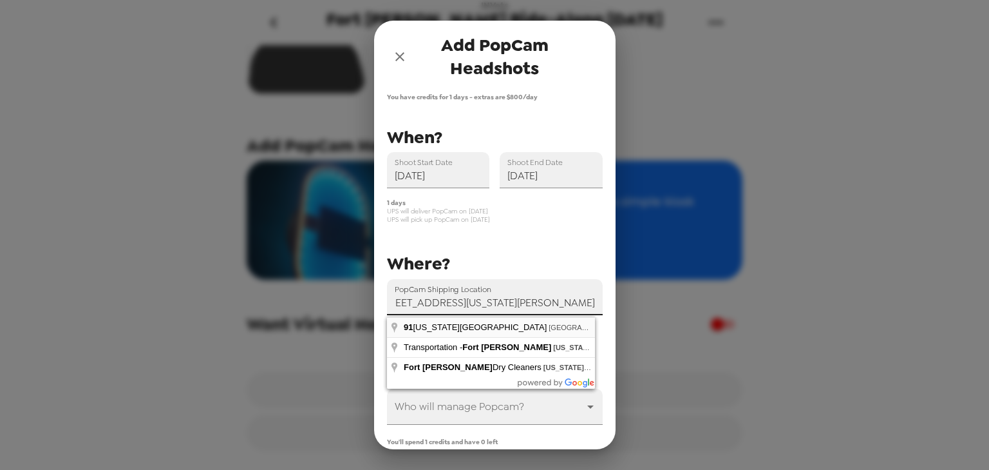
type input "91 Michigan Avenue, Fort Campbell, KY, USA"
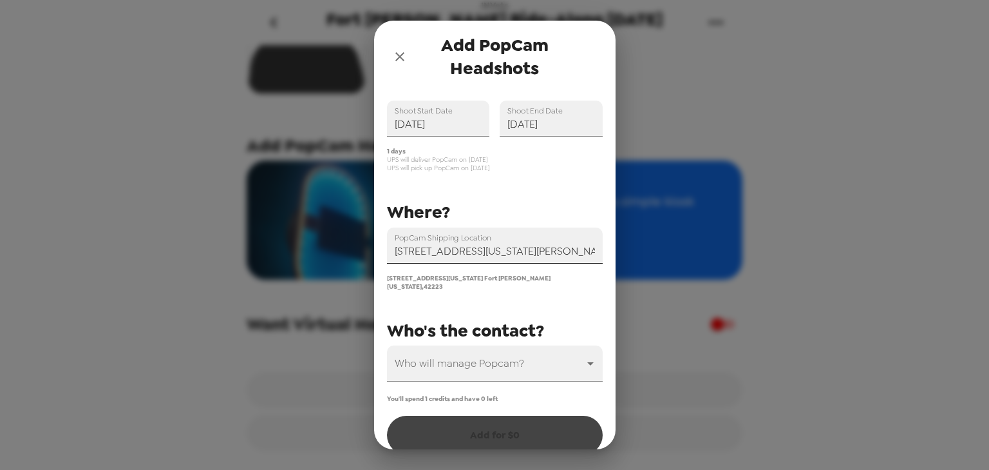
scroll to position [63, 0]
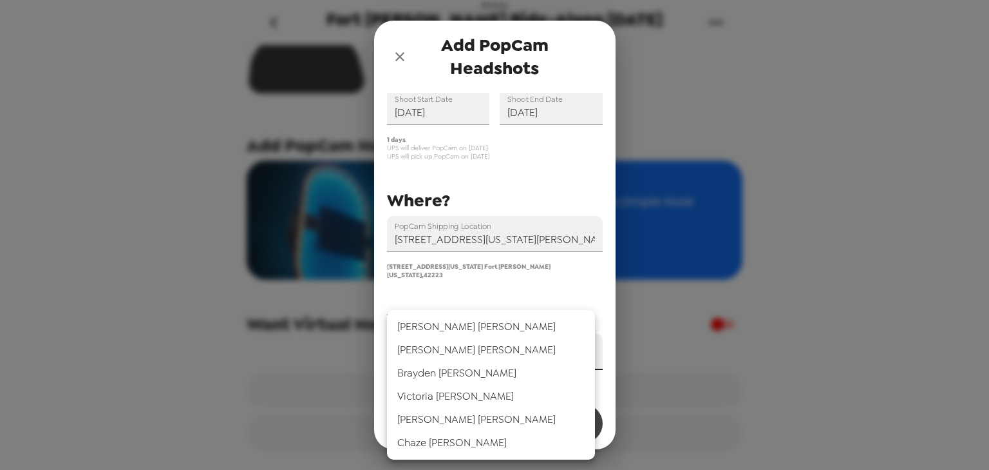
click at [513, 352] on body "INVets Fort Knox Ride-Along 9/22/25 8/15/25 • 0 photos Upload headshots Backdro…" at bounding box center [494, 235] width 989 height 470
click at [492, 444] on li "Chaze Patrick" at bounding box center [491, 442] width 208 height 23
type input "68320"
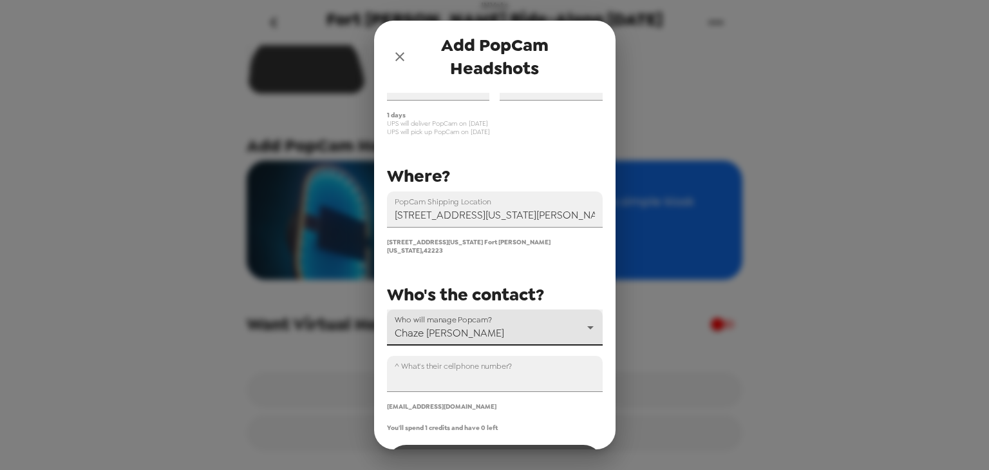
scroll to position [129, 0]
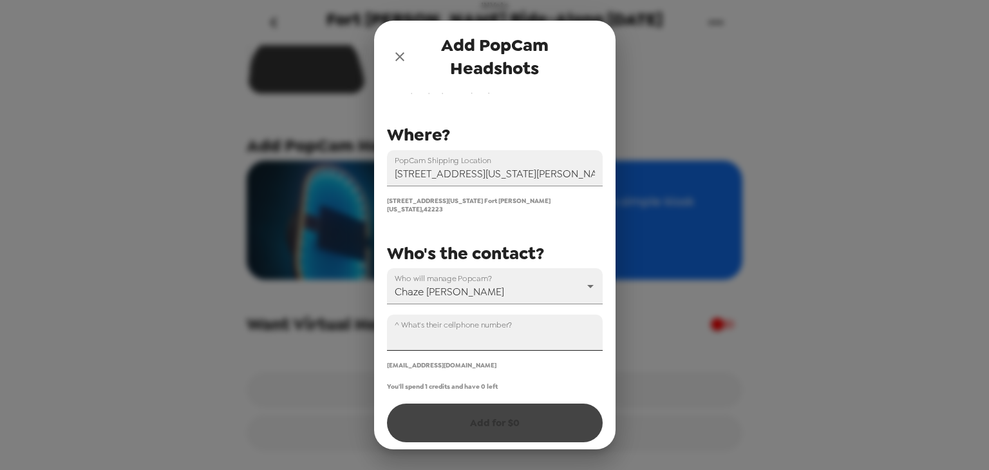
click at [473, 340] on input "^ What's their cellphone number?" at bounding box center [495, 332] width 216 height 36
paste input "+1 (812) 461-6298"
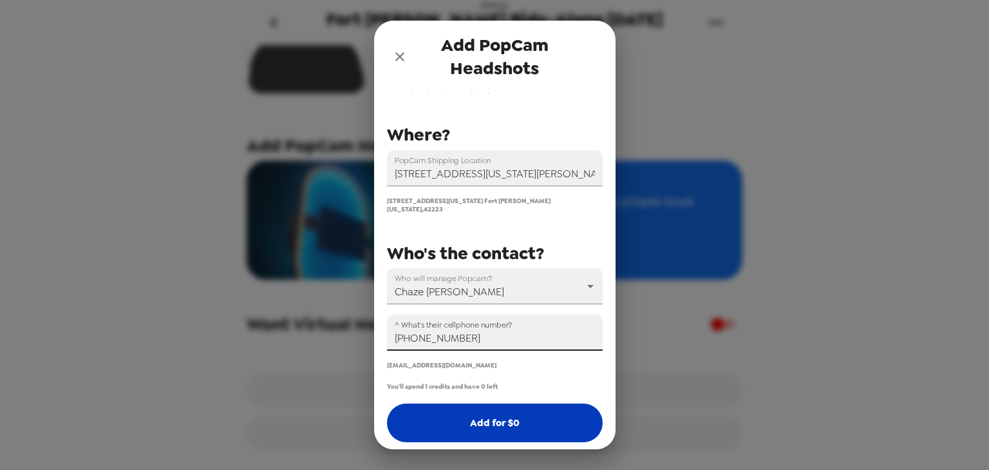
type input "+1 (812) 461-6298"
click at [495, 414] on button "Add for $ 0" at bounding box center [495, 422] width 216 height 39
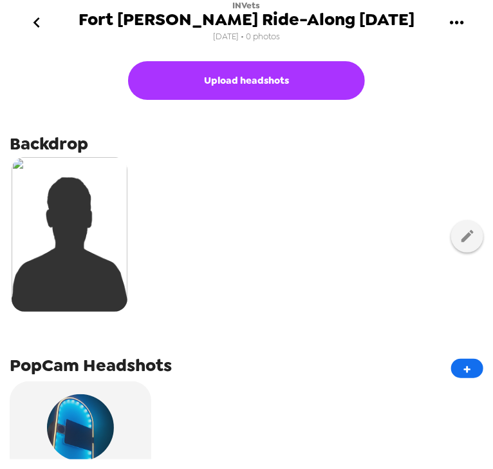
click at [456, 22] on icon "gallery menu" at bounding box center [457, 22] width 14 height 3
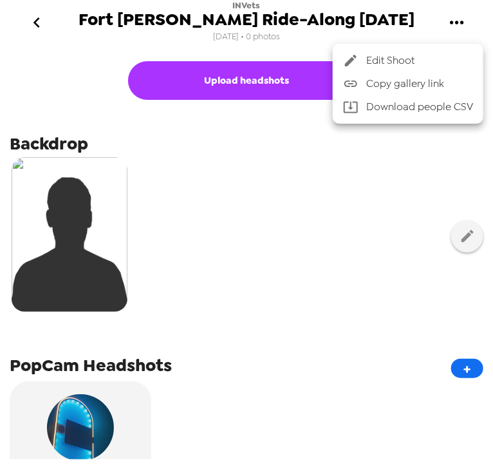
click at [452, 77] on span "Copy gallery link" at bounding box center [420, 83] width 107 height 15
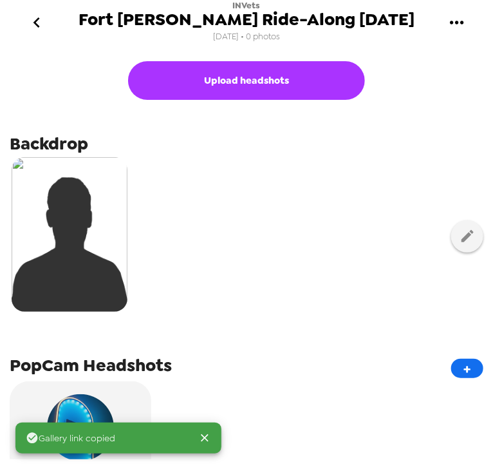
click at [258, 215] on div at bounding box center [247, 236] width 474 height 162
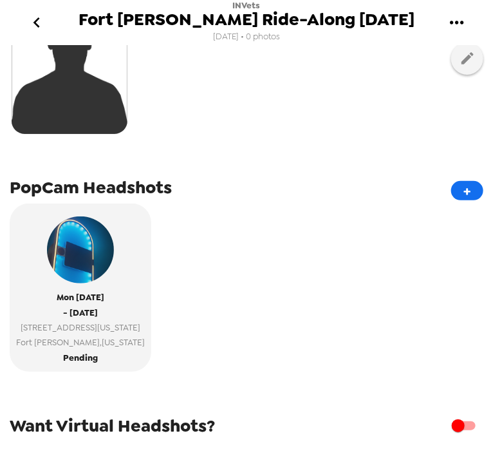
scroll to position [258, 0]
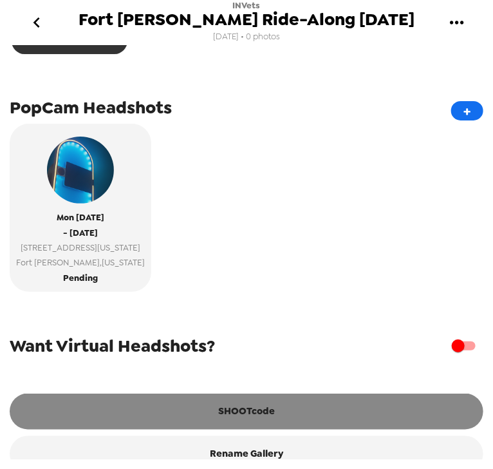
click at [209, 427] on button "SHOOTcode" at bounding box center [247, 412] width 474 height 36
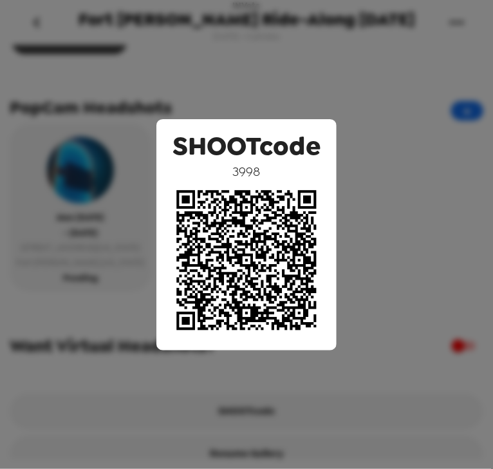
drag, startPoint x: 367, startPoint y: 101, endPoint x: 354, endPoint y: 129, distance: 30.8
click at [367, 100] on div "SHOOTcode 3998" at bounding box center [246, 234] width 493 height 469
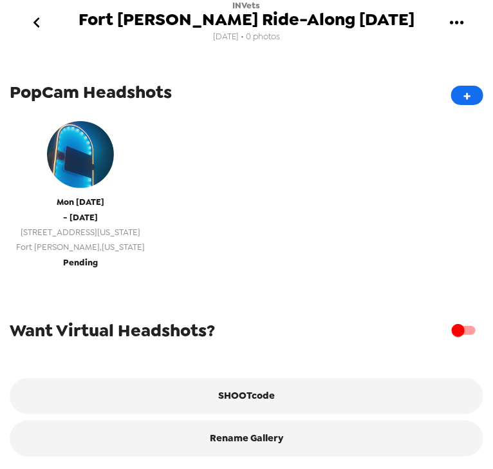
scroll to position [288, 0]
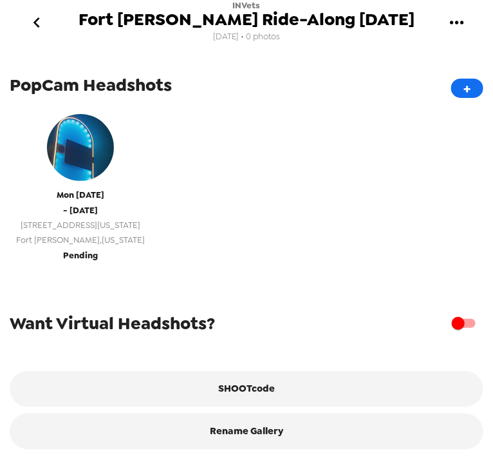
click at [91, 233] on span "[GEOGRAPHIC_DATA][PERSON_NAME] , [US_STATE]" at bounding box center [80, 240] width 129 height 15
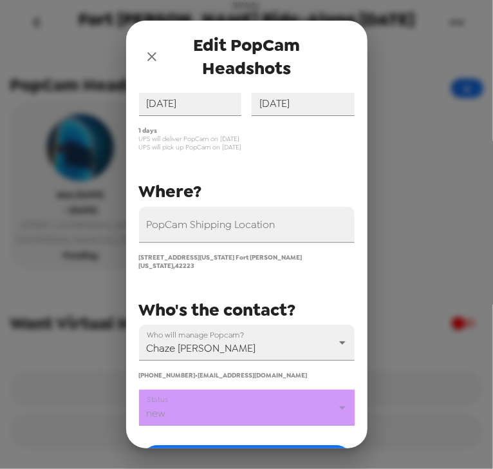
scroll to position [150, 0]
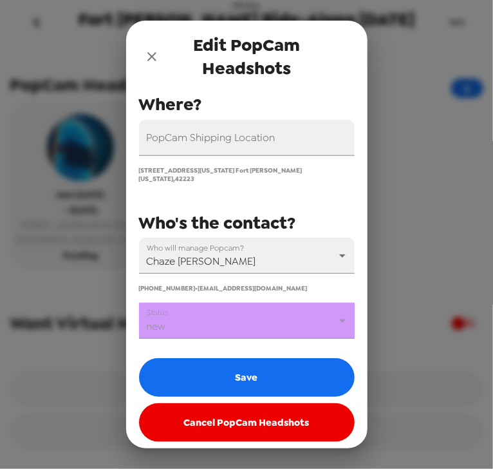
click at [233, 324] on body "INVets Fort [PERSON_NAME] Ride-Along [DATE] [DATE] • 0 photos Upload headshots …" at bounding box center [246, 234] width 493 height 469
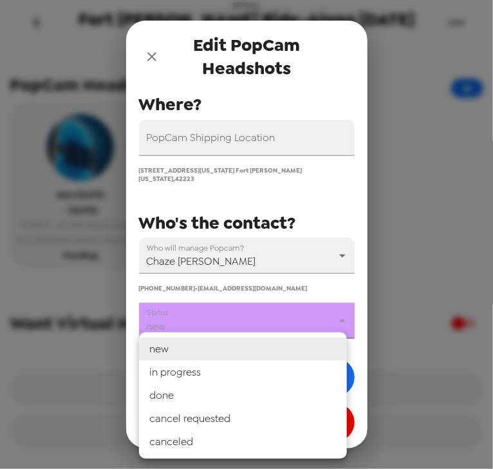
click at [223, 376] on li "in progress" at bounding box center [243, 372] width 208 height 23
type input "in progress"
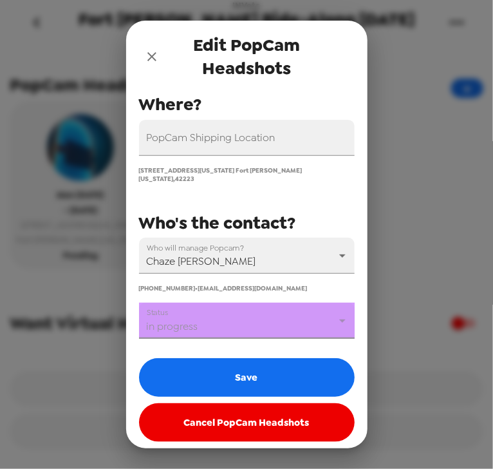
drag, startPoint x: 236, startPoint y: 372, endPoint x: 258, endPoint y: 365, distance: 22.8
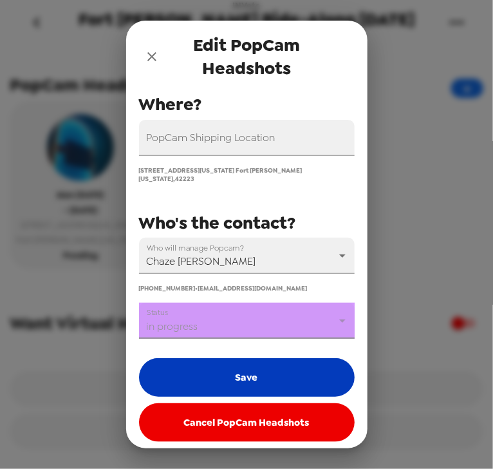
click at [236, 372] on button "Save" at bounding box center [247, 377] width 216 height 39
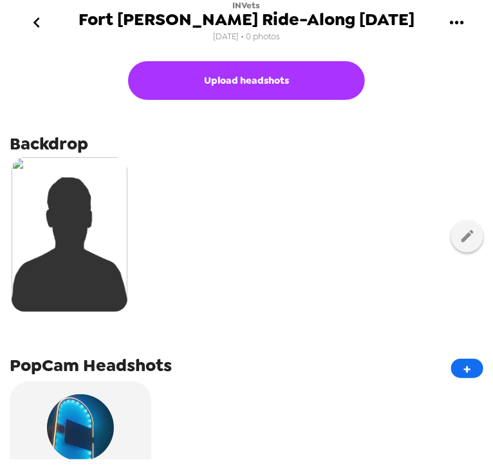
click at [277, 242] on div at bounding box center [247, 236] width 474 height 162
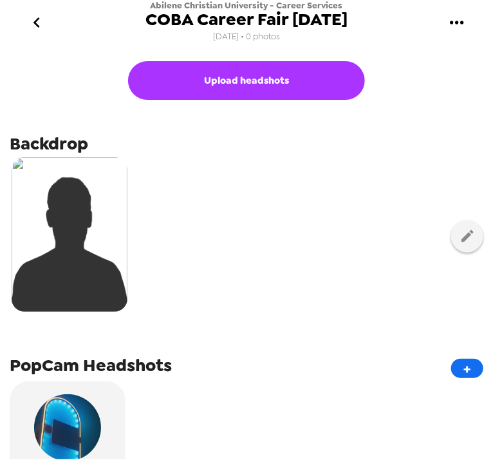
click at [470, 24] on button "gallery menu" at bounding box center [457, 23] width 42 height 42
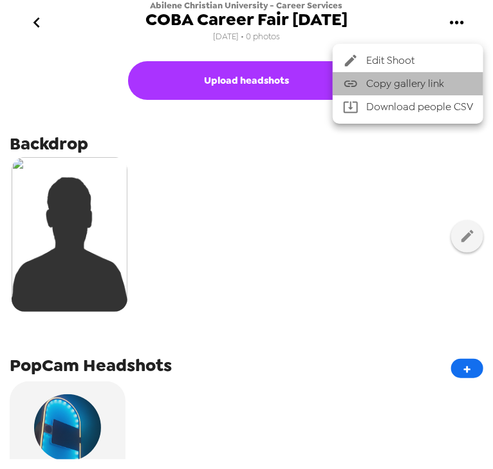
click at [463, 75] on li "Copy gallery link" at bounding box center [408, 83] width 151 height 23
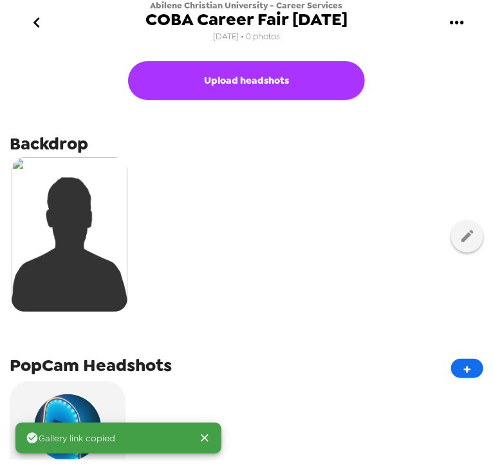
drag, startPoint x: 327, startPoint y: 219, endPoint x: 309, endPoint y: 251, distance: 37.2
click at [327, 220] on div at bounding box center [247, 236] width 474 height 162
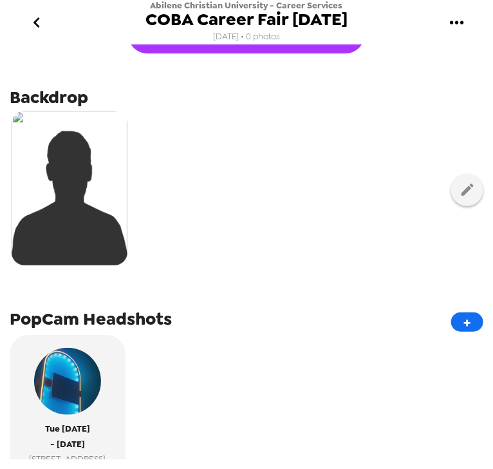
scroll to position [103, 0]
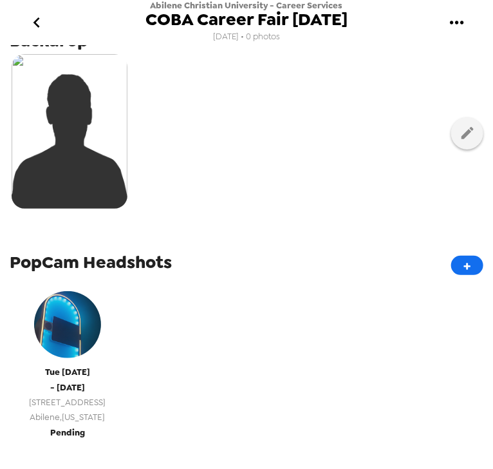
click at [85, 393] on span "- Tue 10/7/25" at bounding box center [67, 387] width 35 height 15
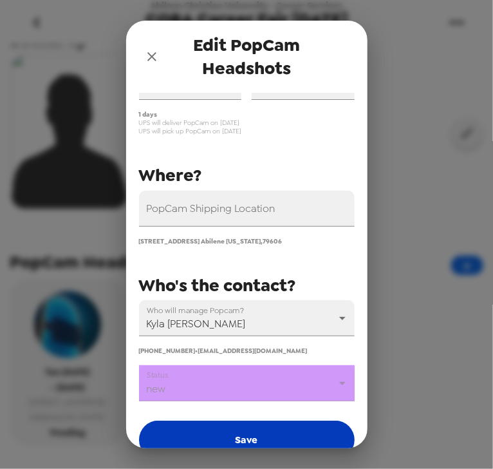
scroll to position [150, 0]
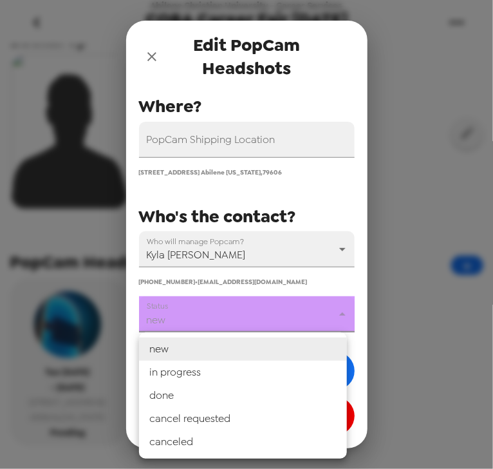
click at [234, 306] on body "Abilene Christian University - Career Services COBA Career Fair 10/7/25 7/10/25…" at bounding box center [246, 234] width 493 height 469
click at [232, 372] on li "in progress" at bounding box center [243, 372] width 208 height 23
type input "in progress"
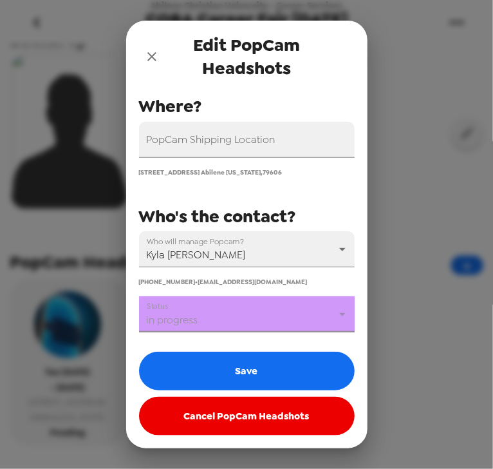
click at [233, 375] on button "Save" at bounding box center [247, 371] width 216 height 39
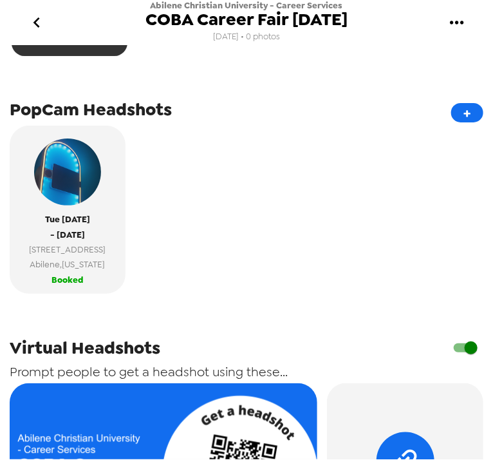
scroll to position [258, 0]
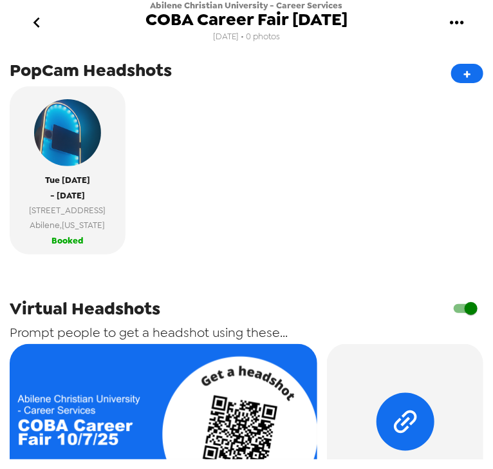
scroll to position [309, 0]
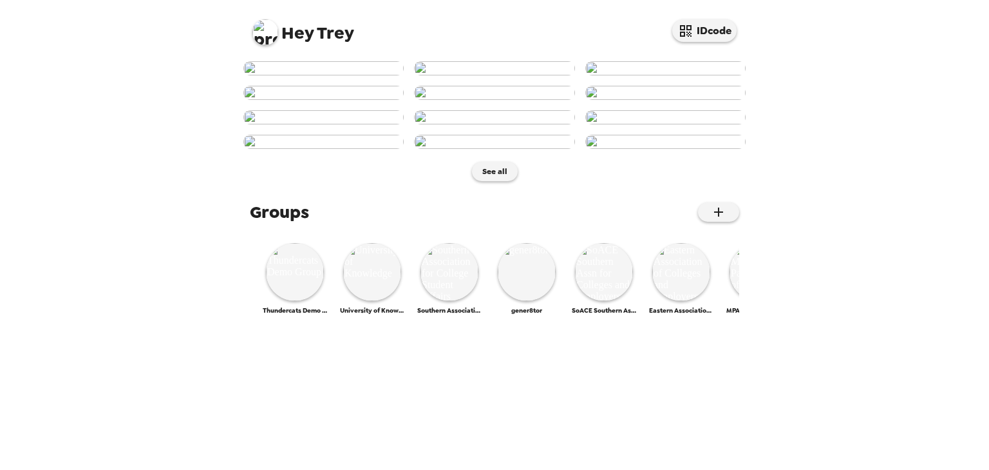
click at [267, 40] on img at bounding box center [266, 32] width 26 height 26
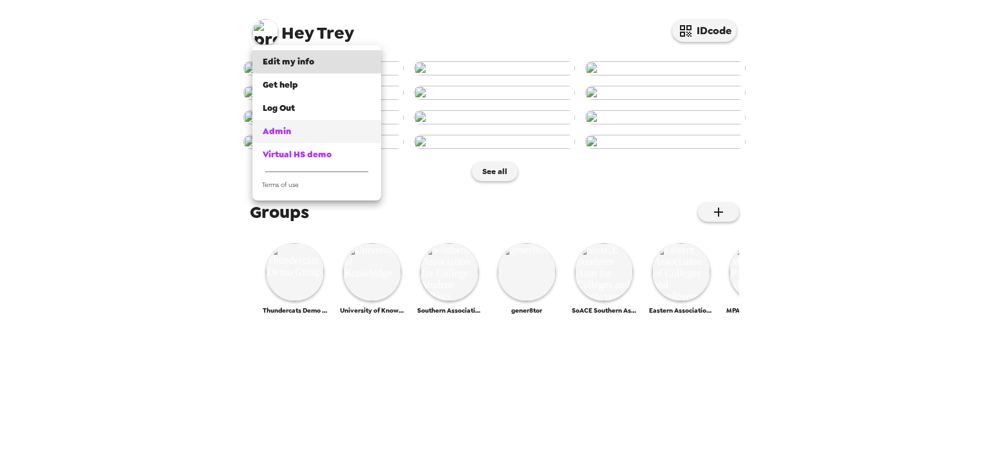
click at [313, 128] on div "Admin" at bounding box center [317, 131] width 108 height 13
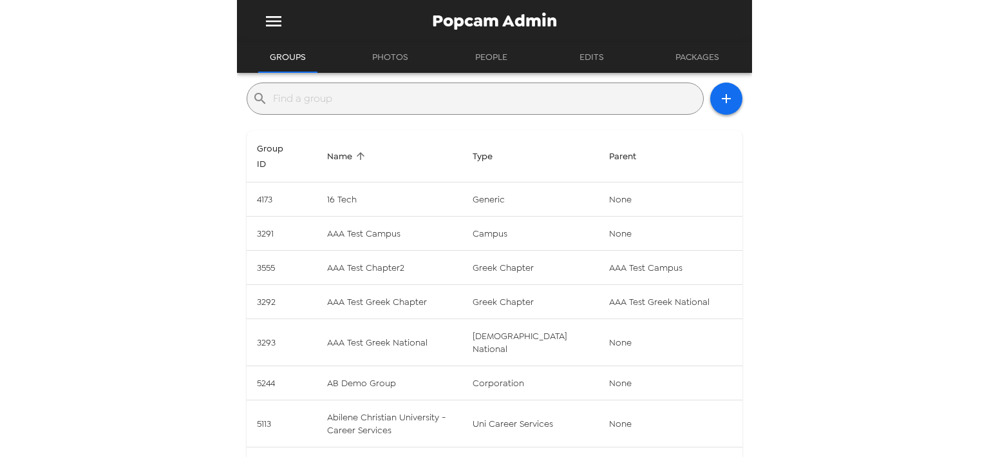
click at [347, 98] on input "text" at bounding box center [485, 98] width 425 height 21
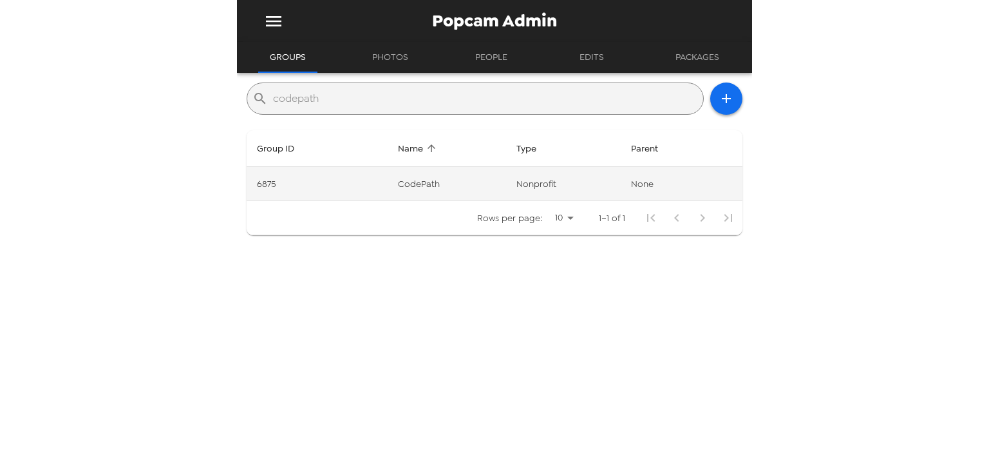
type input "codepath"
click at [536, 190] on td "nonprofit" at bounding box center [563, 184] width 115 height 34
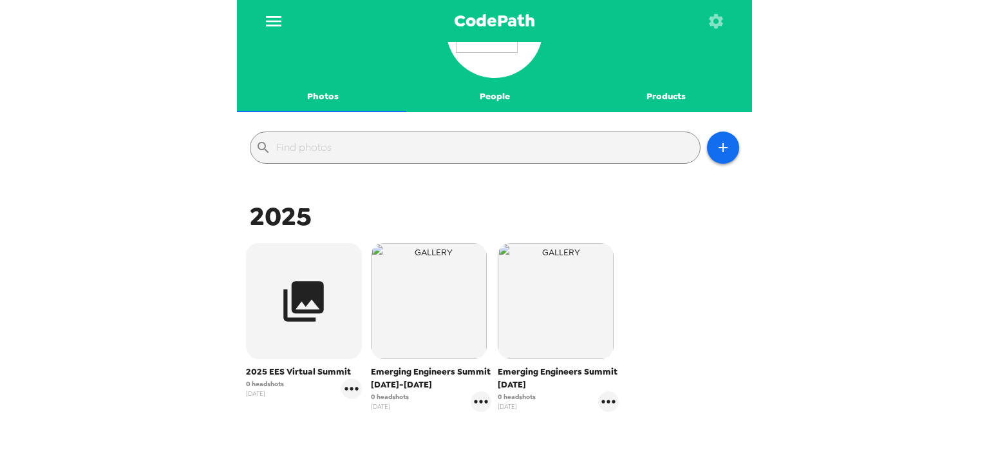
scroll to position [144, 0]
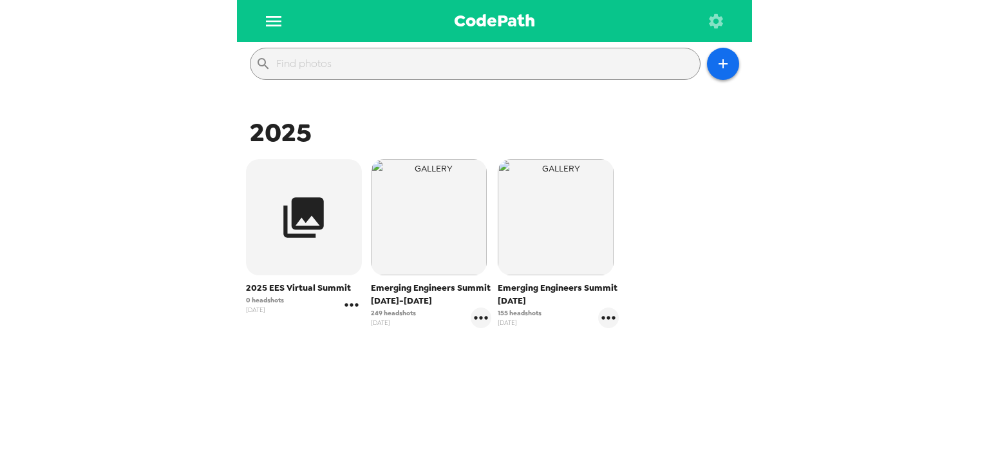
click at [348, 307] on icon "gallery menu" at bounding box center [351, 304] width 21 height 21
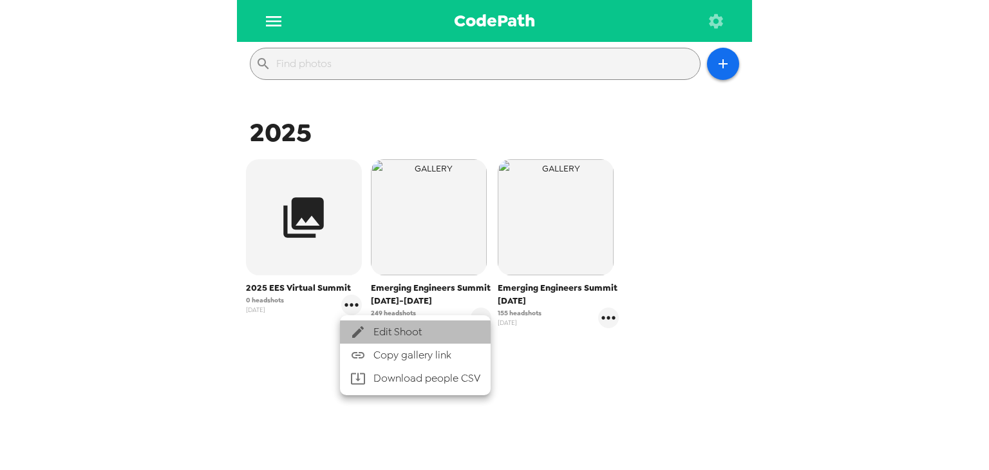
click at [381, 327] on span "Edit Shoot" at bounding box center [427, 331] width 107 height 15
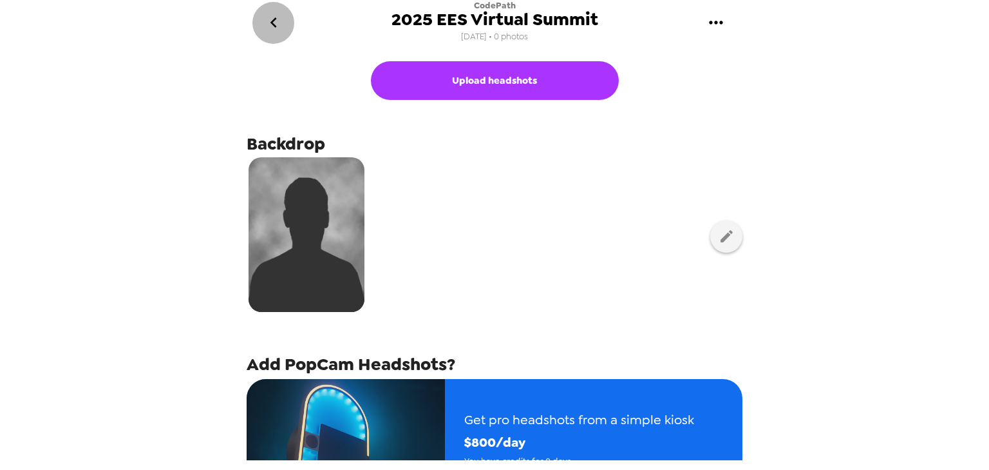
click at [269, 26] on icon "go back" at bounding box center [273, 22] width 21 height 21
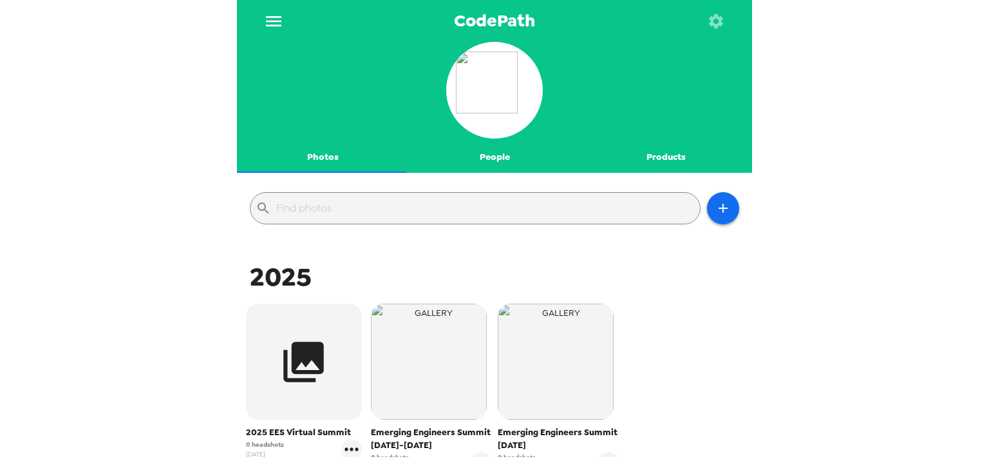
click at [271, 17] on icon "menu" at bounding box center [273, 21] width 21 height 21
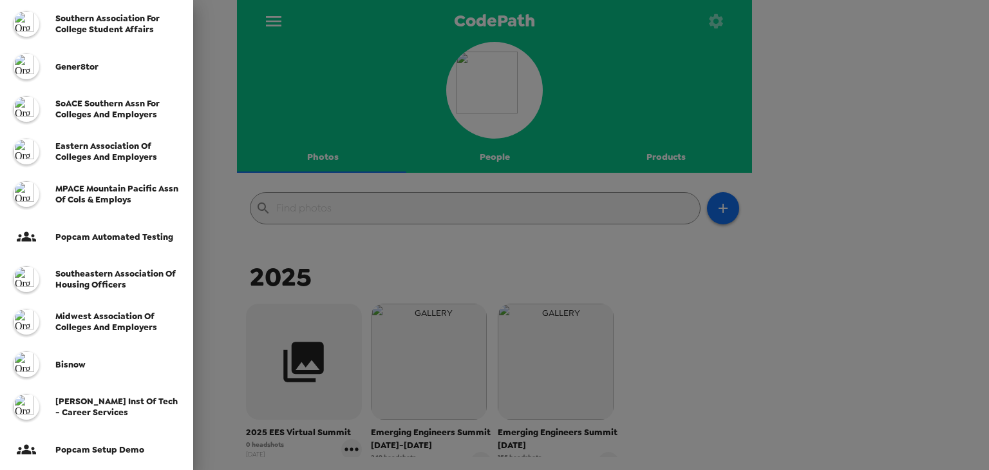
scroll to position [258, 0]
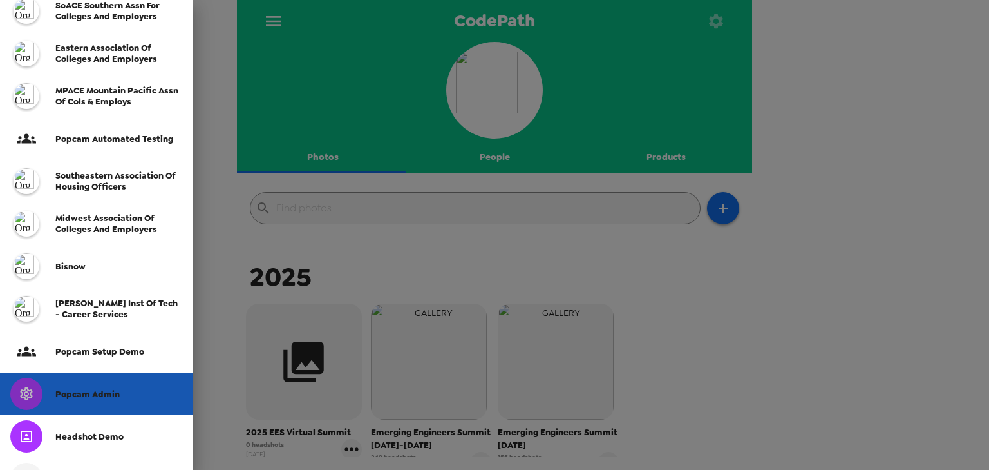
click at [113, 392] on span "Popcam Admin" at bounding box center [87, 393] width 64 height 11
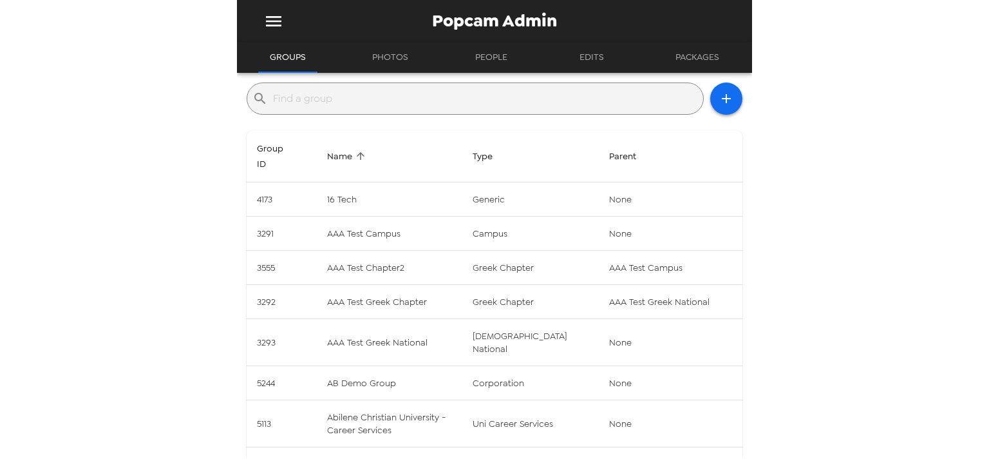
click at [396, 106] on input "text" at bounding box center [485, 98] width 425 height 21
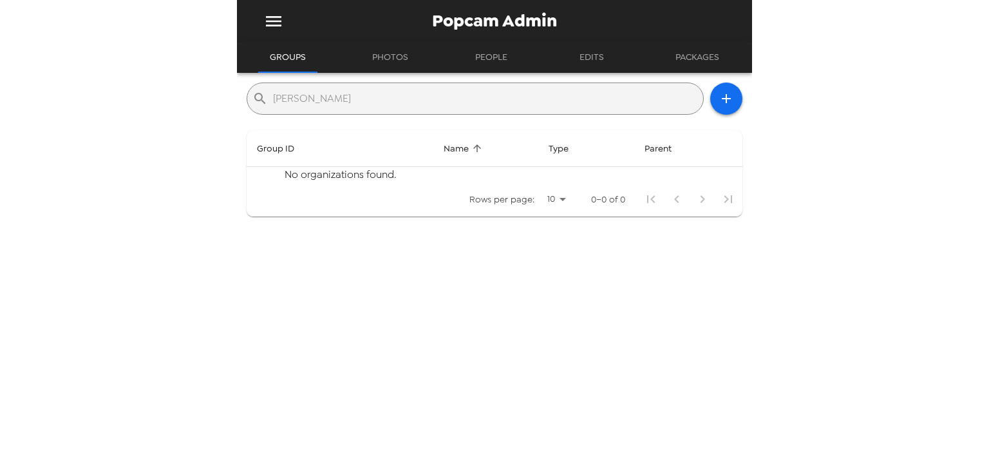
click at [336, 93] on input "[PERSON_NAME]" at bounding box center [485, 98] width 425 height 21
type input "[PERSON_NAME][GEOGRAPHIC_DATA][PERSON_NAME] - Career Services"
click at [723, 101] on icon "button" at bounding box center [726, 98] width 15 height 15
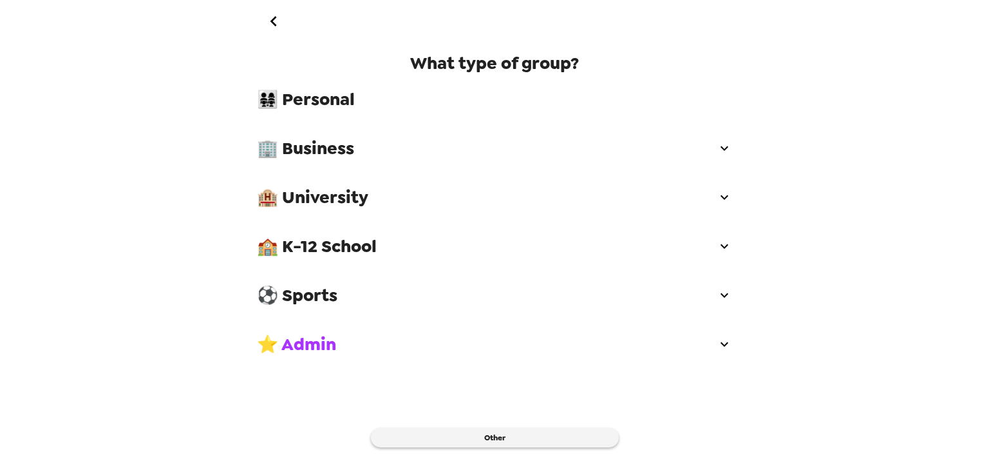
drag, startPoint x: 348, startPoint y: 196, endPoint x: 350, endPoint y: 207, distance: 11.9
click at [348, 196] on span "🏨 University" at bounding box center [487, 197] width 460 height 23
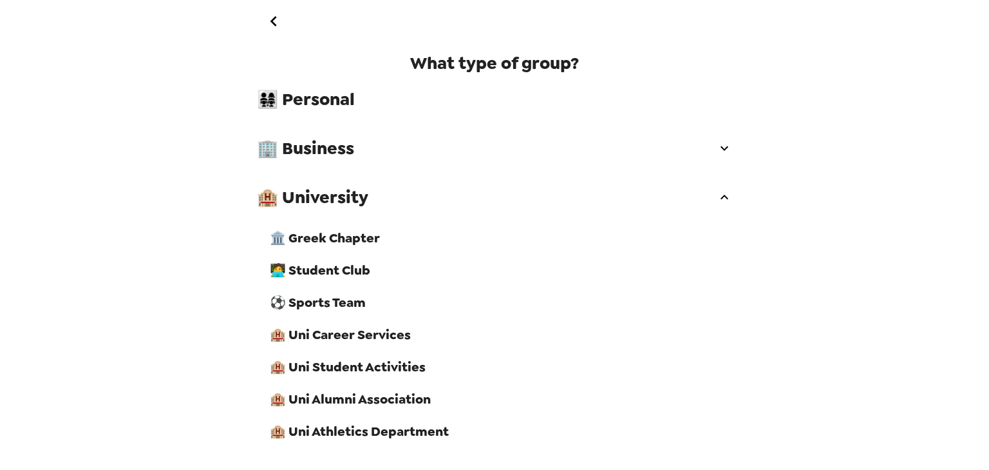
click at [387, 343] on span "🏨 Uni Career Services" at bounding box center [501, 334] width 463 height 17
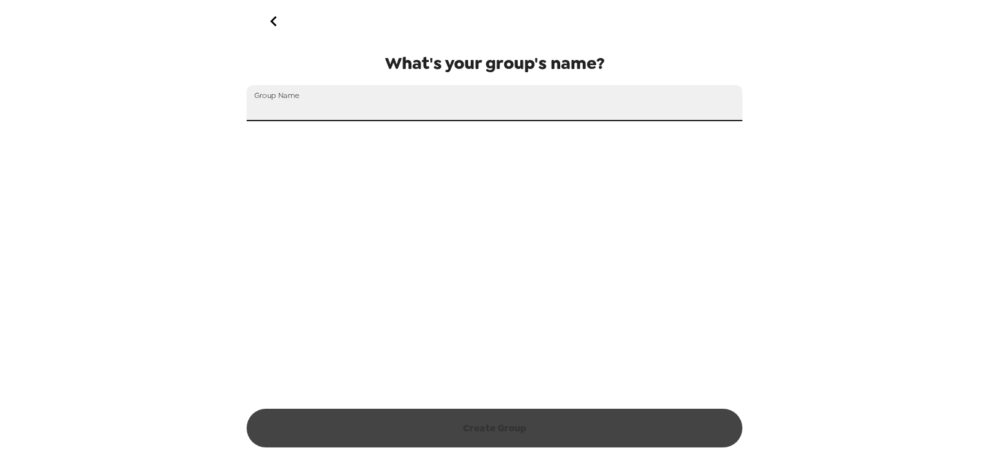
click at [330, 119] on input "Group Name" at bounding box center [495, 103] width 496 height 36
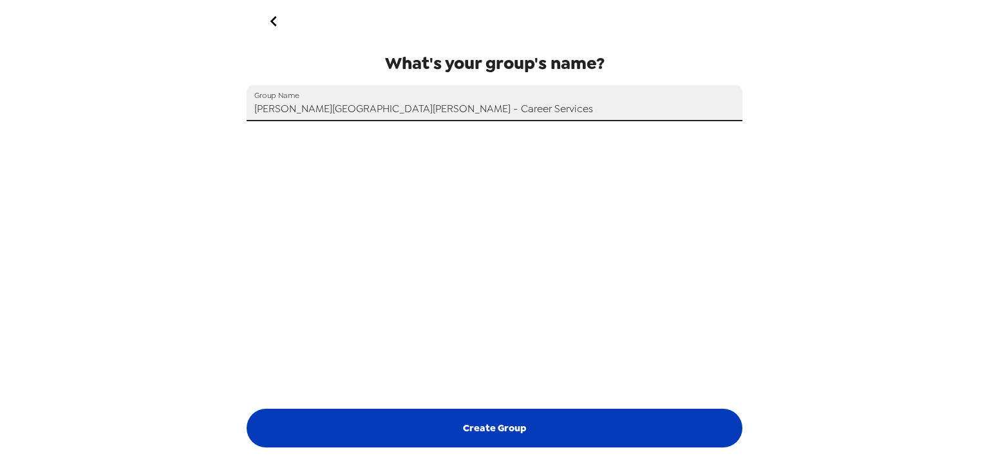
type input "[PERSON_NAME][GEOGRAPHIC_DATA][PERSON_NAME] - Career Services"
click at [533, 427] on button "Create Group" at bounding box center [495, 427] width 496 height 39
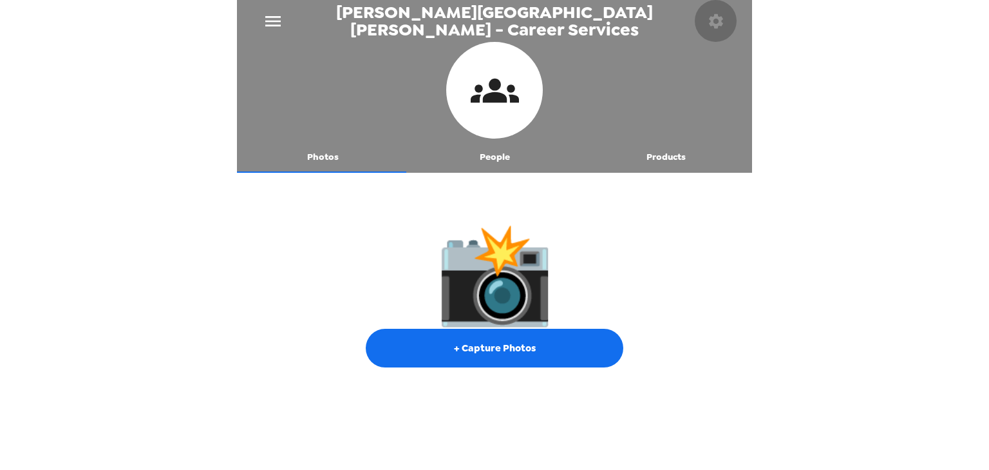
click at [716, 21] on icon "button" at bounding box center [716, 21] width 18 height 18
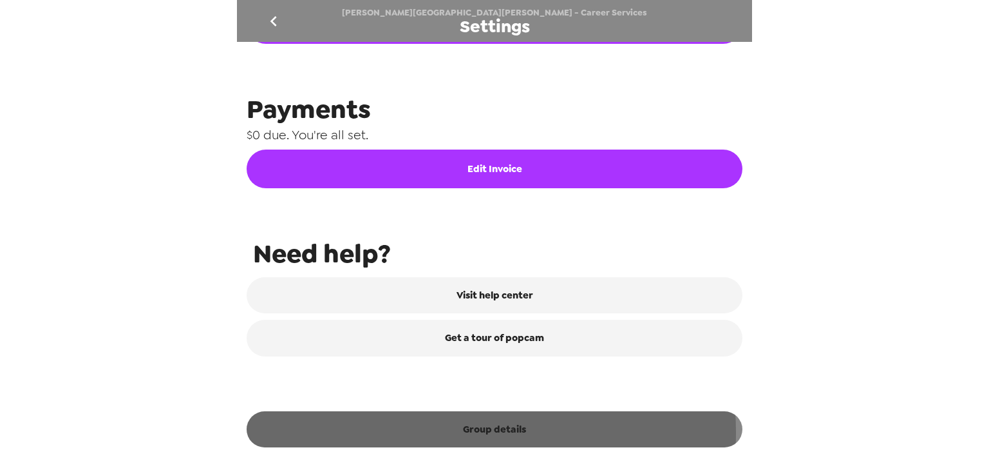
click at [423, 433] on button "Group details" at bounding box center [495, 429] width 496 height 36
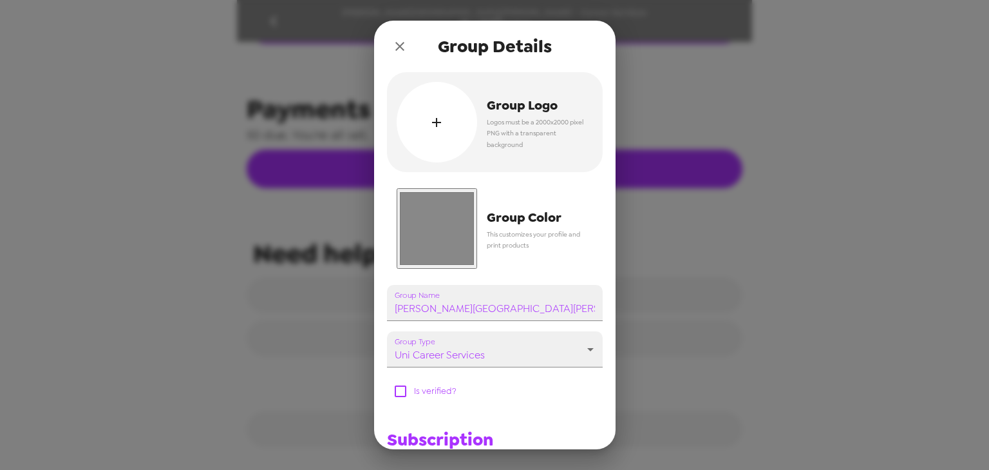
click at [430, 234] on input "#888888" at bounding box center [437, 228] width 81 height 81
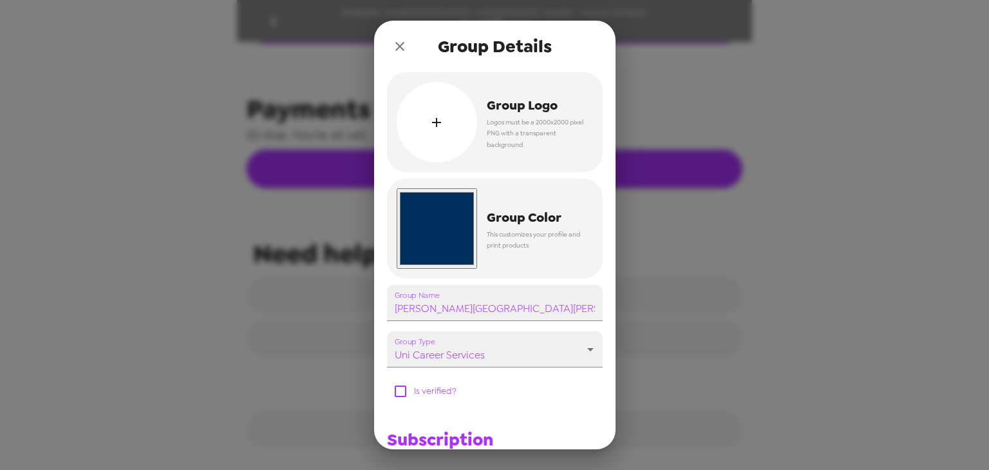
type input "#002e5d"
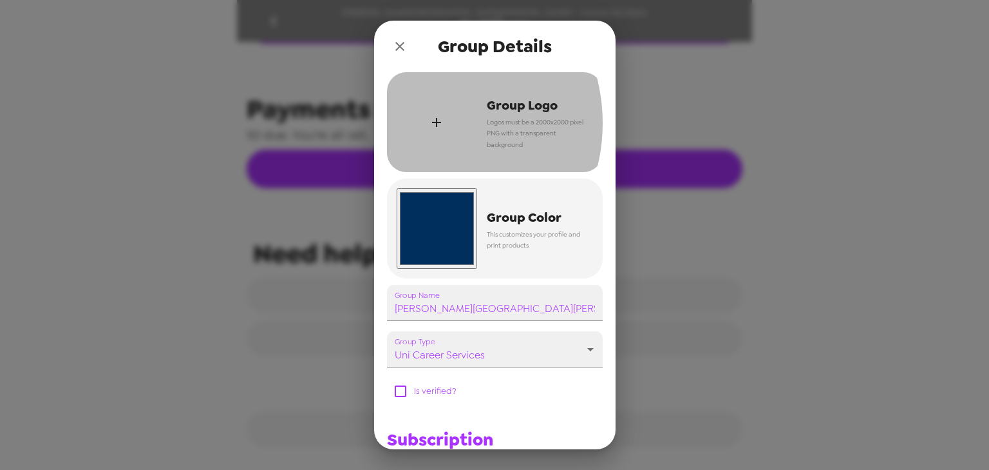
click at [421, 125] on div "button" at bounding box center [437, 122] width 81 height 81
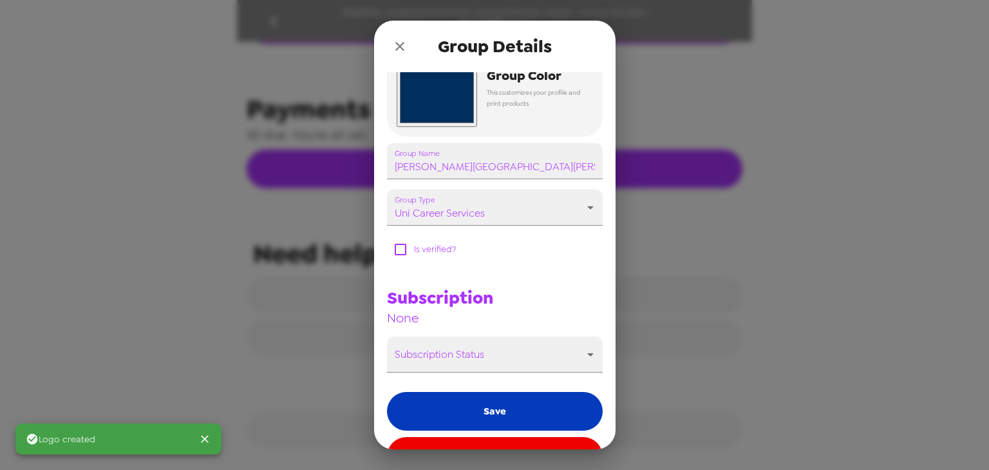
scroll to position [181, 0]
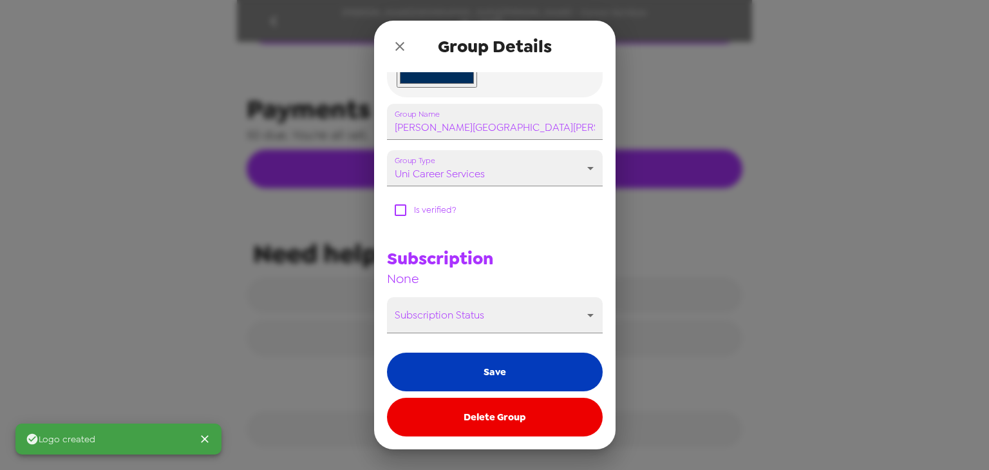
click at [506, 365] on button "Save" at bounding box center [495, 371] width 216 height 39
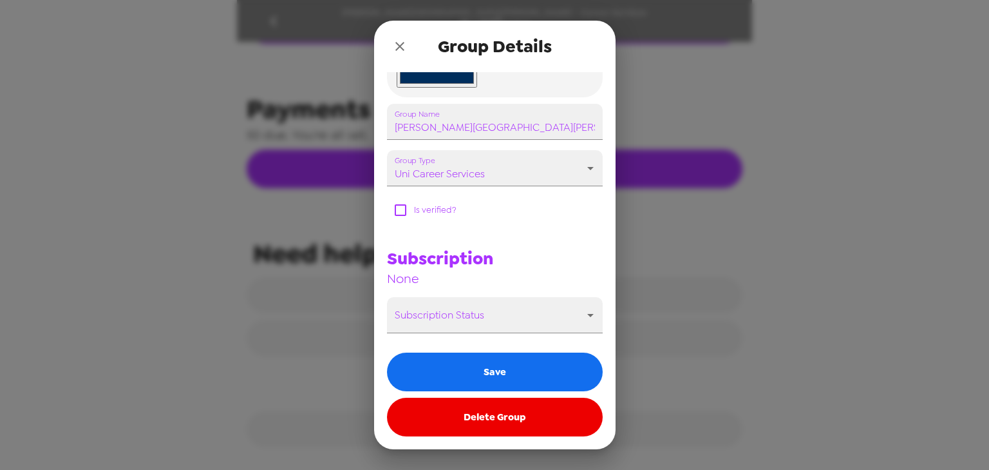
scroll to position [624, 0]
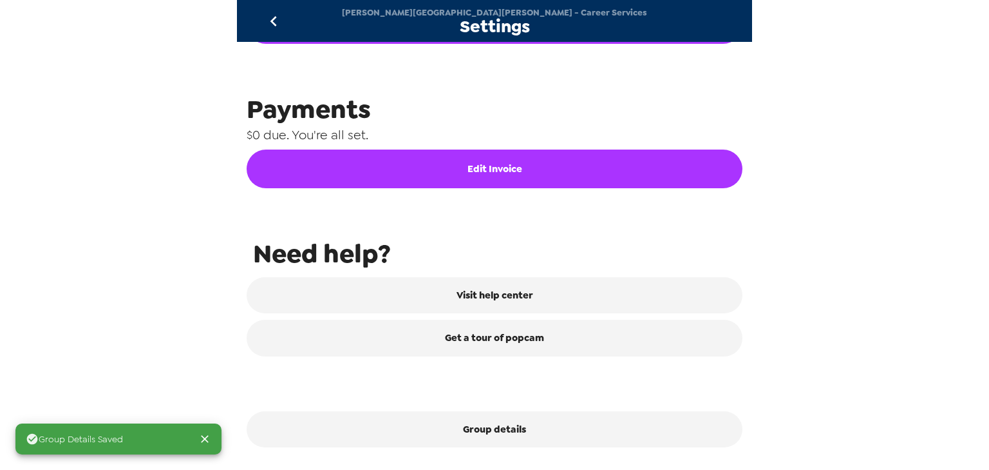
click at [271, 25] on icon "go back" at bounding box center [273, 21] width 21 height 21
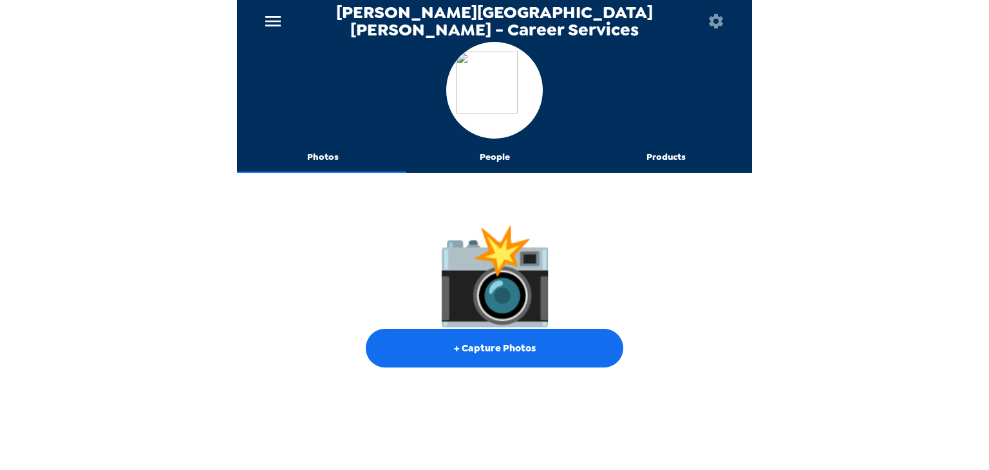
click at [502, 158] on button "People" at bounding box center [495, 157] width 172 height 31
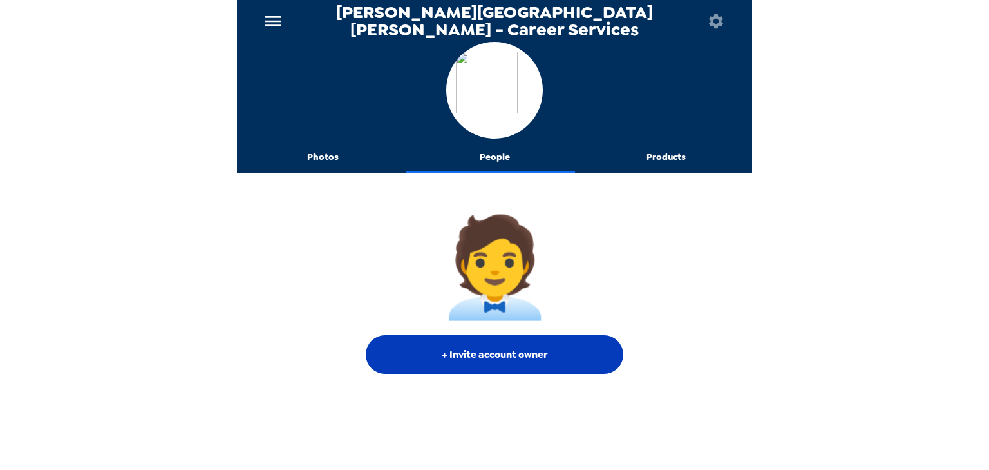
click at [510, 361] on button "+ Invite account owner" at bounding box center [495, 354] width 258 height 39
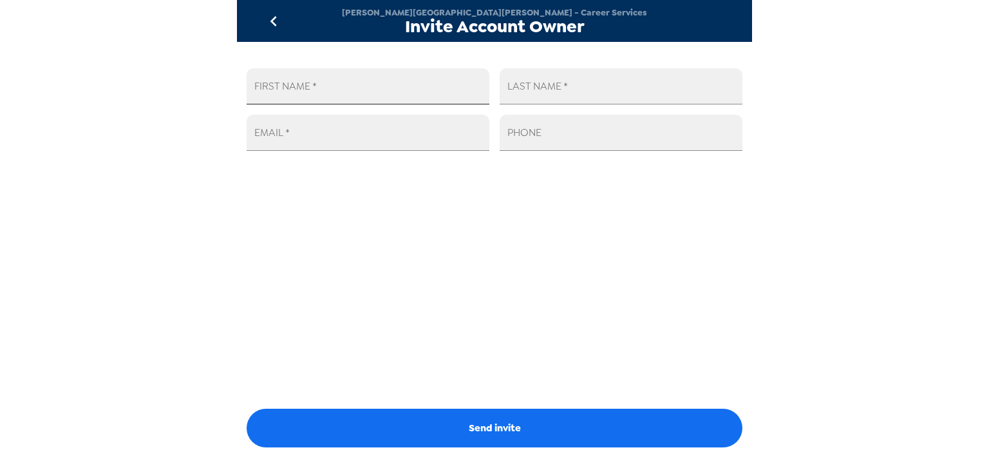
click at [351, 104] on div "EMAIL   *" at bounding box center [362, 127] width 253 height 46
click at [356, 95] on input "FIRST NAME   *" at bounding box center [368, 86] width 243 height 36
type input "[PERSON_NAME]"
type input "a"
type input "[PERSON_NAME]"
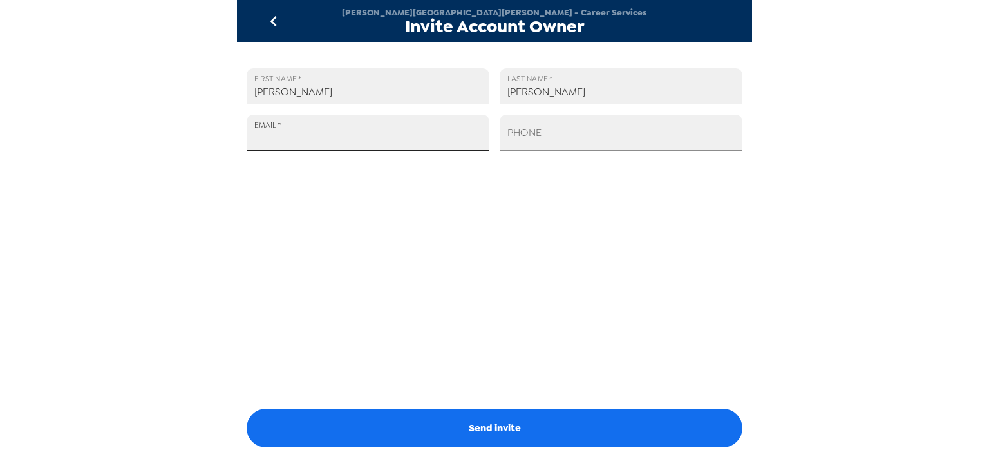
paste input "[PERSON_NAME][EMAIL_ADDRESS][DOMAIN_NAME]"
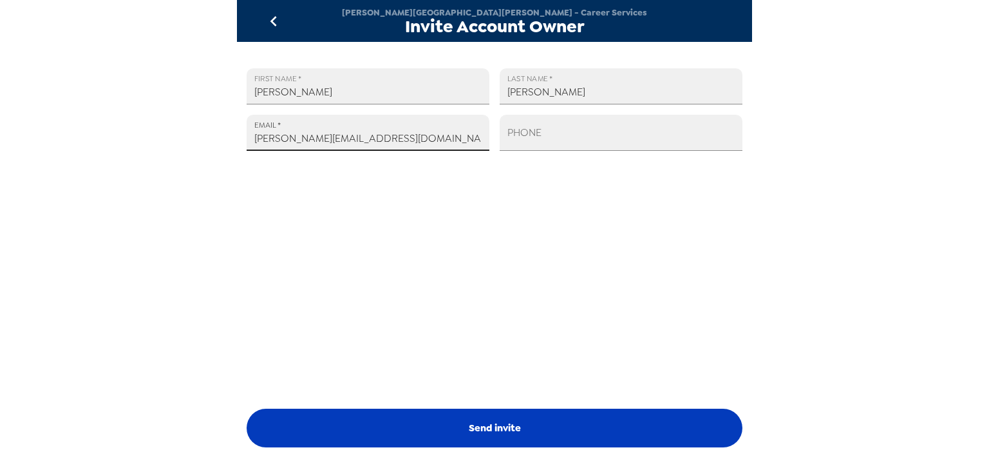
type input "[PERSON_NAME][EMAIL_ADDRESS][DOMAIN_NAME]"
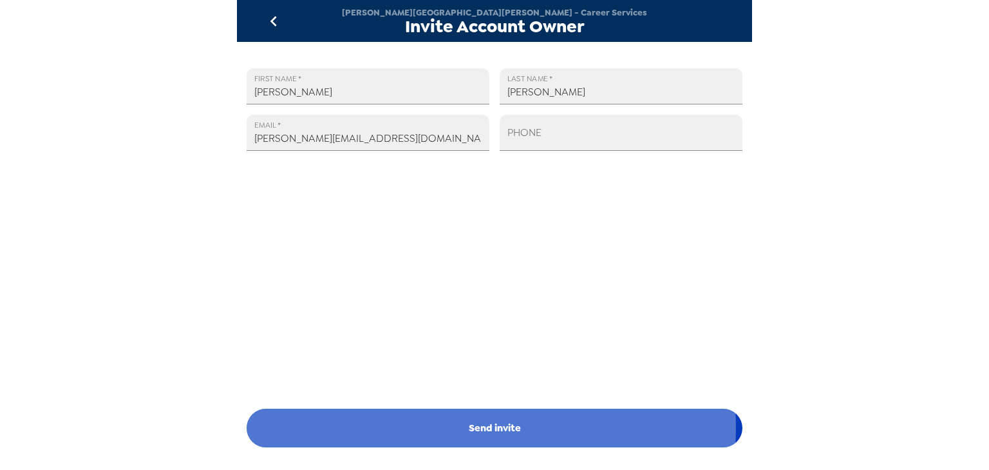
click at [468, 428] on button "Send invite" at bounding box center [495, 427] width 496 height 39
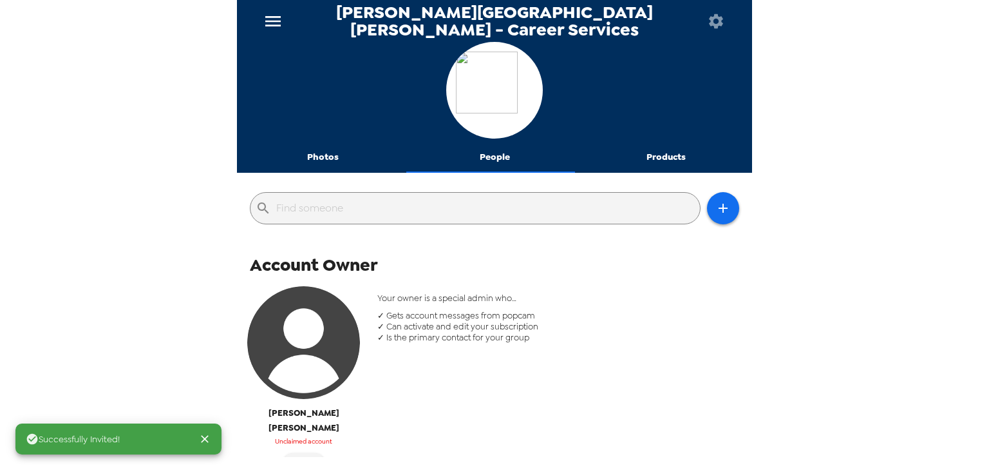
click at [493, 164] on button "People" at bounding box center [495, 157] width 172 height 31
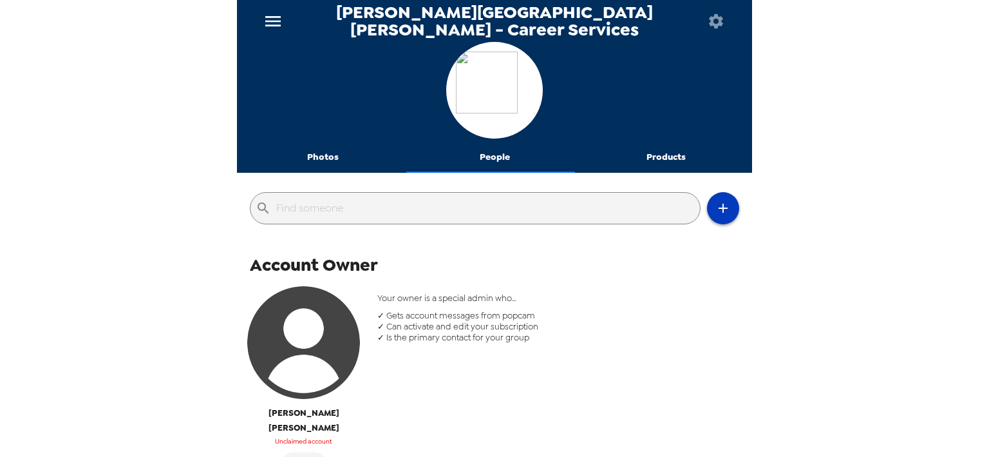
click at [717, 216] on button "button" at bounding box center [723, 208] width 32 height 32
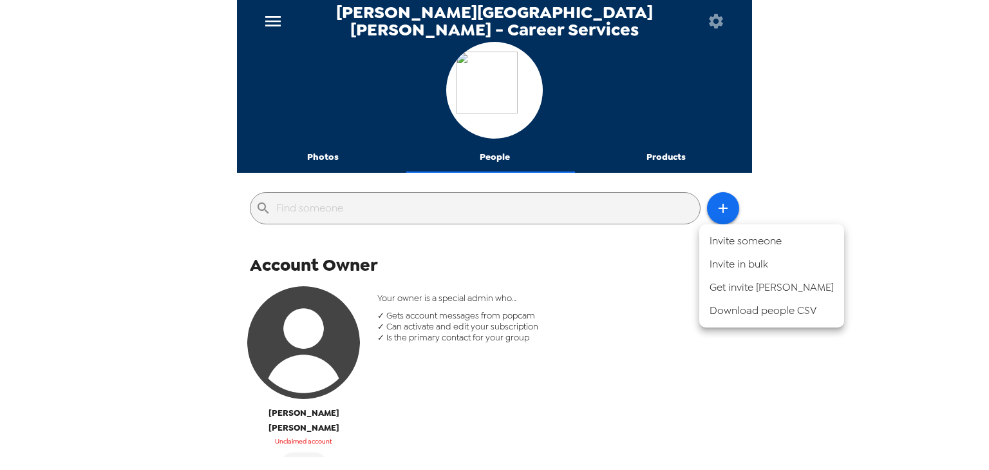
click at [724, 237] on li "Invite someone" at bounding box center [772, 240] width 145 height 23
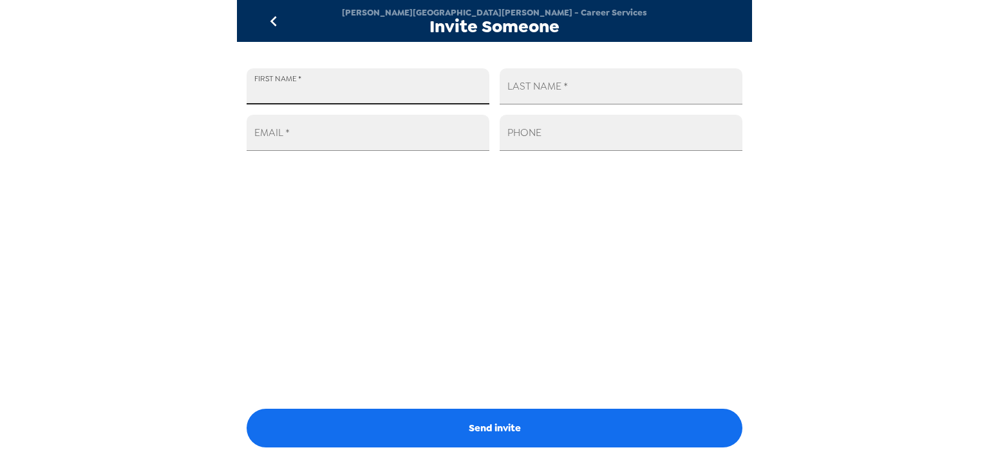
click at [332, 79] on input "FIRST NAME   *" at bounding box center [368, 86] width 243 height 36
type input "[PERSON_NAME]"
paste input "[EMAIL_ADDRESS][DOMAIN_NAME]"
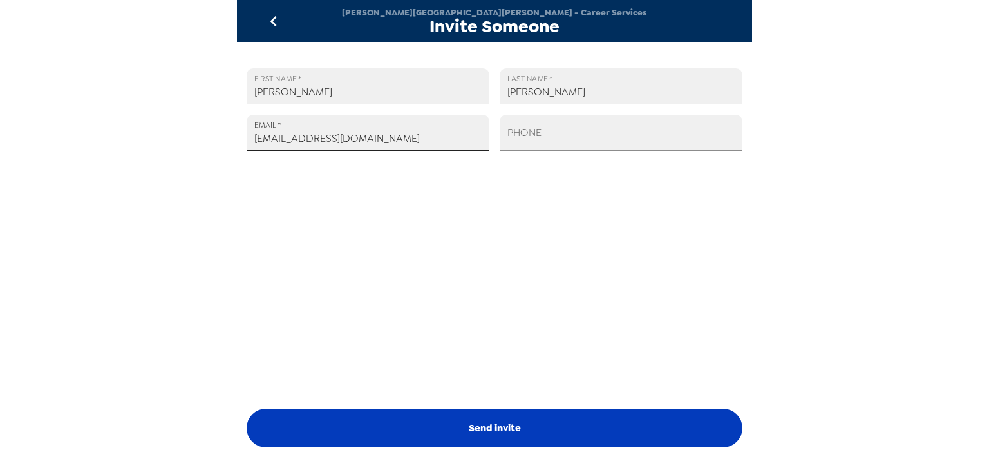
type input "[EMAIL_ADDRESS][DOMAIN_NAME]"
click at [427, 417] on button "Send invite" at bounding box center [495, 427] width 496 height 39
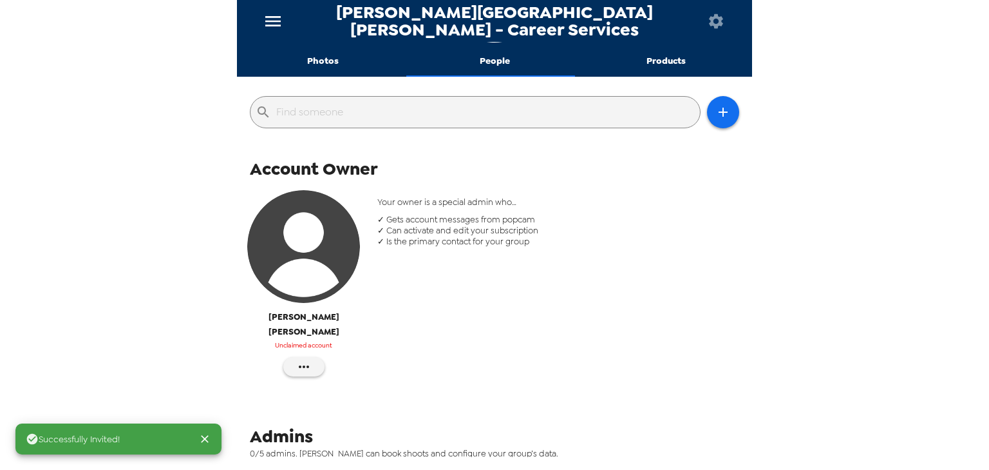
scroll to position [371, 0]
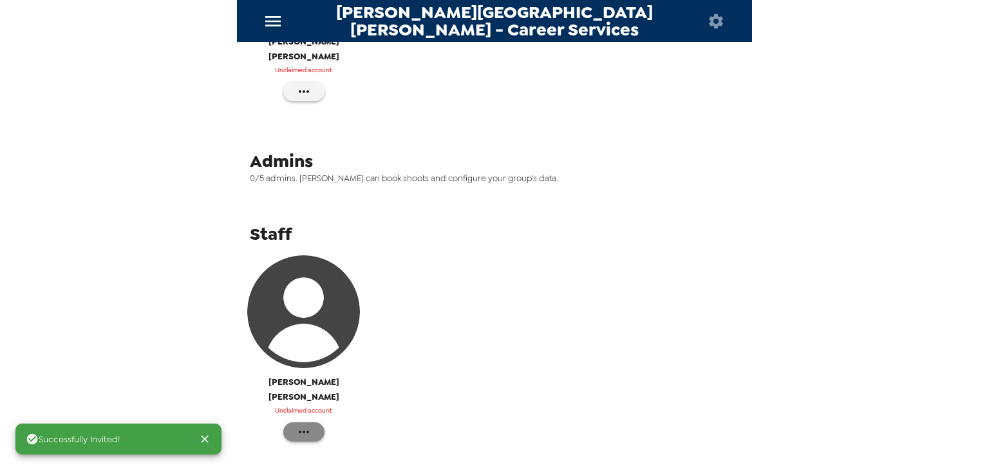
click at [294, 422] on button "button" at bounding box center [303, 431] width 41 height 19
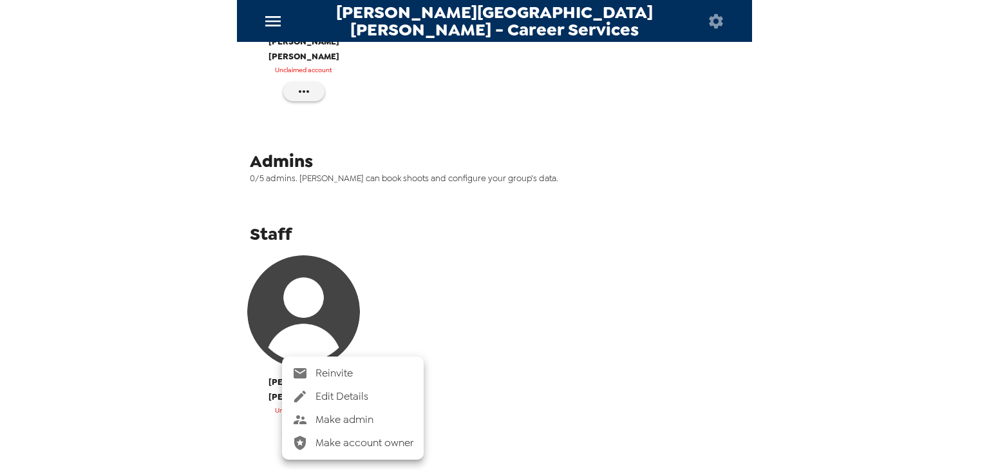
click at [365, 422] on span "Make admin" at bounding box center [365, 419] width 98 height 15
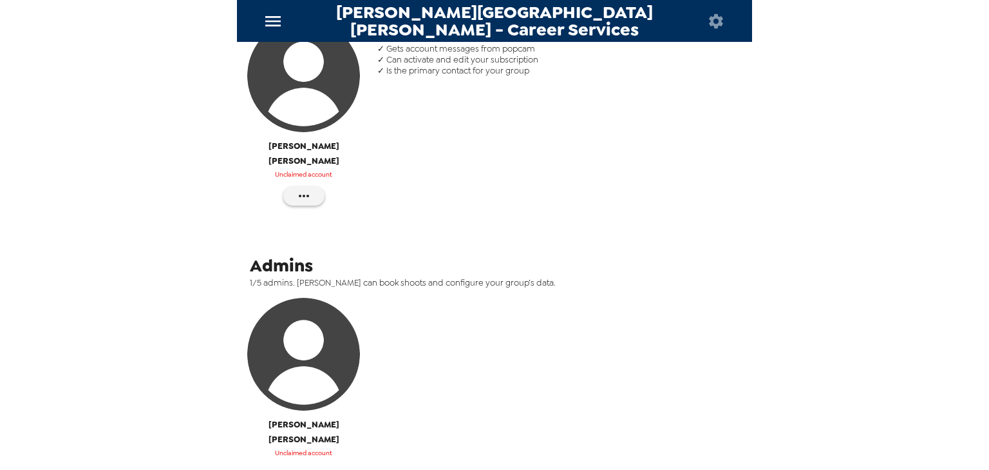
scroll to position [113, 0]
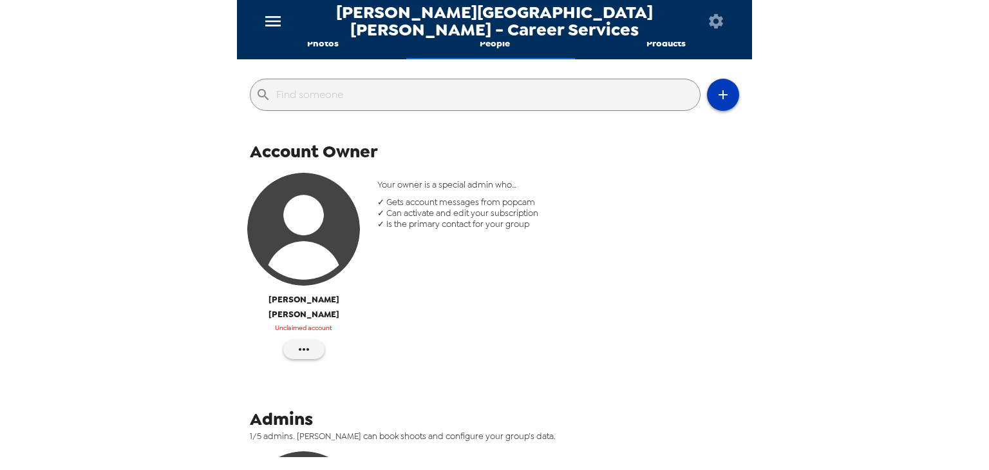
click at [707, 98] on button "button" at bounding box center [723, 95] width 32 height 32
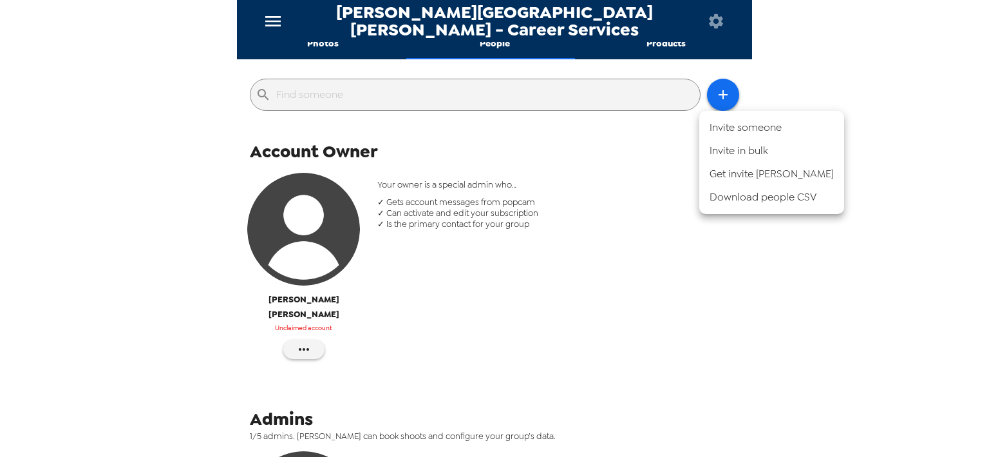
click at [767, 126] on li "Invite someone" at bounding box center [772, 127] width 145 height 23
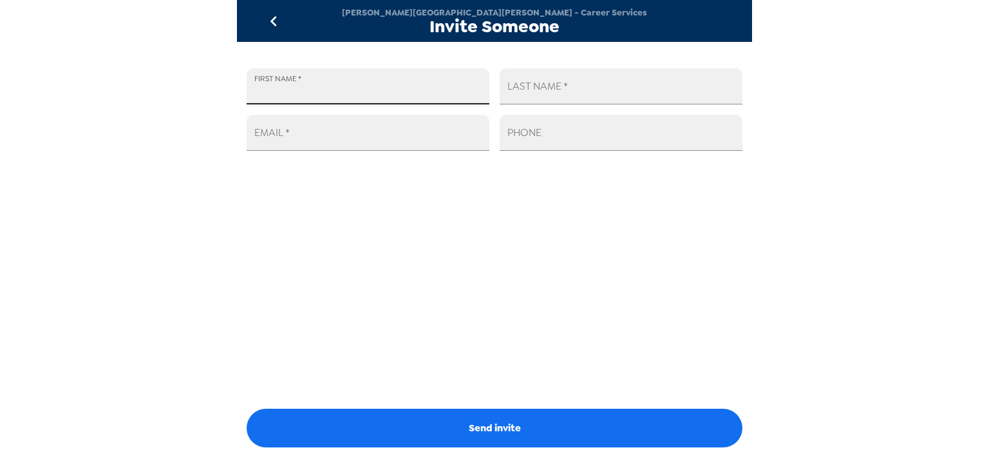
click at [398, 90] on input "FIRST NAME   *" at bounding box center [368, 86] width 243 height 36
type input "[PERSON_NAME]"
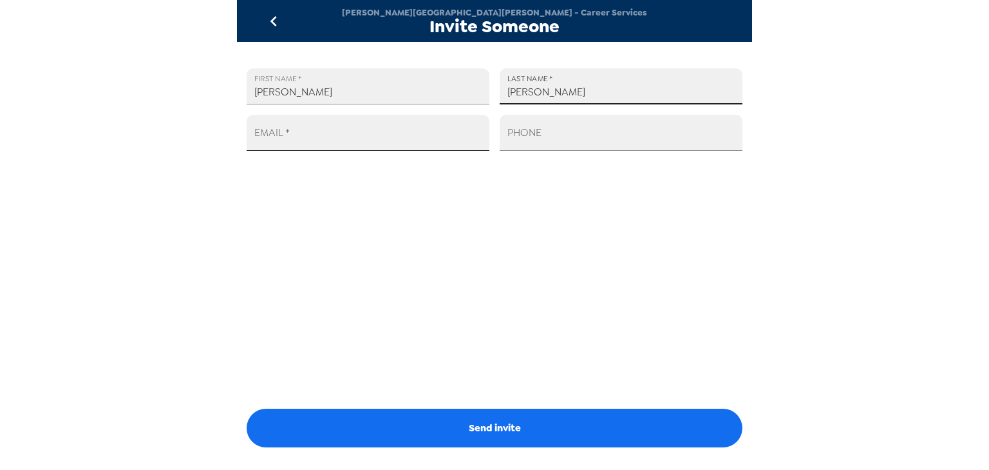
type input "[PERSON_NAME]"
paste input "[EMAIL_ADDRESS][DOMAIN_NAME]"
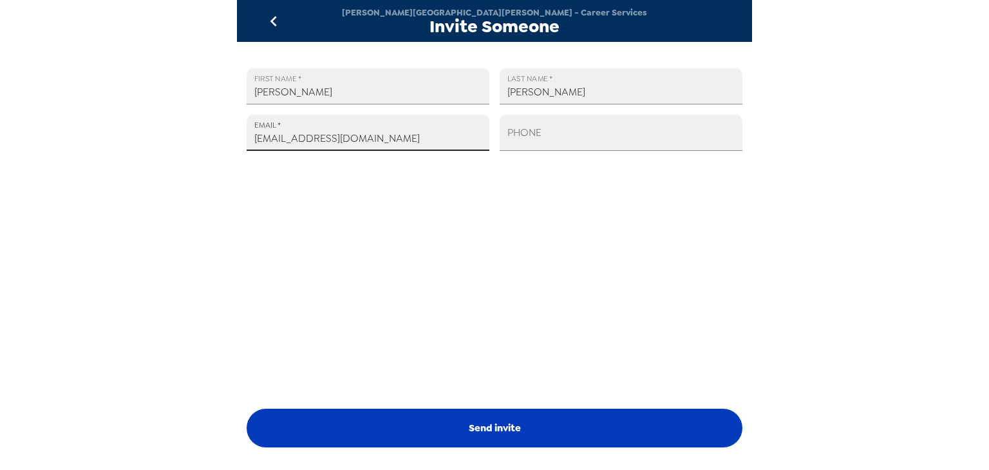
type input "[EMAIL_ADDRESS][DOMAIN_NAME]"
click at [490, 421] on button "Send invite" at bounding box center [495, 427] width 496 height 39
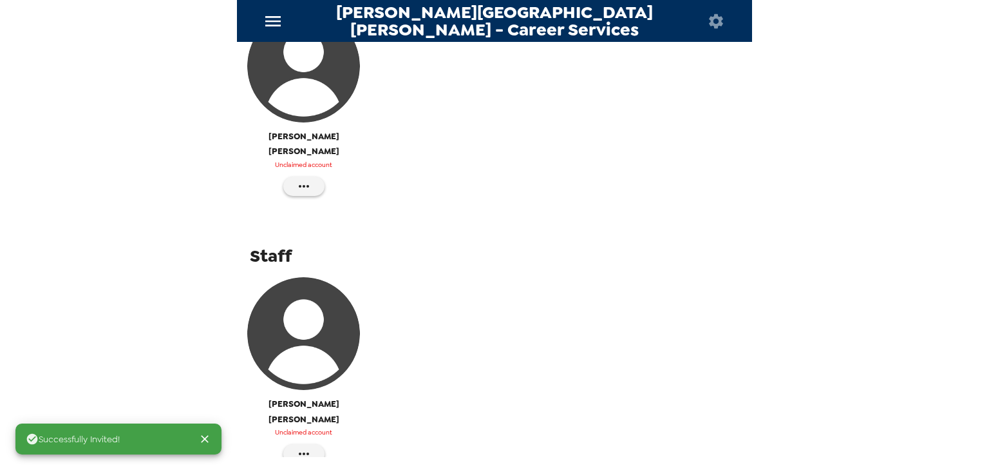
scroll to position [562, 0]
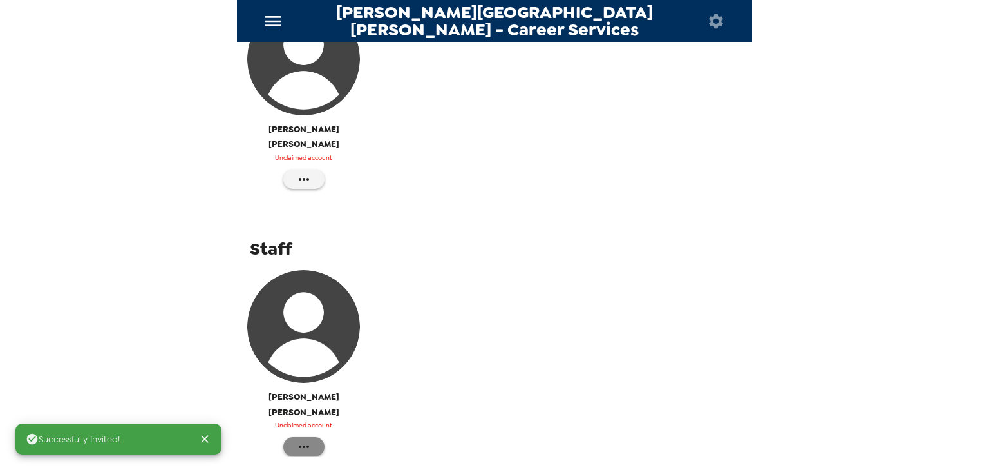
click at [314, 437] on button "button" at bounding box center [303, 446] width 41 height 19
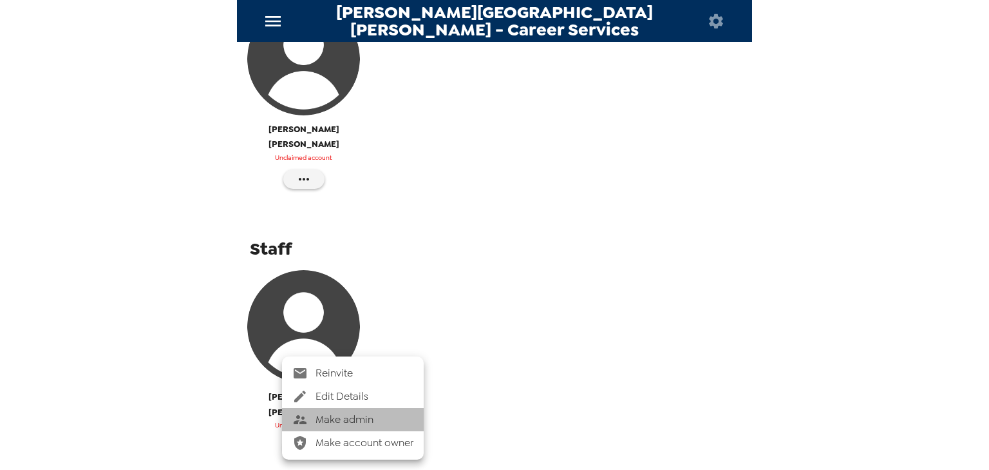
click at [346, 417] on span "Make admin" at bounding box center [365, 419] width 98 height 15
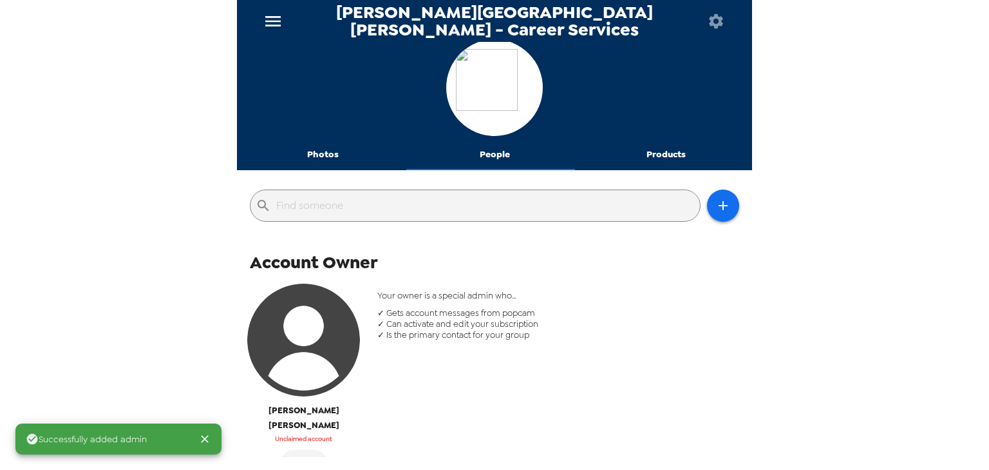
scroll to position [0, 0]
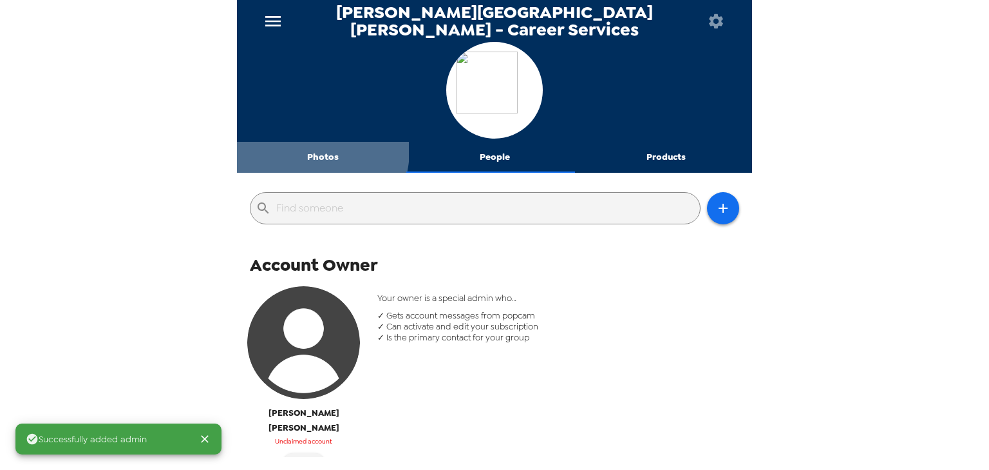
click at [305, 150] on button "Photos" at bounding box center [323, 157] width 172 height 31
